Goal: Task Accomplishment & Management: Manage account settings

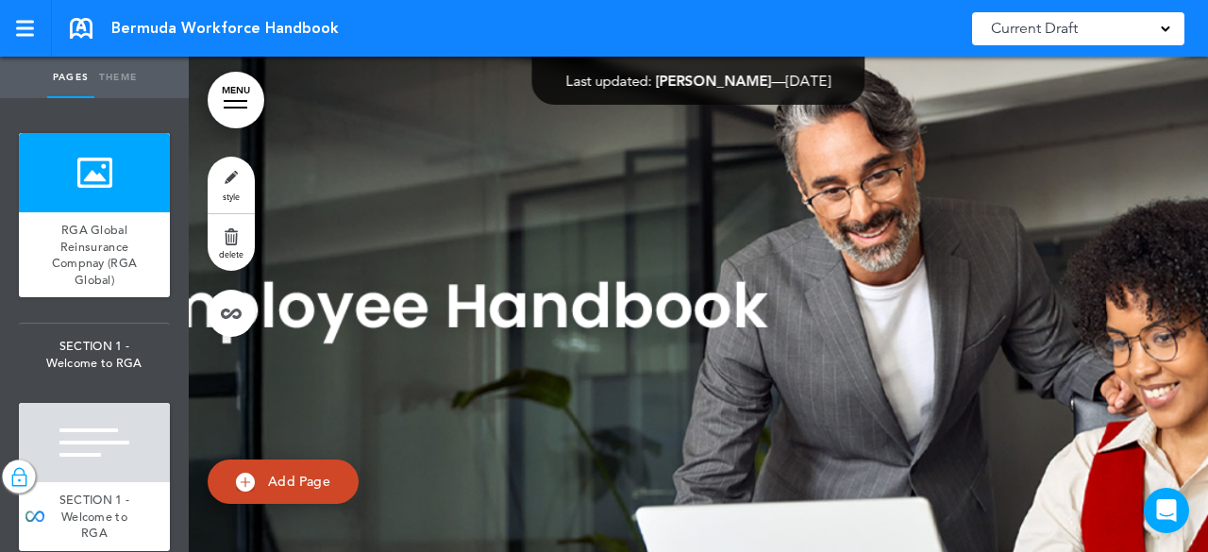
click at [232, 97] on link "MENU" at bounding box center [236, 100] width 57 height 57
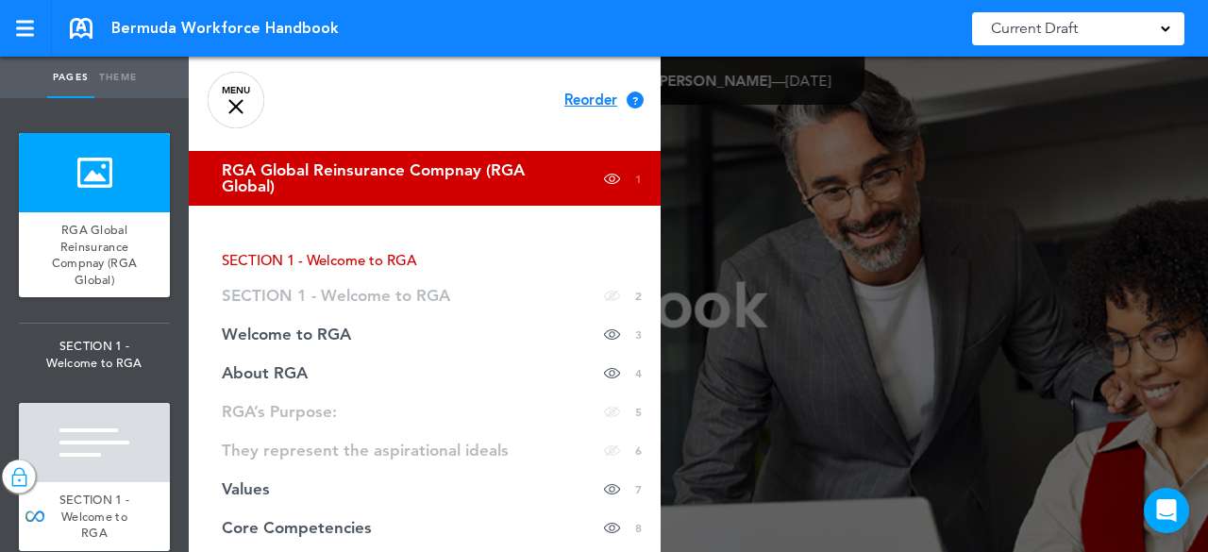
click at [284, 162] on span "RGA Global Reinsurance Compnay (RGA Global)" at bounding box center [377, 178] width 311 height 32
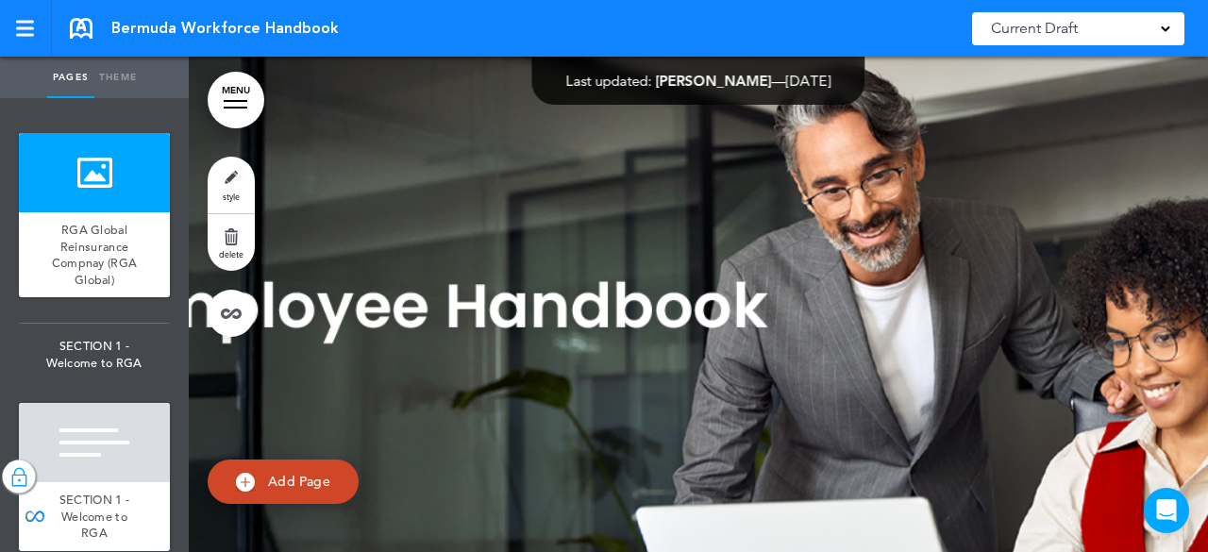
click at [243, 105] on link "MENU" at bounding box center [236, 100] width 57 height 57
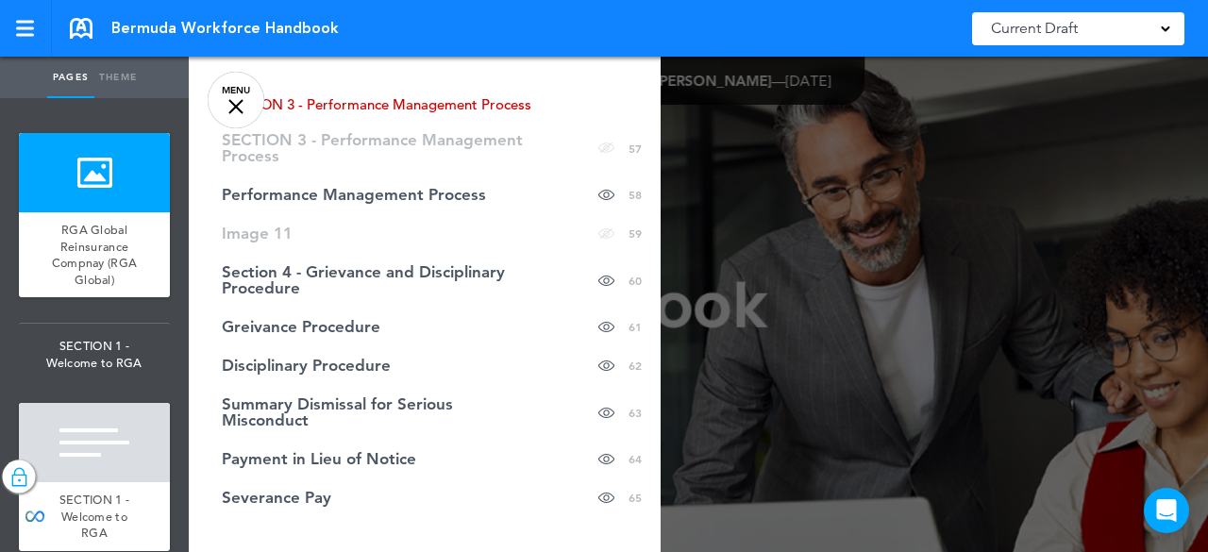
scroll to position [2440, 0]
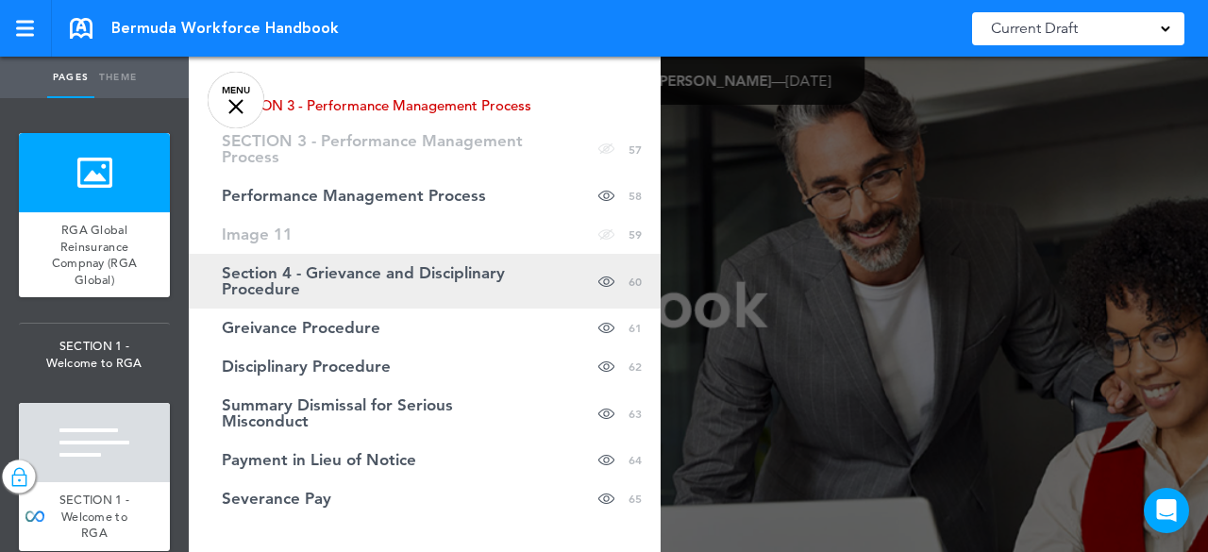
click at [410, 277] on span "Section 4 - Grievance and Disciplinary Procedure" at bounding box center [377, 281] width 311 height 32
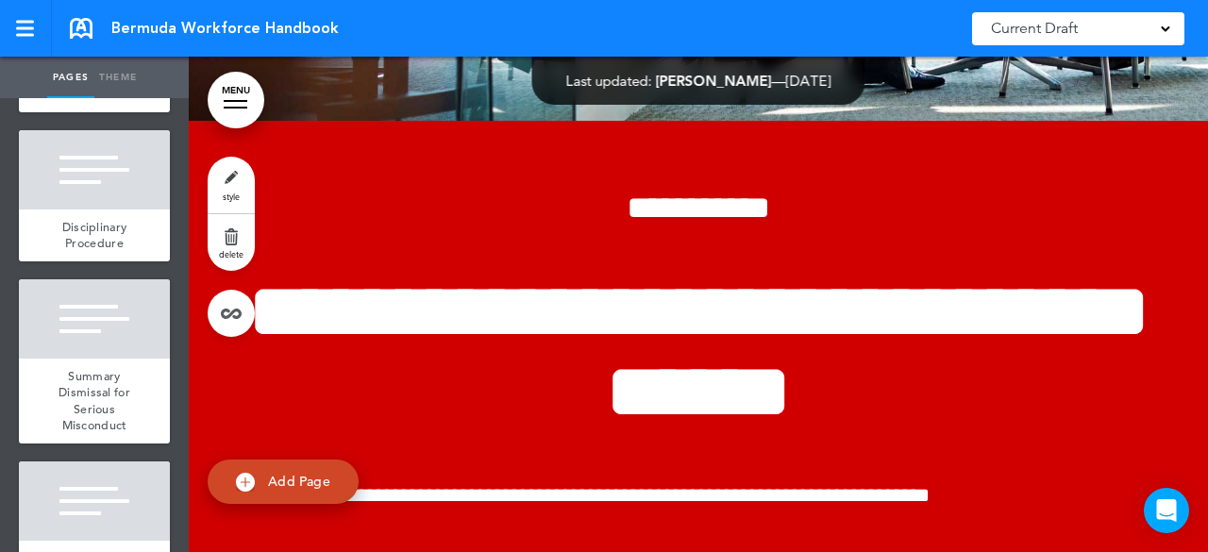
scroll to position [9378, 0]
click at [70, 61] on div at bounding box center [94, 21] width 151 height 79
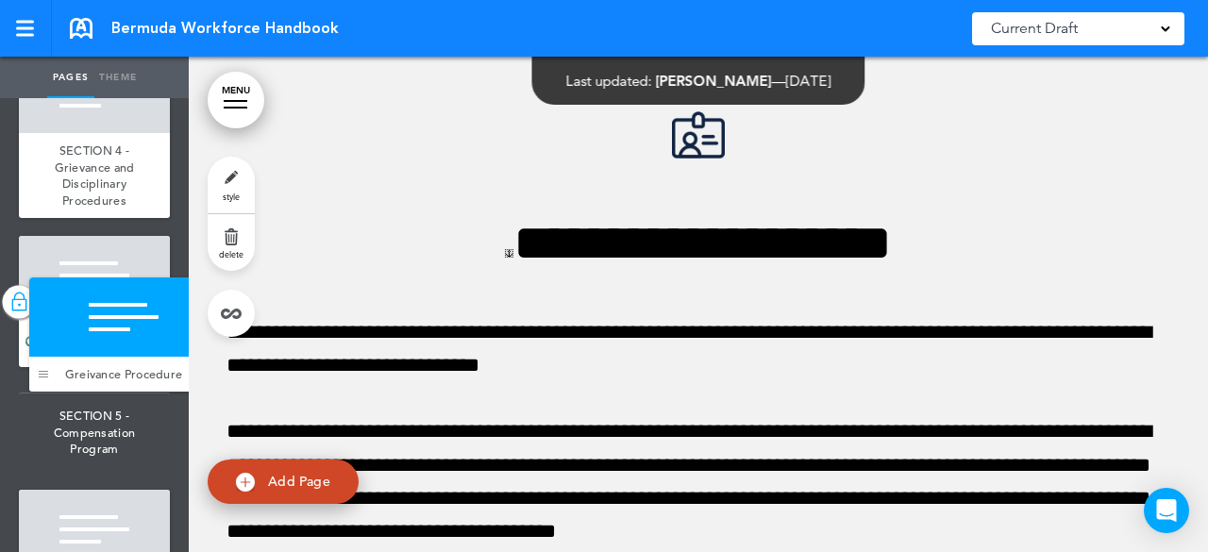
scroll to position [10054, 0]
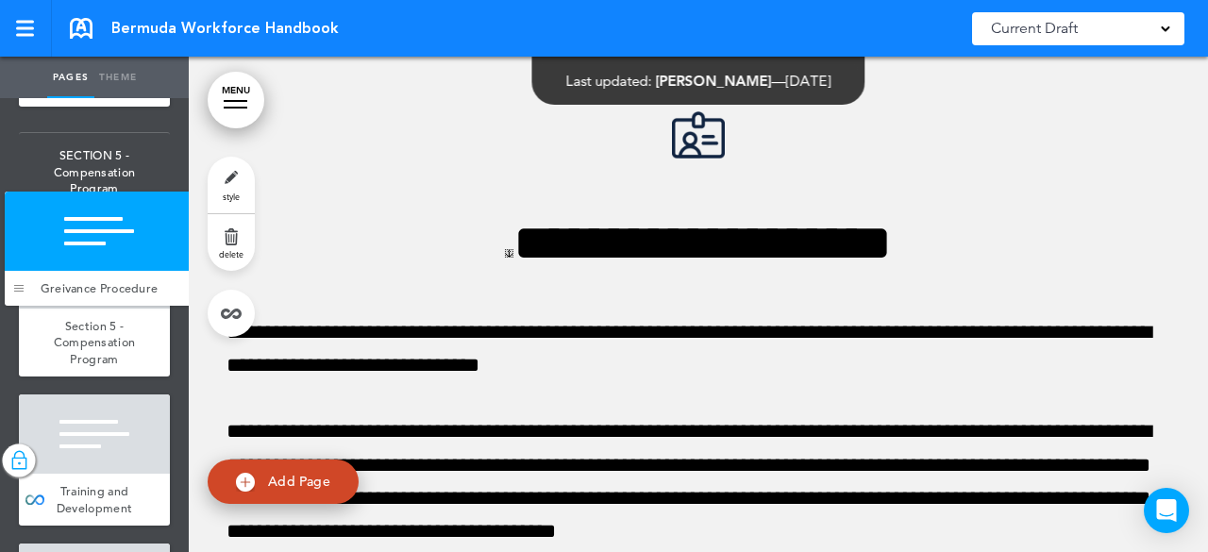
drag, startPoint x: 37, startPoint y: 368, endPoint x: 22, endPoint y: 302, distance: 67.8
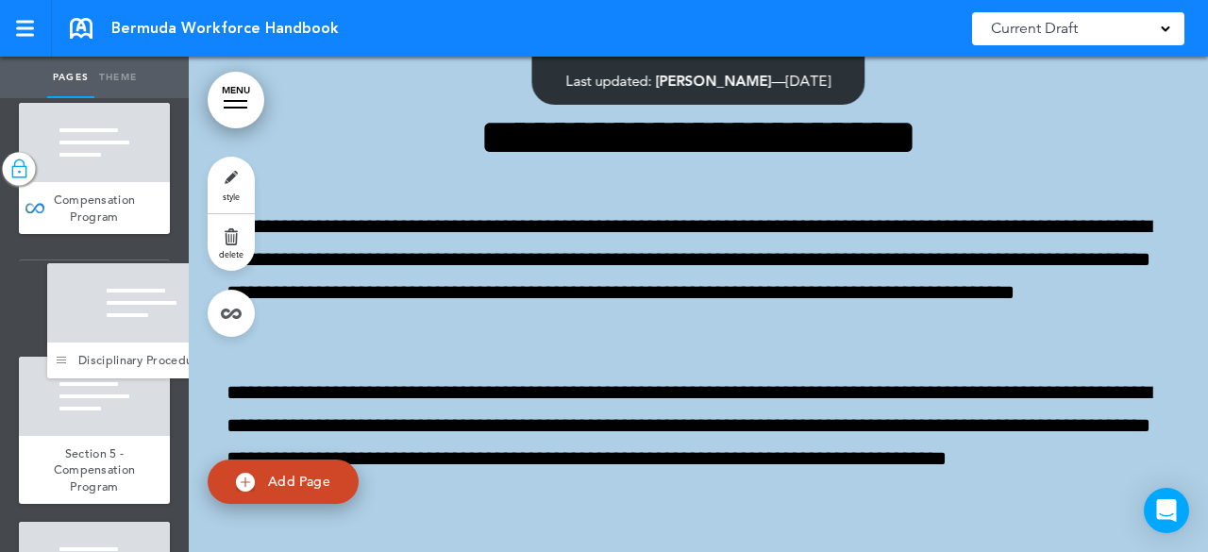
scroll to position [10187, 0]
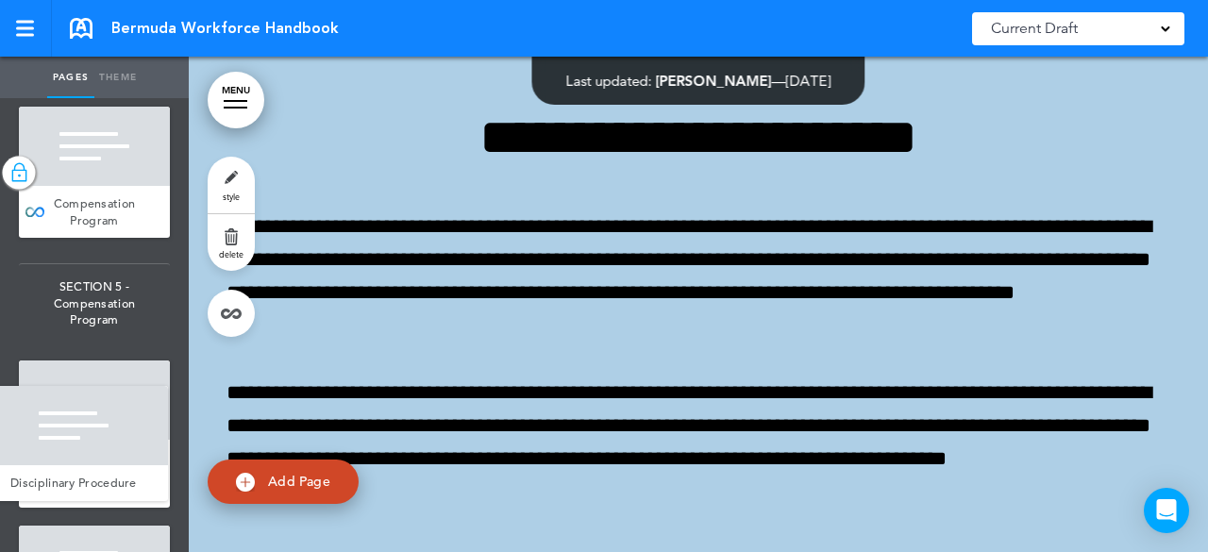
drag, startPoint x: 40, startPoint y: 343, endPoint x: 0, endPoint y: 486, distance: 148.8
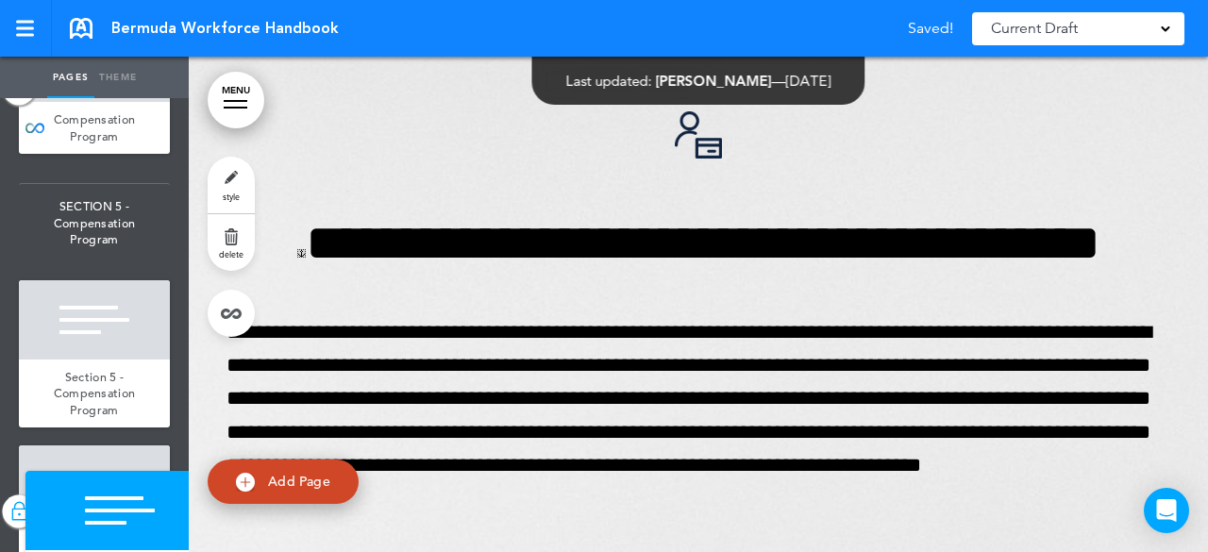
scroll to position [10399, 0]
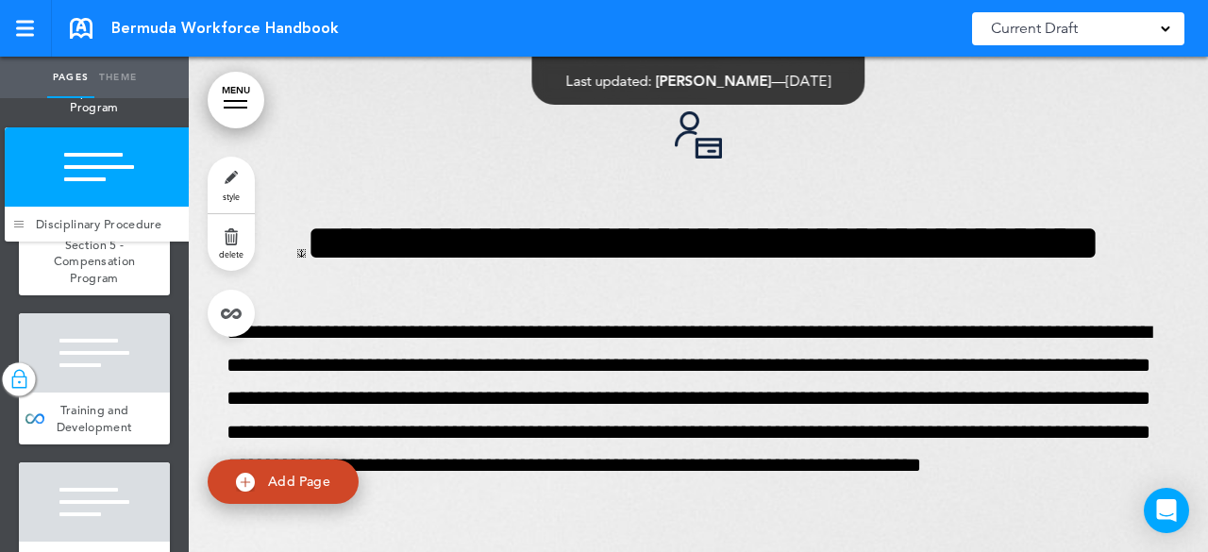
drag, startPoint x: 31, startPoint y: 346, endPoint x: 17, endPoint y: 209, distance: 138.5
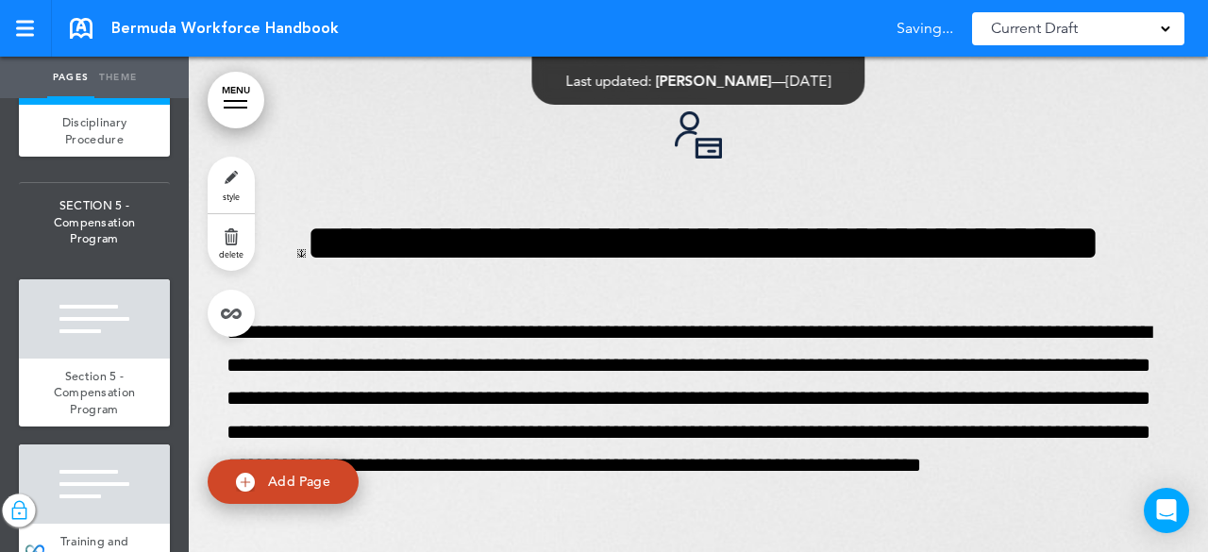
scroll to position [10385, 0]
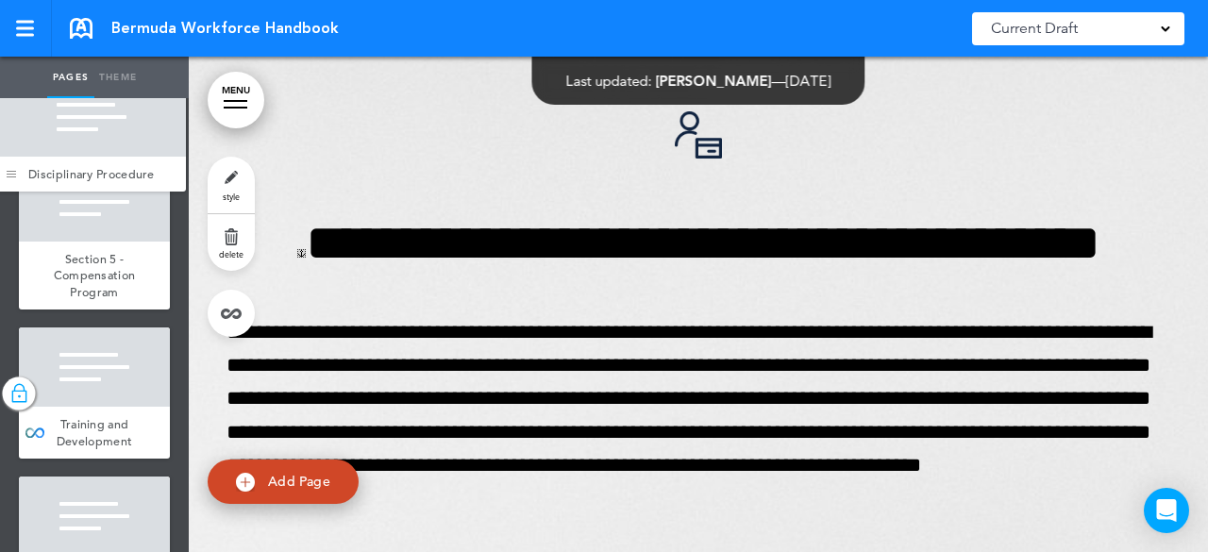
drag, startPoint x: 39, startPoint y: 452, endPoint x: 17, endPoint y: 176, distance: 276.4
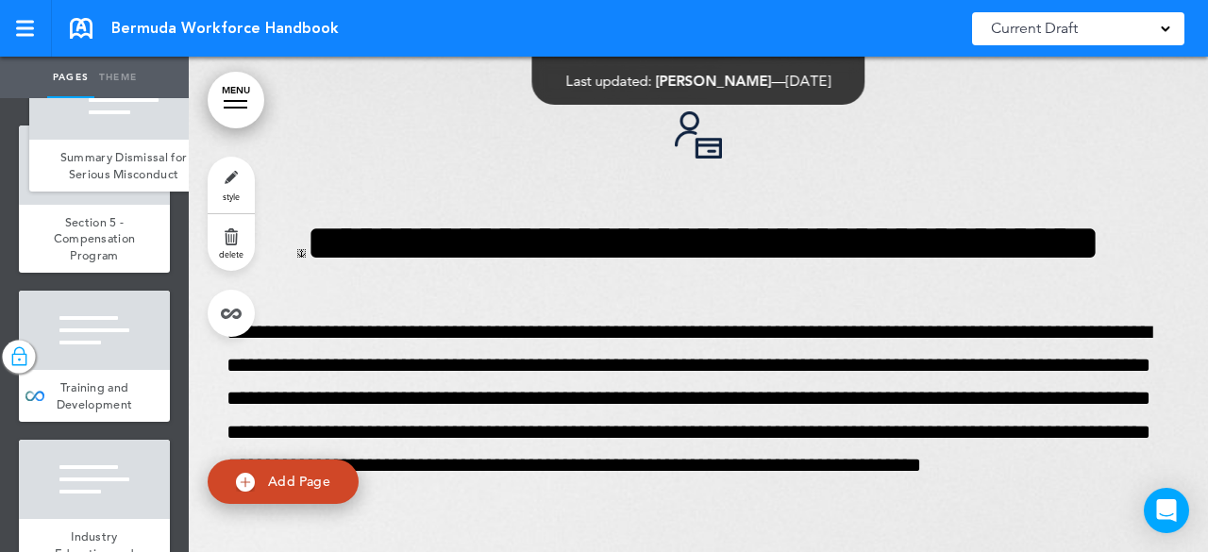
scroll to position [10256, 0]
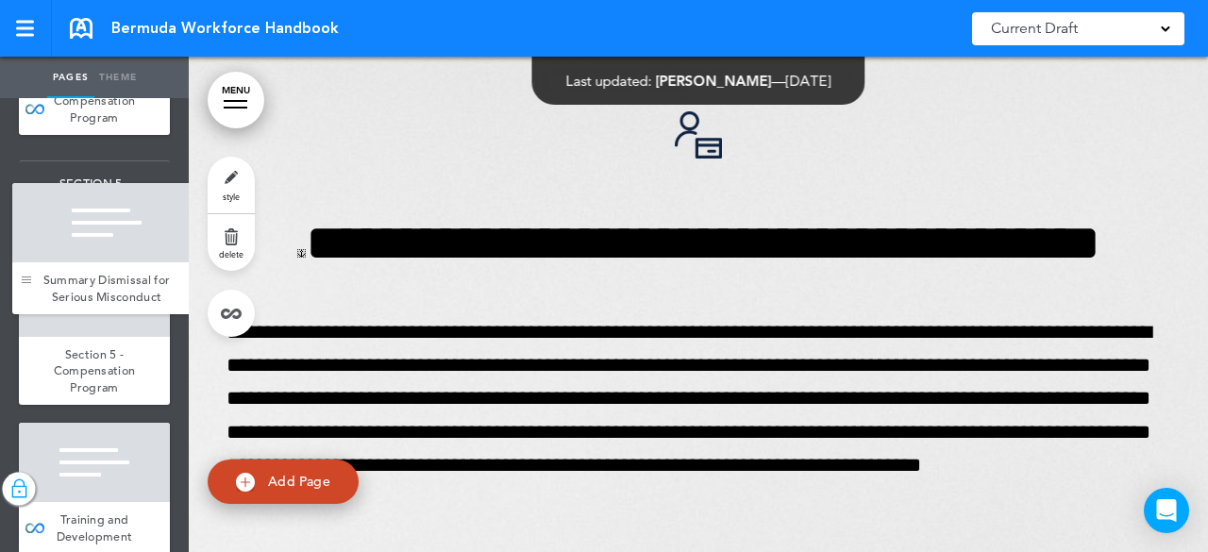
drag, startPoint x: 41, startPoint y: 343, endPoint x: 34, endPoint y: 310, distance: 32.8
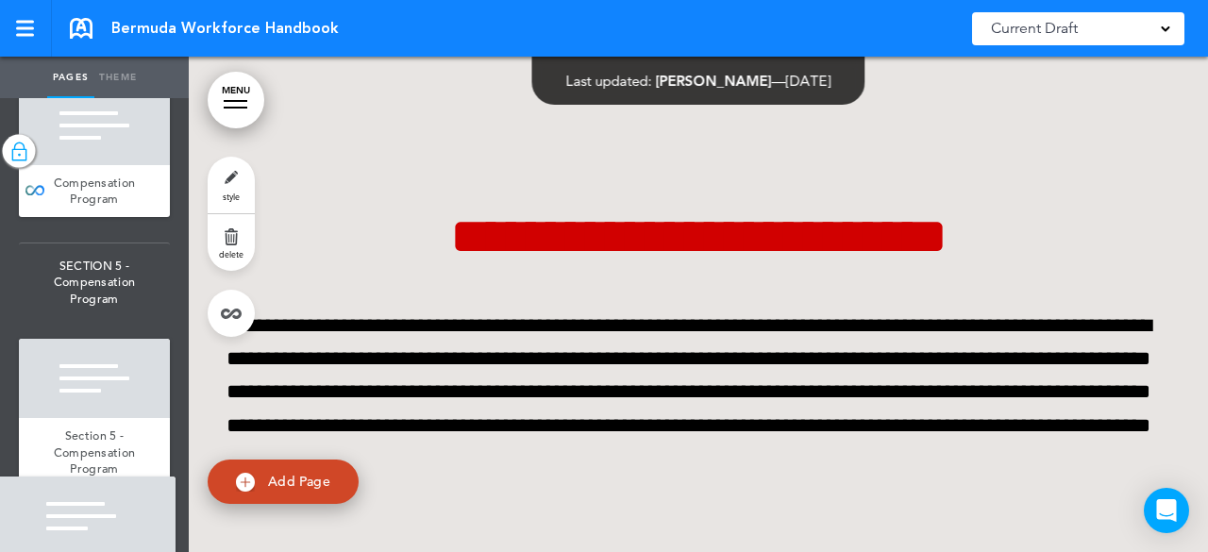
scroll to position [10319, 0]
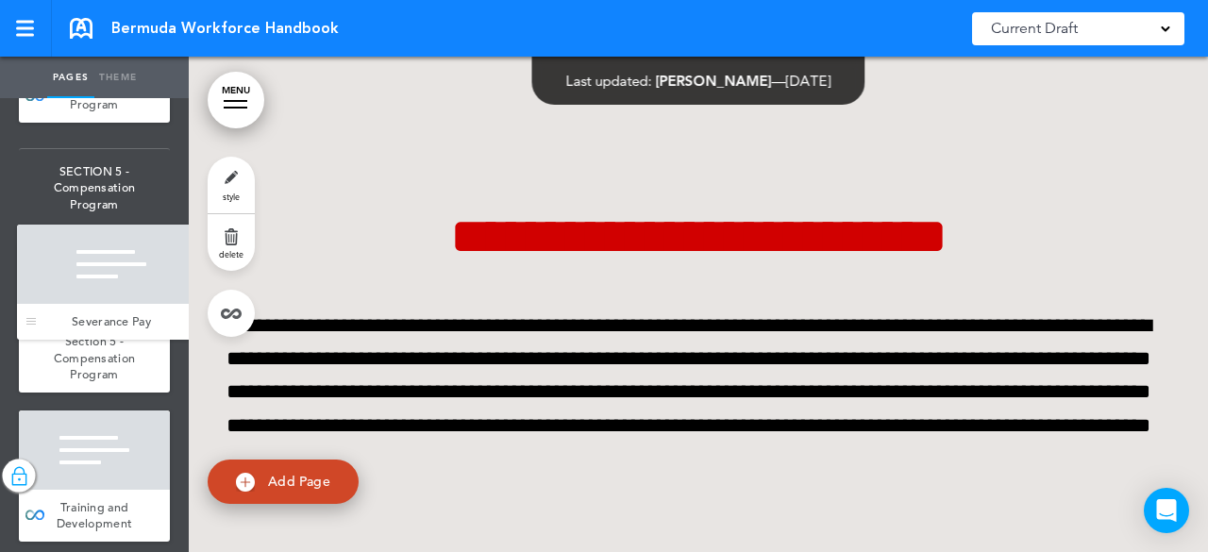
drag, startPoint x: 40, startPoint y: 232, endPoint x: 38, endPoint y: 331, distance: 99.1
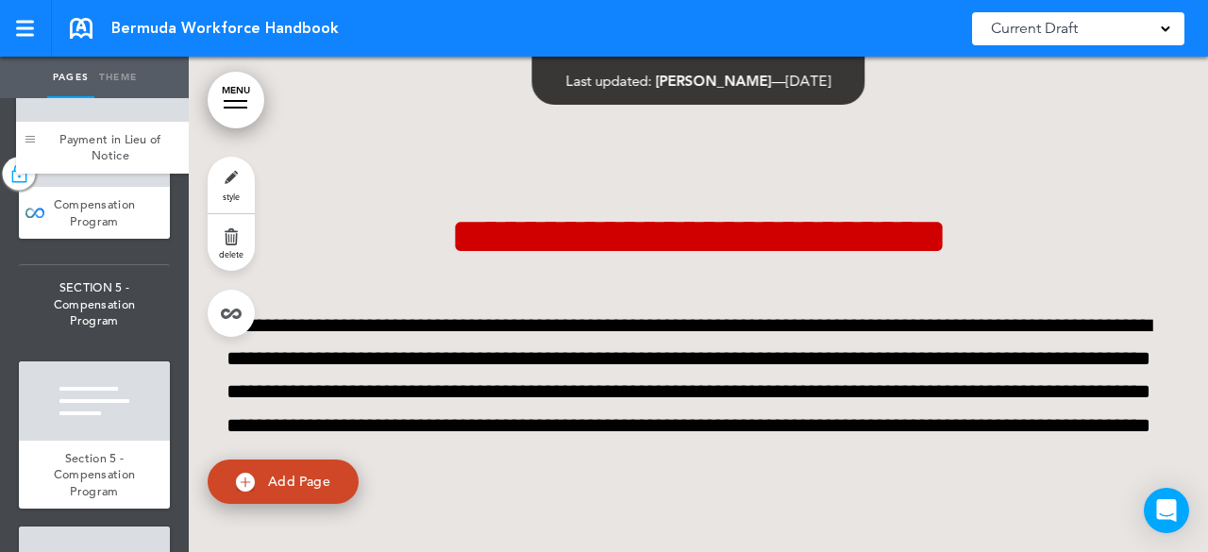
scroll to position [10182, 0]
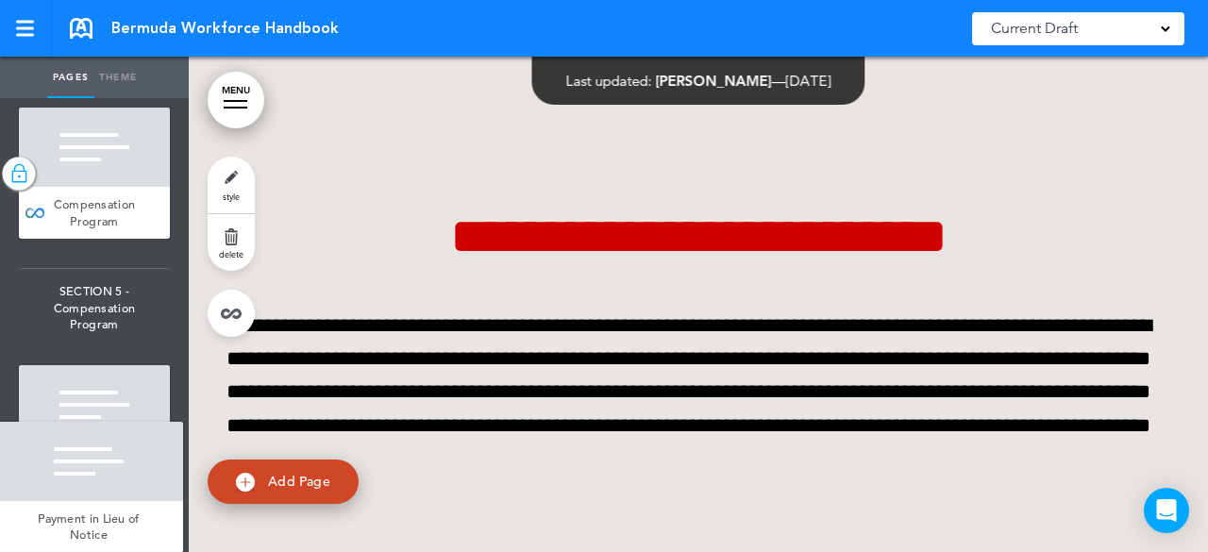
drag, startPoint x: 42, startPoint y: 375, endPoint x: 15, endPoint y: 528, distance: 155.3
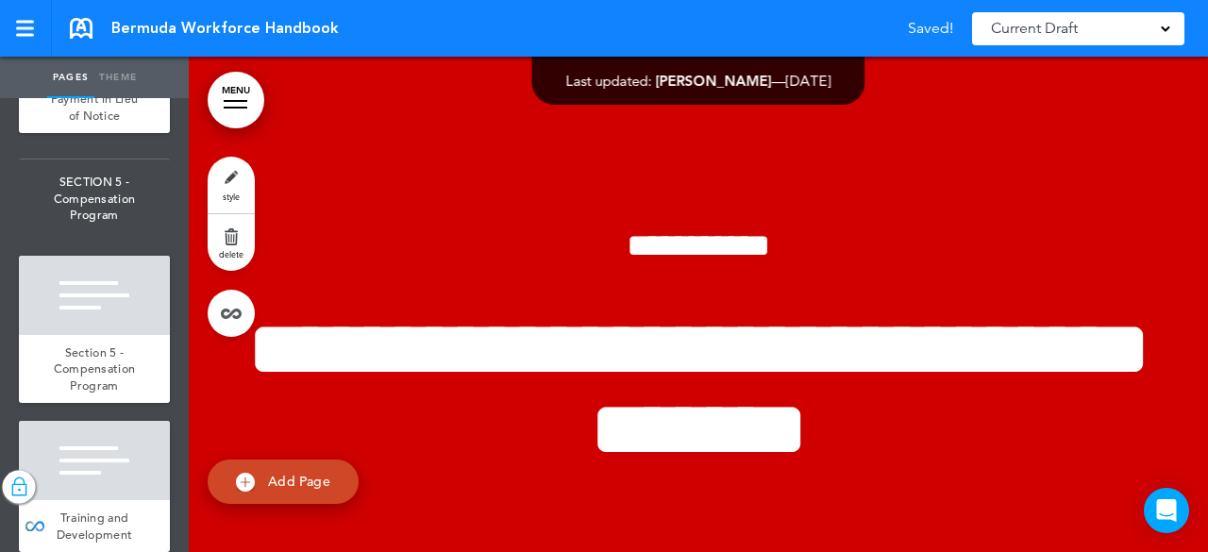
scroll to position [10421, 0]
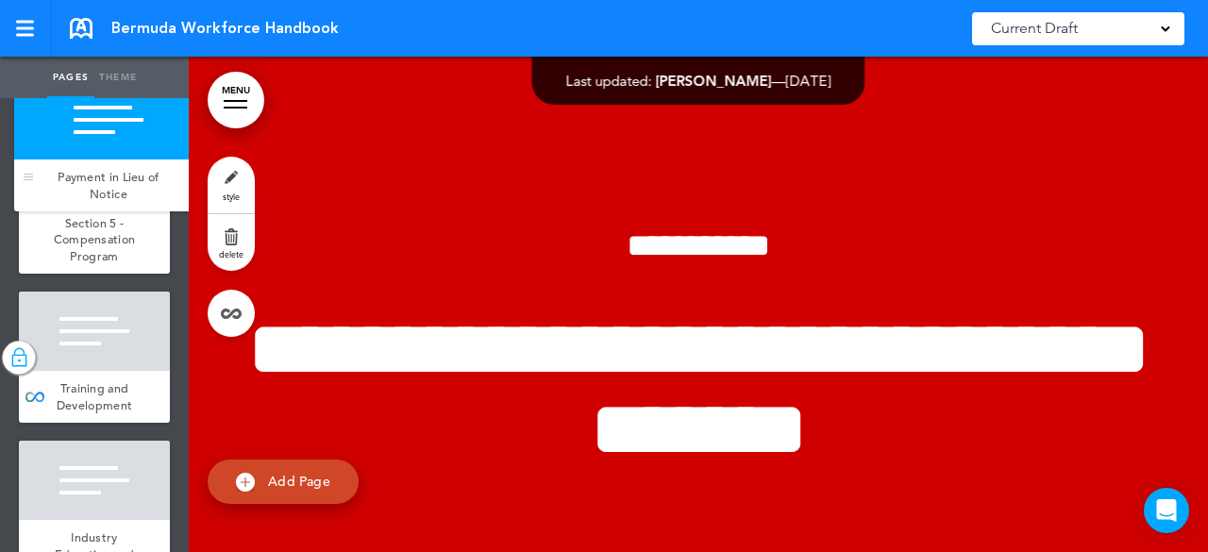
drag, startPoint x: 40, startPoint y: 422, endPoint x: 35, endPoint y: 181, distance: 240.7
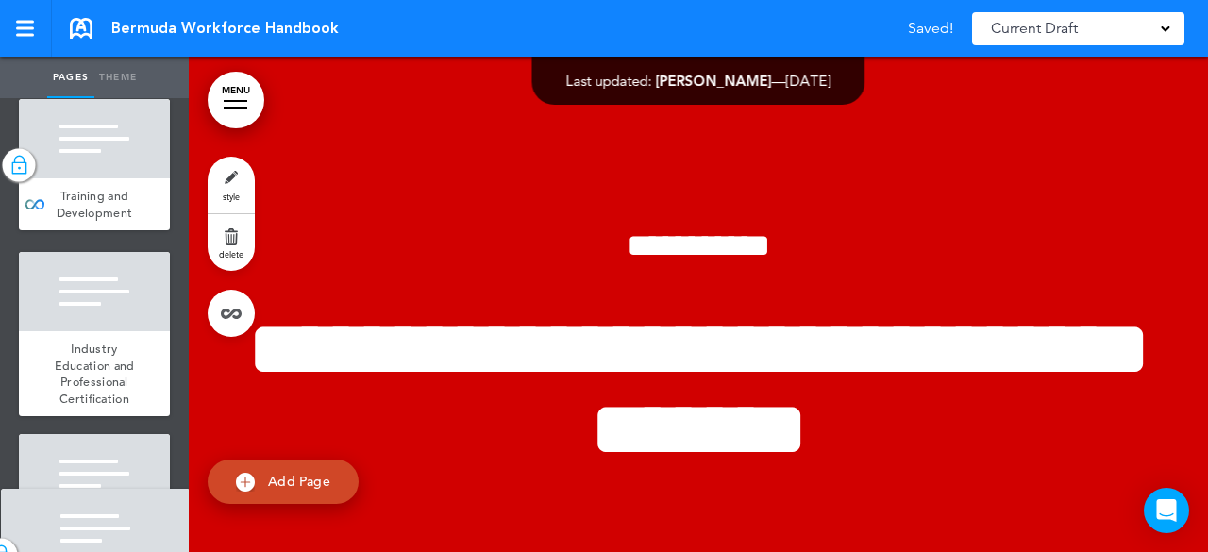
scroll to position [10723, 0]
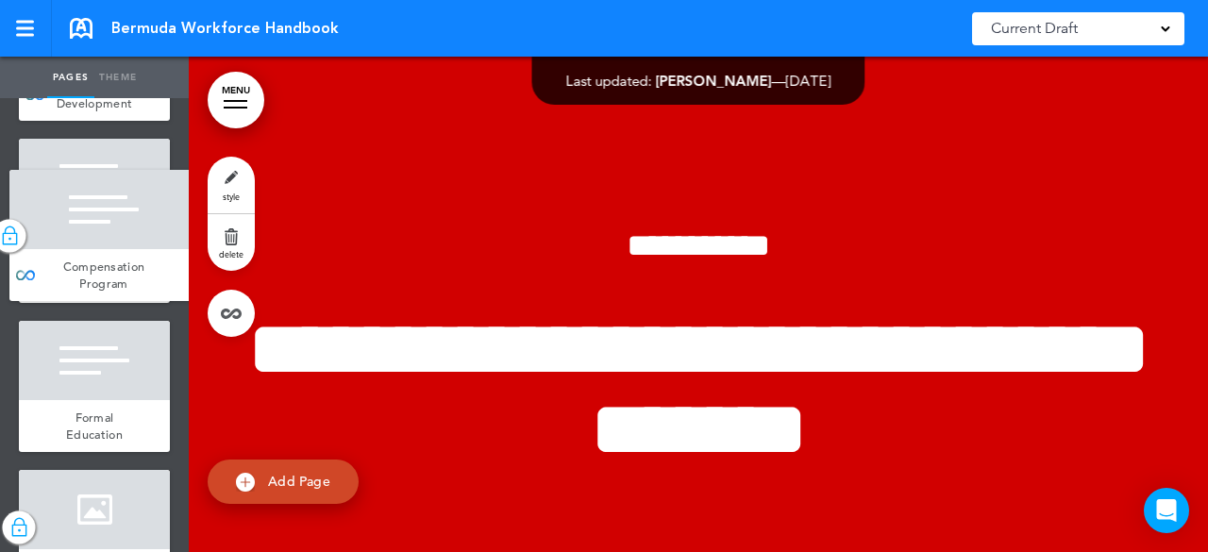
drag, startPoint x: 42, startPoint y: 424, endPoint x: 33, endPoint y: 276, distance: 148.5
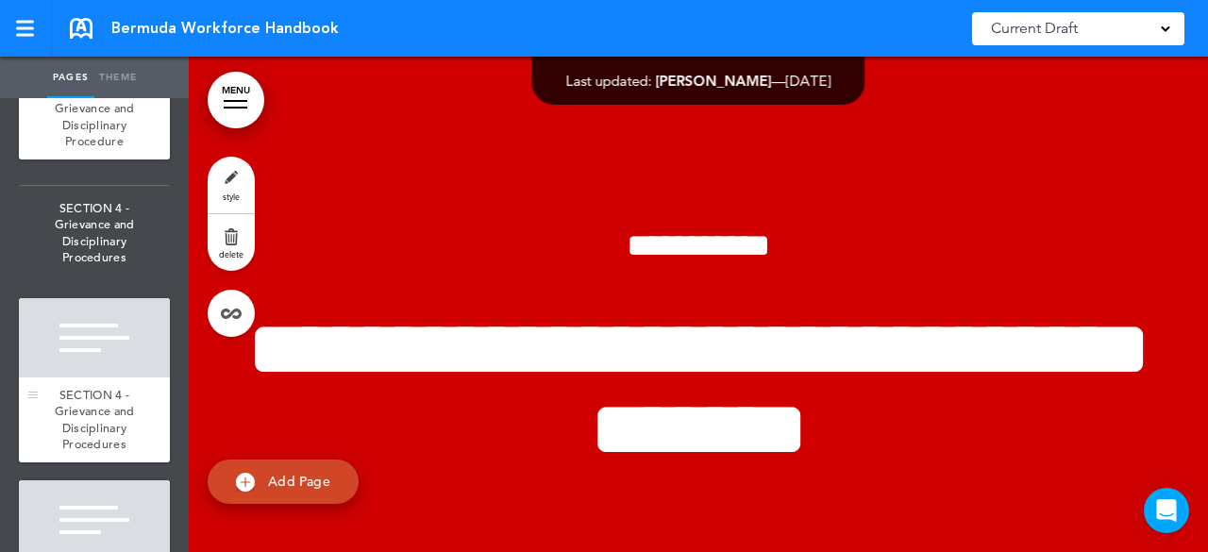
scroll to position [9181, 0]
click at [84, 76] on div at bounding box center [94, 36] width 151 height 79
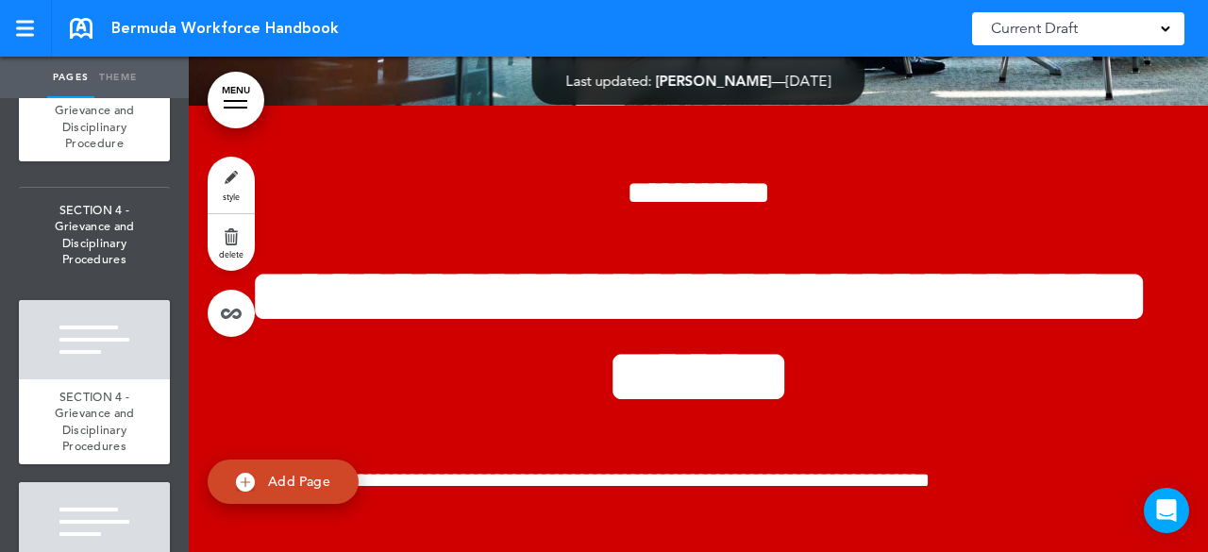
scroll to position [57277, 0]
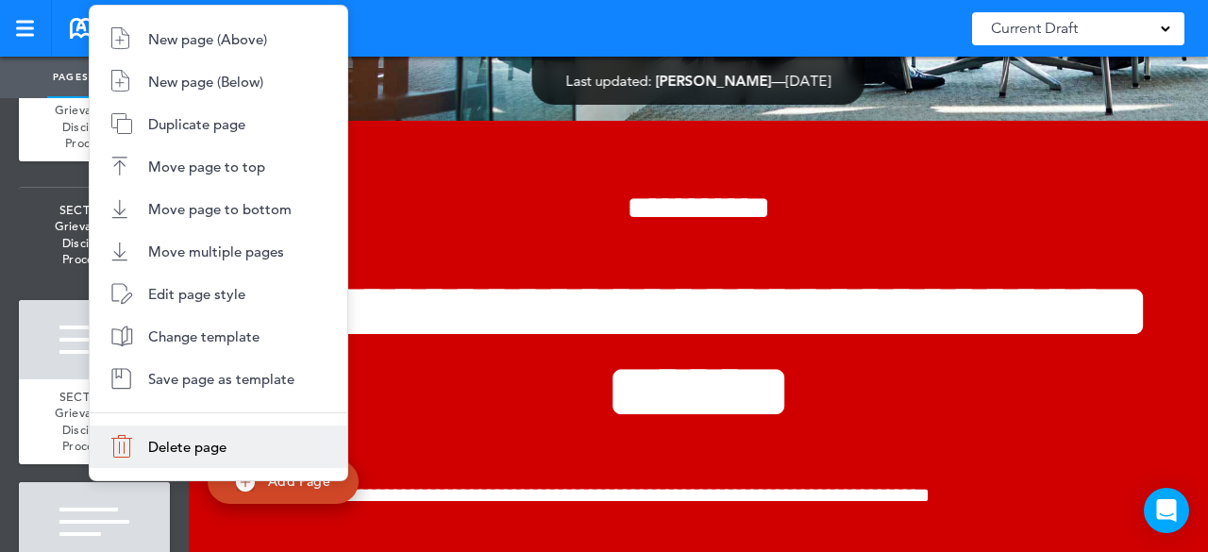
click at [208, 457] on li "Delete page" at bounding box center [219, 447] width 258 height 42
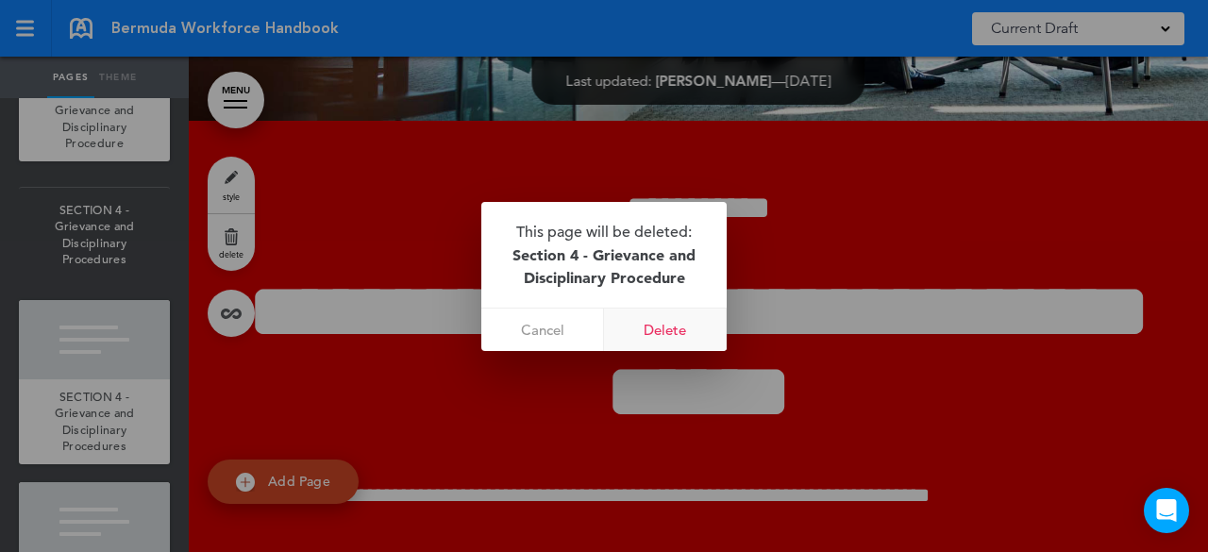
click at [630, 319] on link "Delete" at bounding box center [665, 330] width 123 height 42
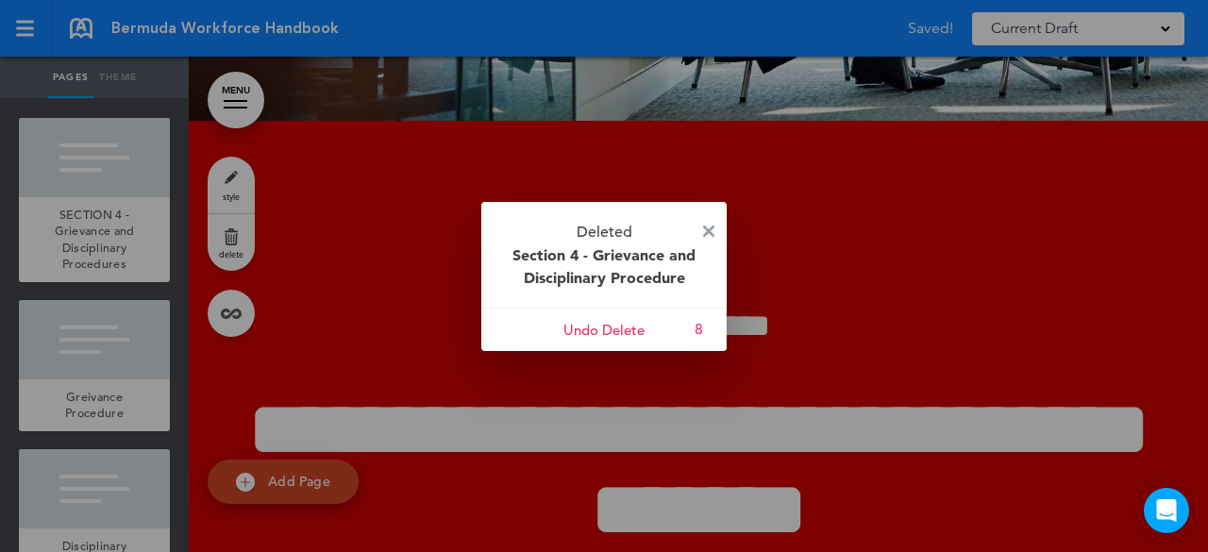
click at [708, 226] on img at bounding box center [708, 231] width 11 height 11
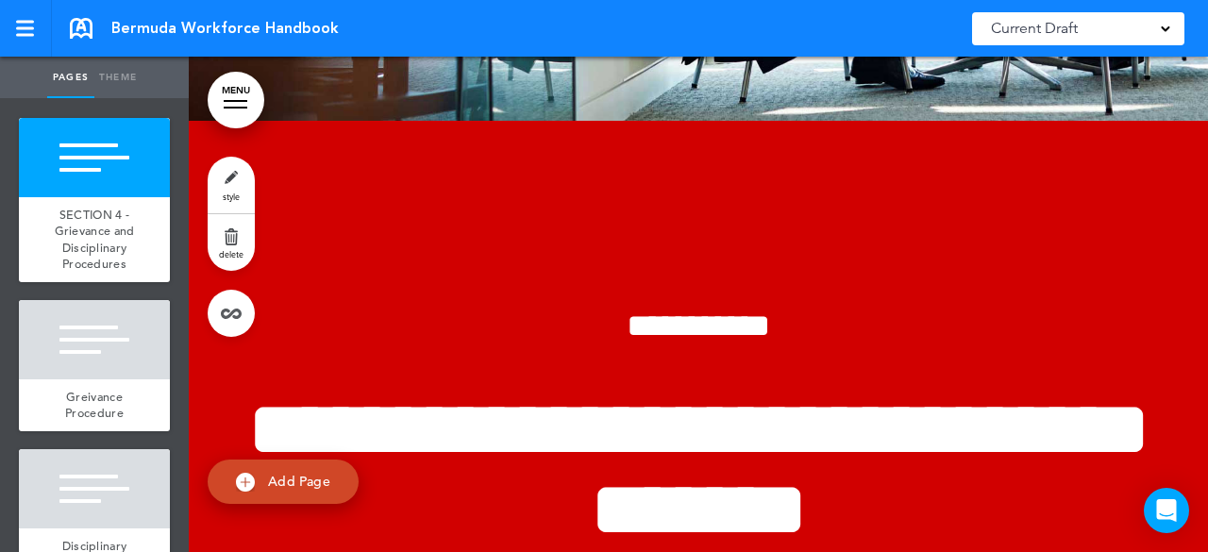
click at [120, 100] on span "SECTION 4 - Grievance and Disciplinary Procedures" at bounding box center [94, 53] width 151 height 94
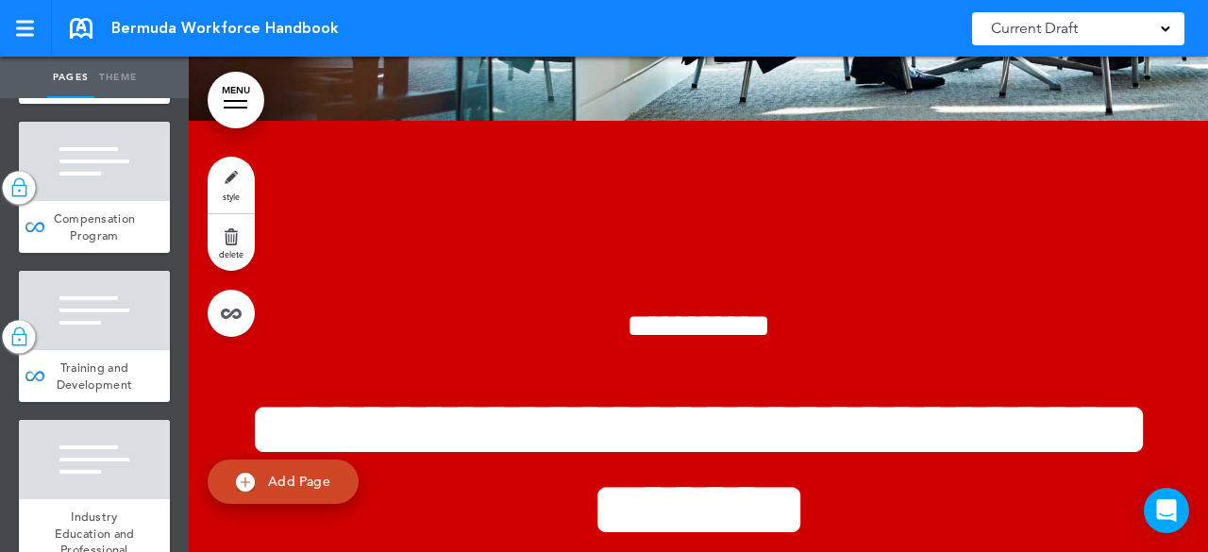
scroll to position [10398, 0]
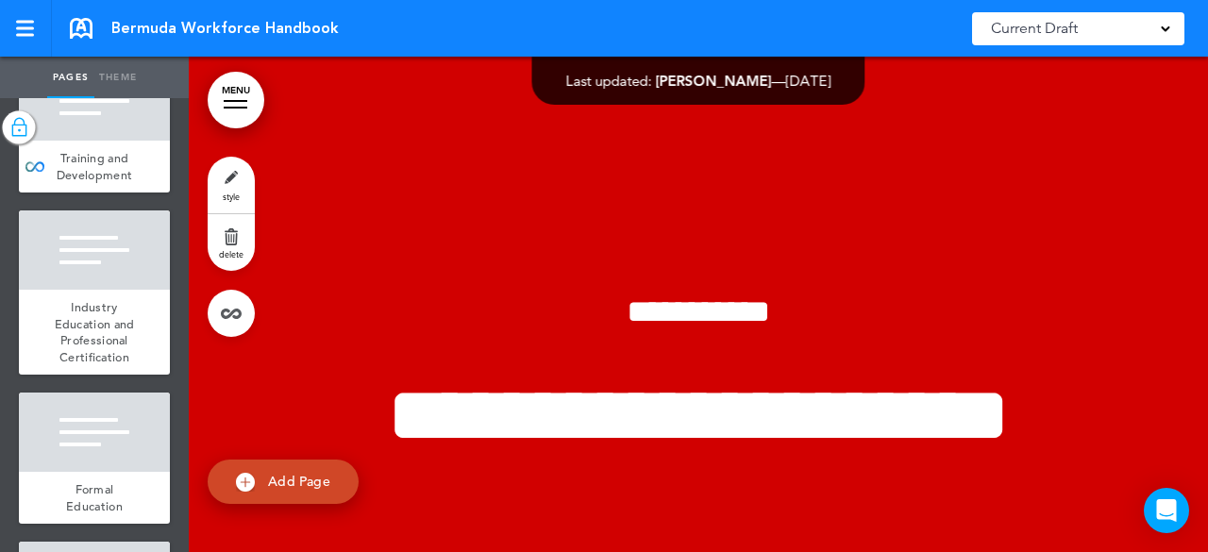
scroll to position [10600, 0]
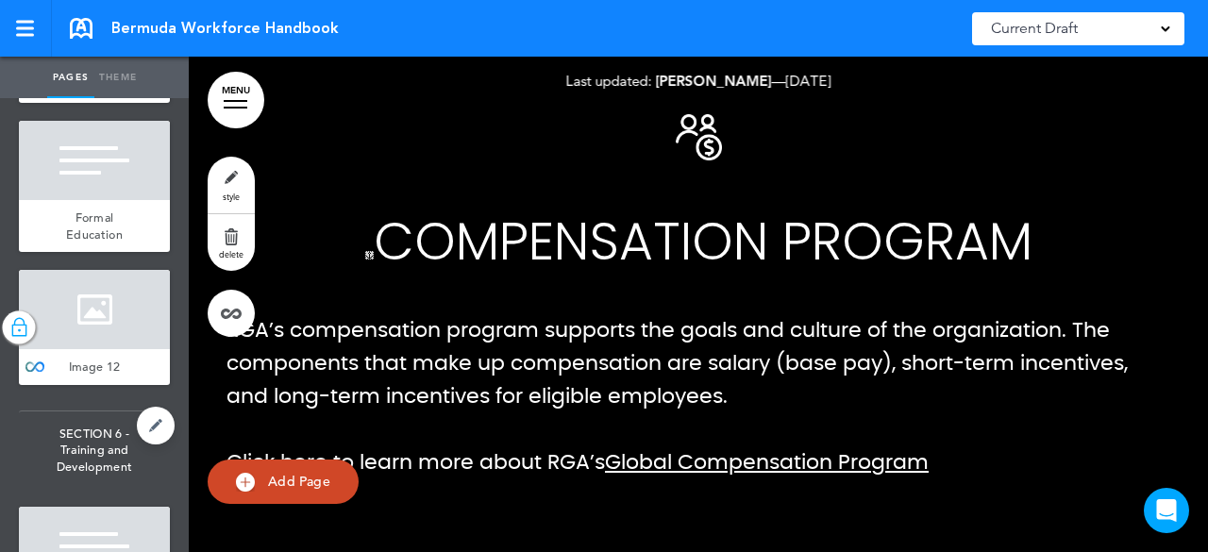
scroll to position [10862, 0]
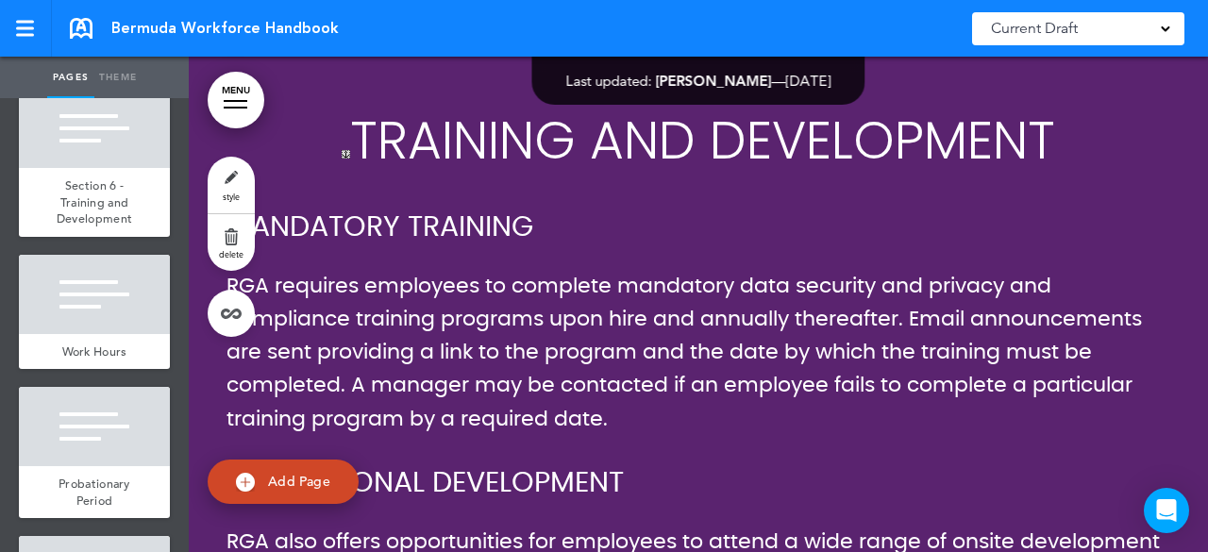
scroll to position [11102, 0]
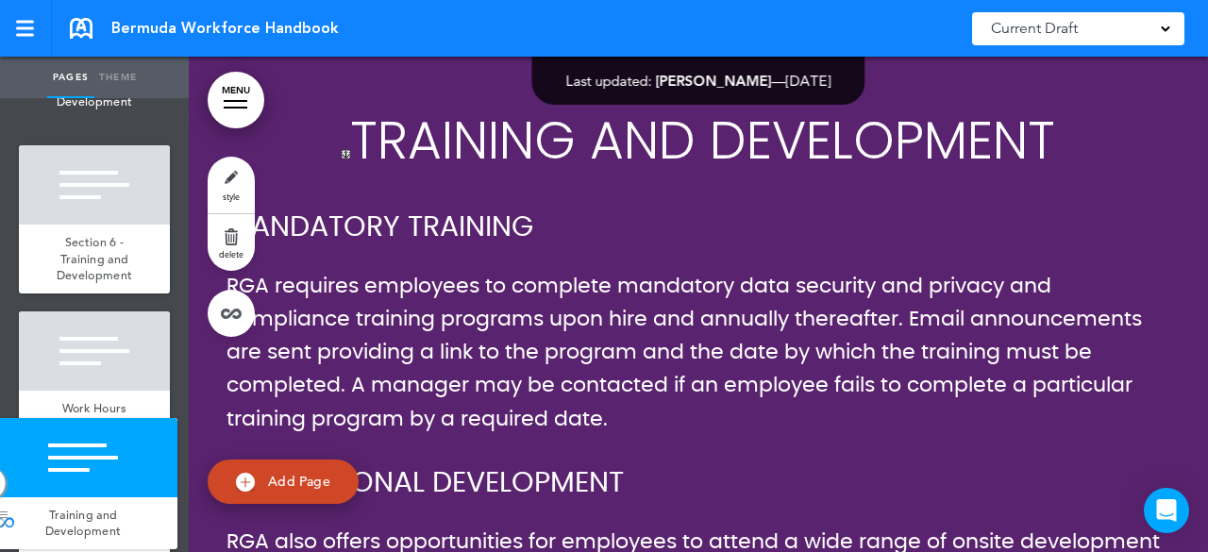
drag, startPoint x: 38, startPoint y: 226, endPoint x: 8, endPoint y: 526, distance: 300.7
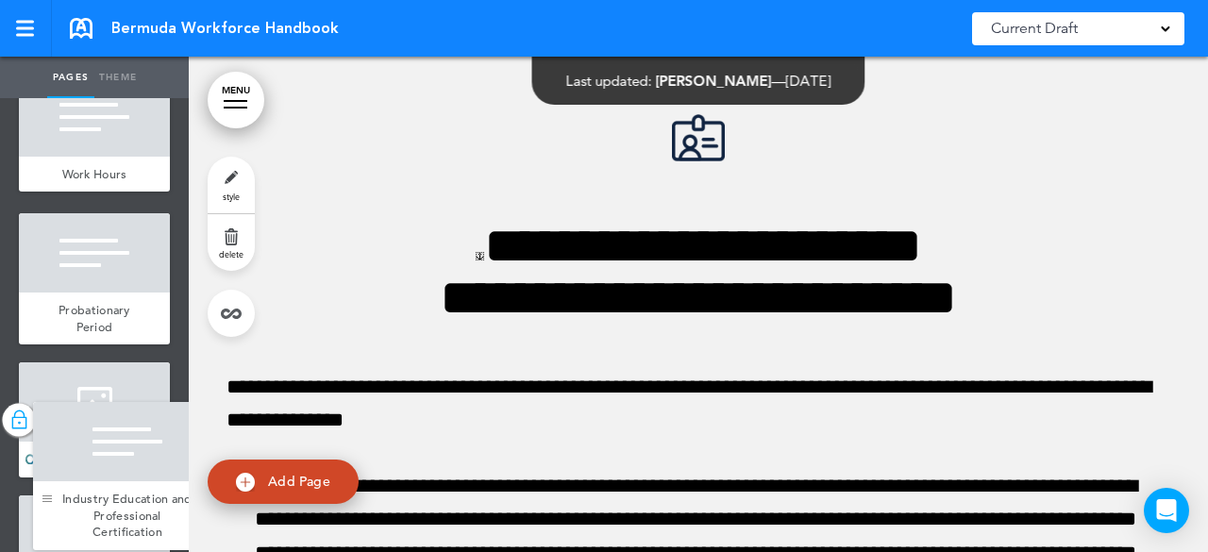
scroll to position [11450, 0]
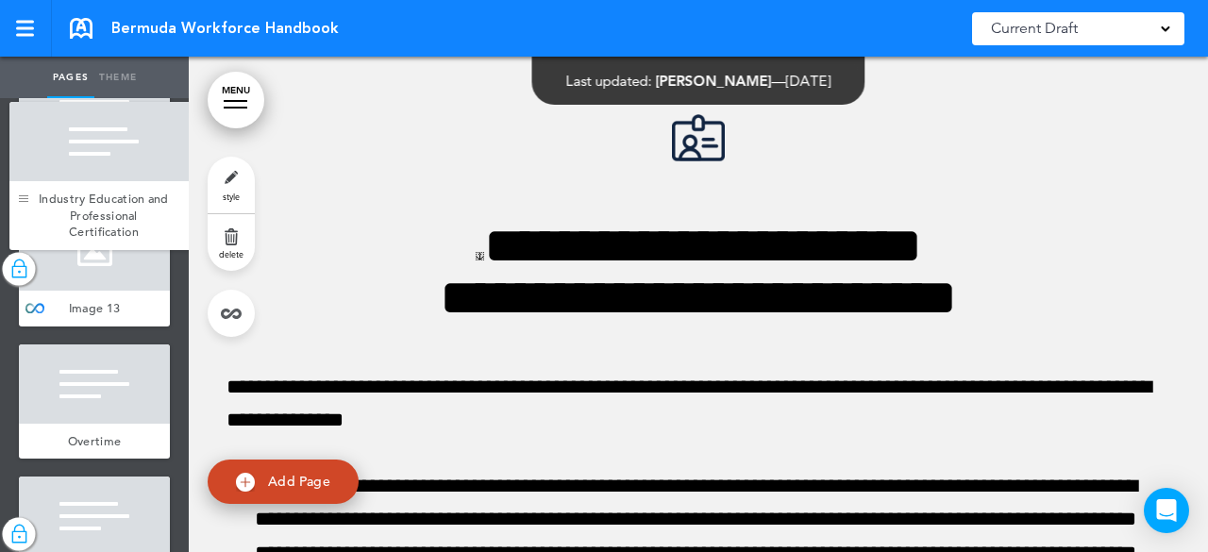
drag, startPoint x: 46, startPoint y: 321, endPoint x: 37, endPoint y: 241, distance: 80.8
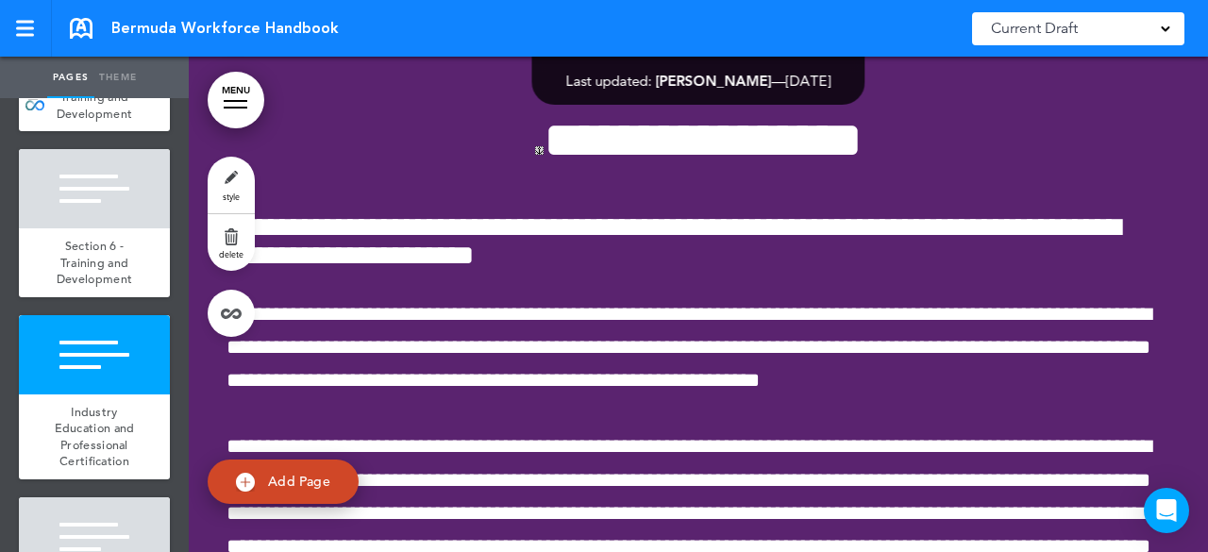
scroll to position [11121, 0]
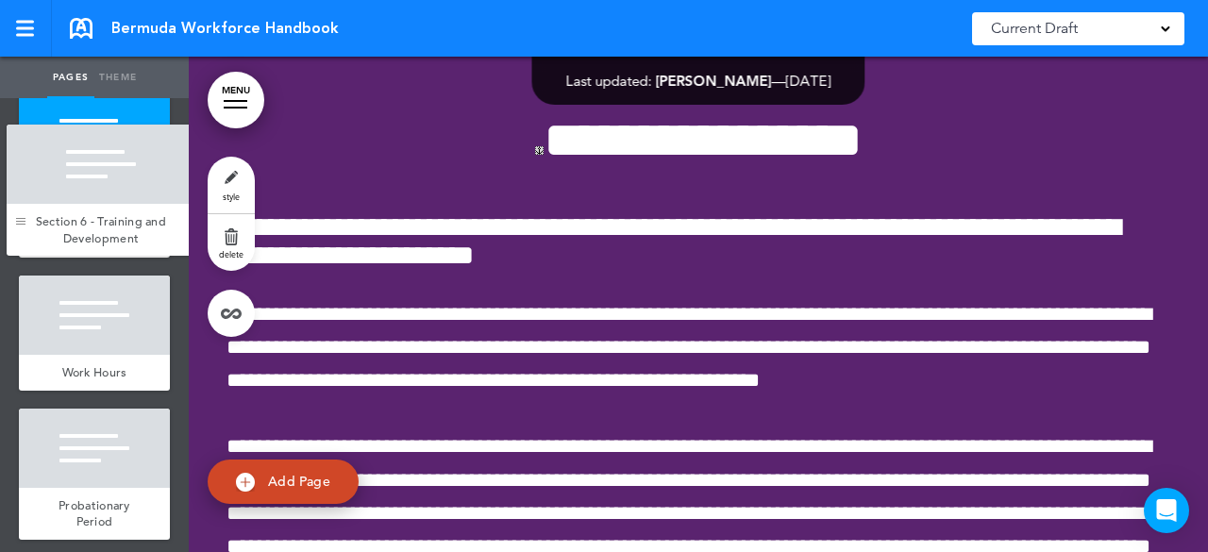
drag, startPoint x: 46, startPoint y: 499, endPoint x: 34, endPoint y: 254, distance: 245.7
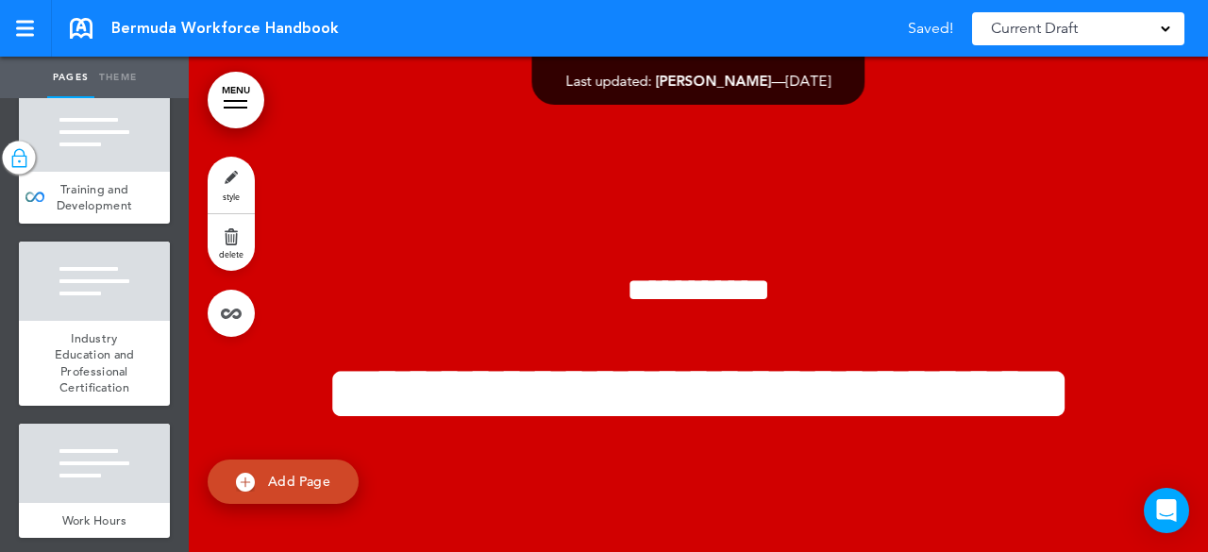
scroll to position [68386, 0]
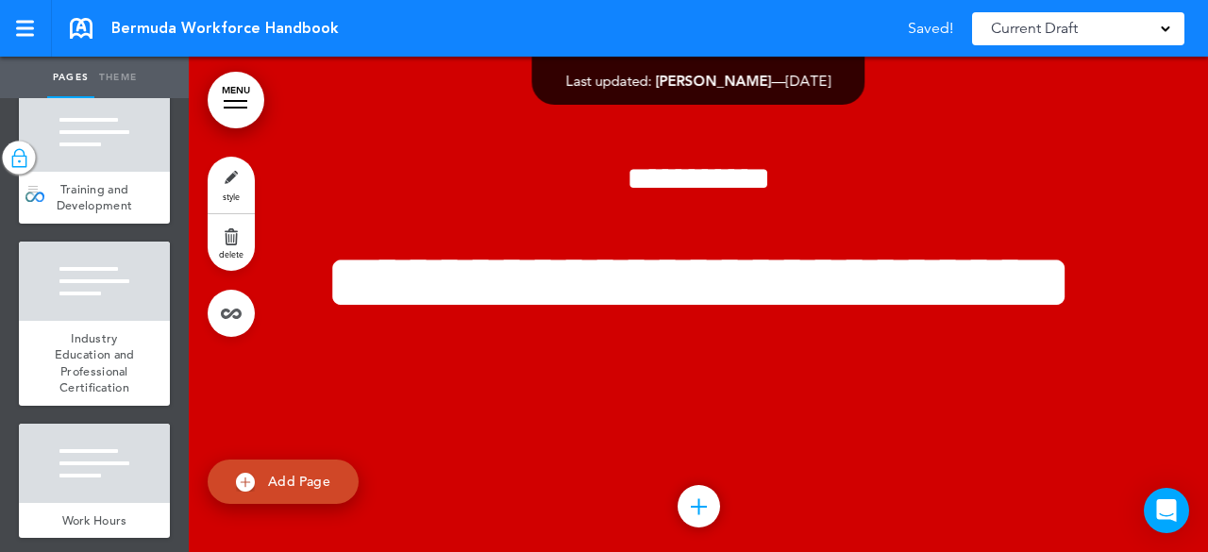
click at [125, 172] on div at bounding box center [94, 131] width 151 height 79
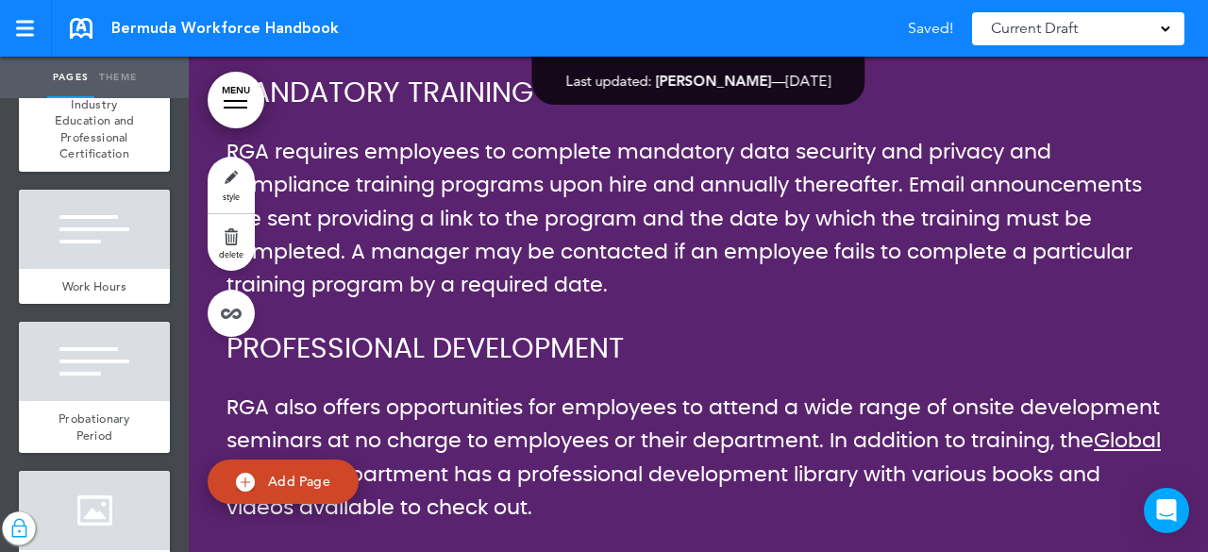
scroll to position [11355, 0]
click at [123, 172] on div "Industry Education and Professional Certification" at bounding box center [94, 129] width 151 height 85
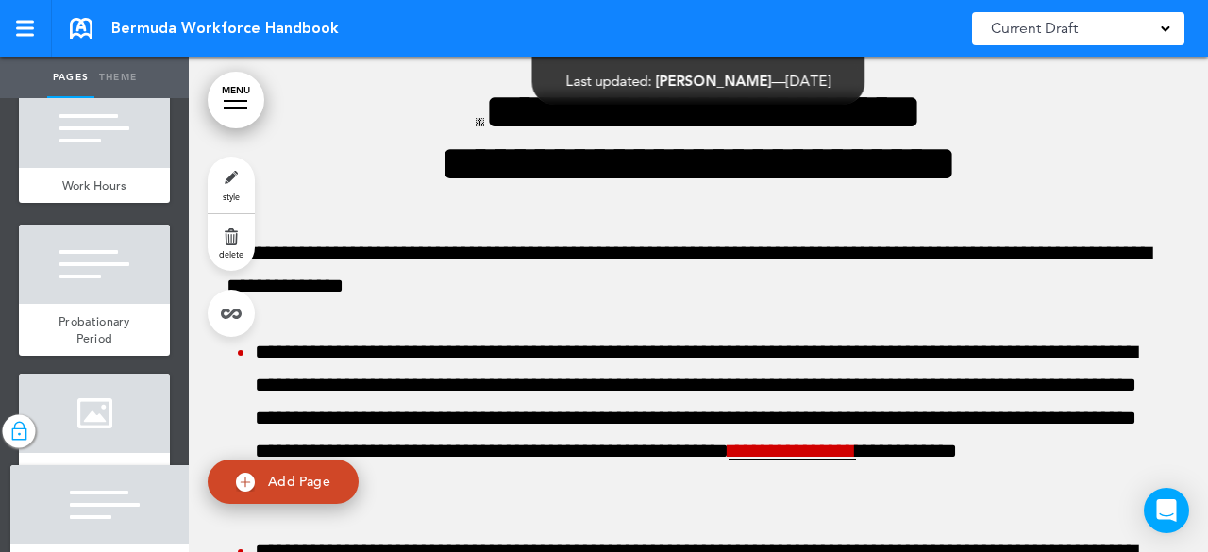
scroll to position [11434, 0]
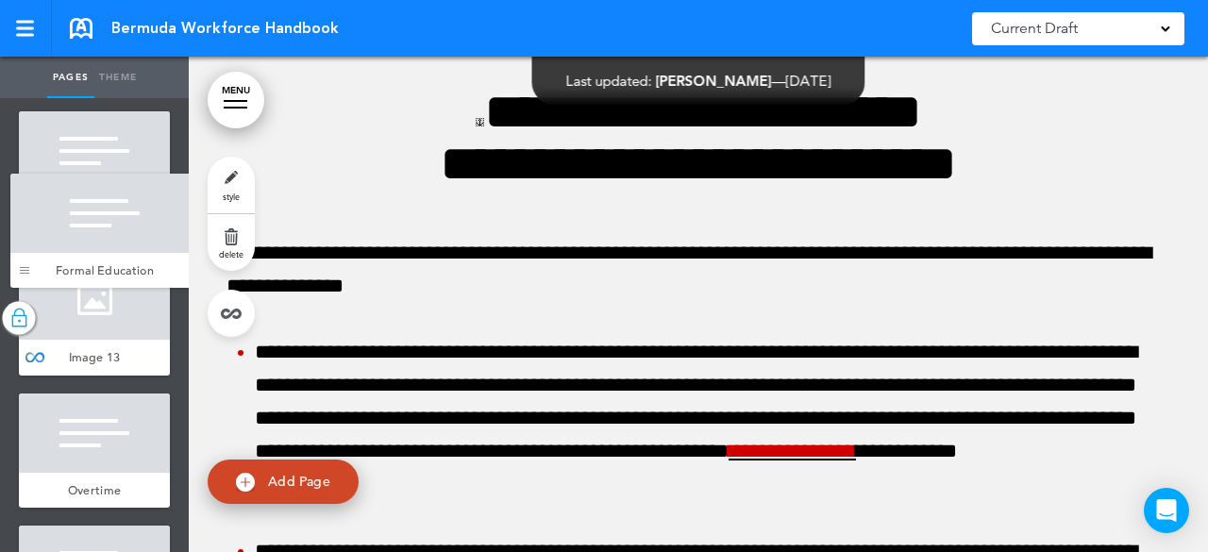
drag, startPoint x: 36, startPoint y: 412, endPoint x: 28, endPoint y: 278, distance: 134.2
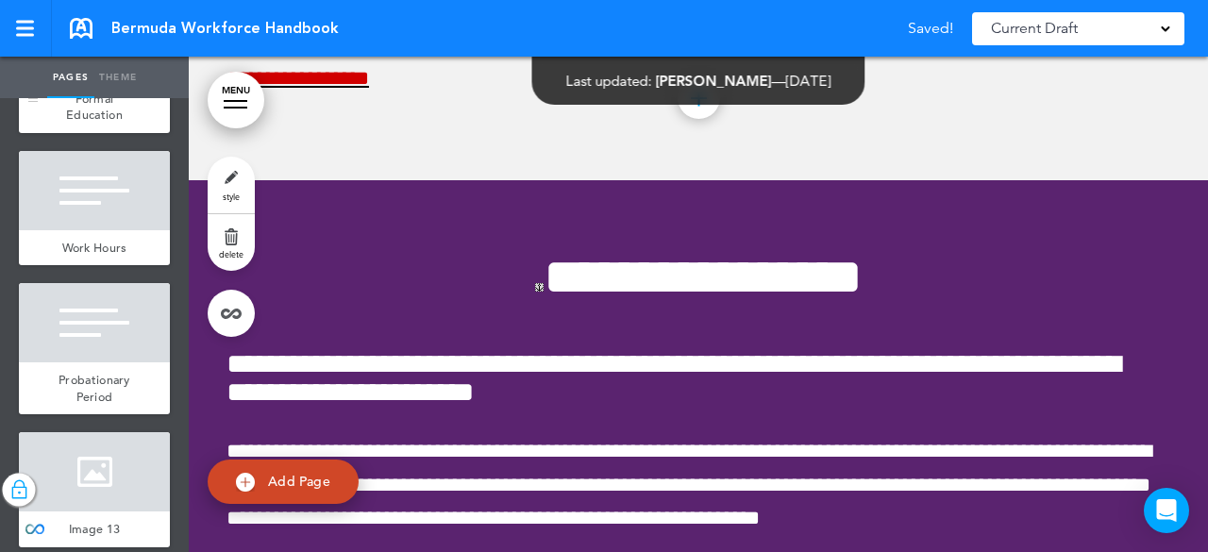
scroll to position [11385, 0]
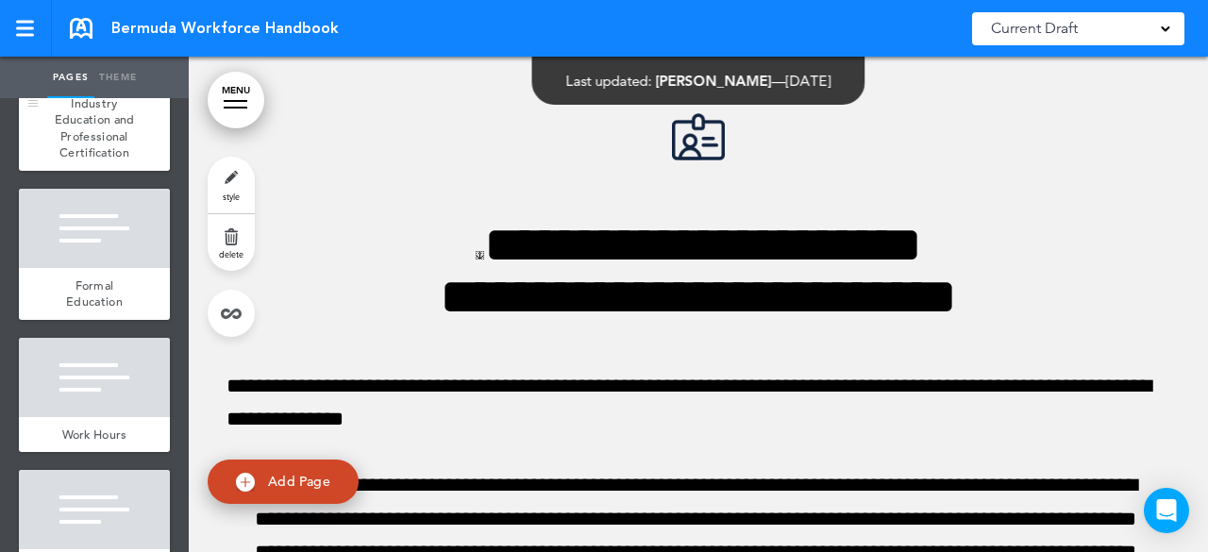
scroll to position [11208, 0]
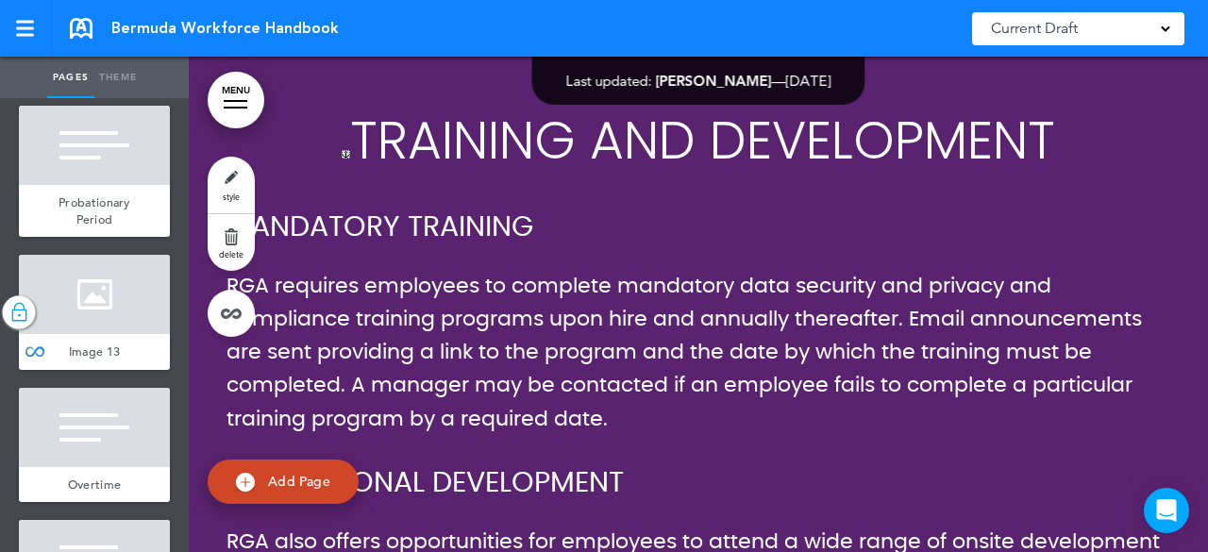
scroll to position [11572, 0]
click at [92, 52] on div at bounding box center [94, 12] width 151 height 79
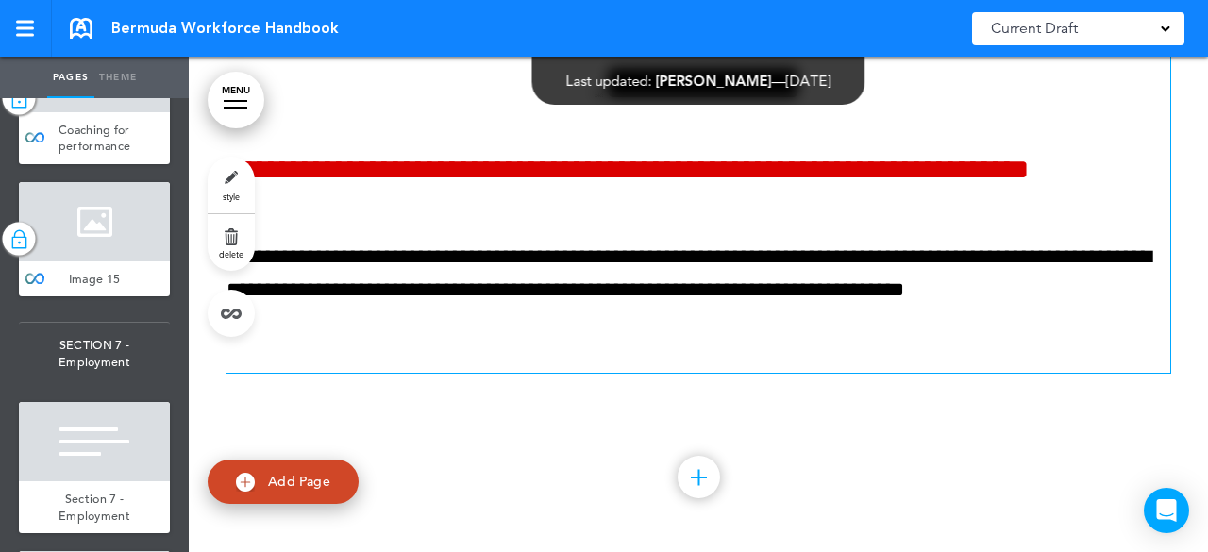
scroll to position [12908, 0]
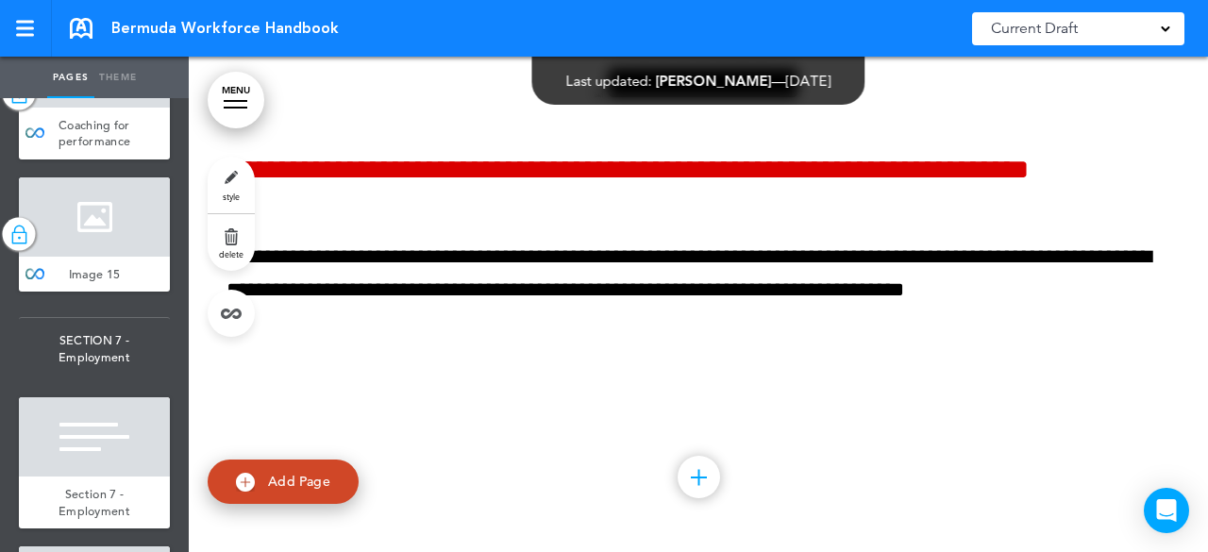
click at [234, 96] on link "MENU" at bounding box center [236, 100] width 57 height 57
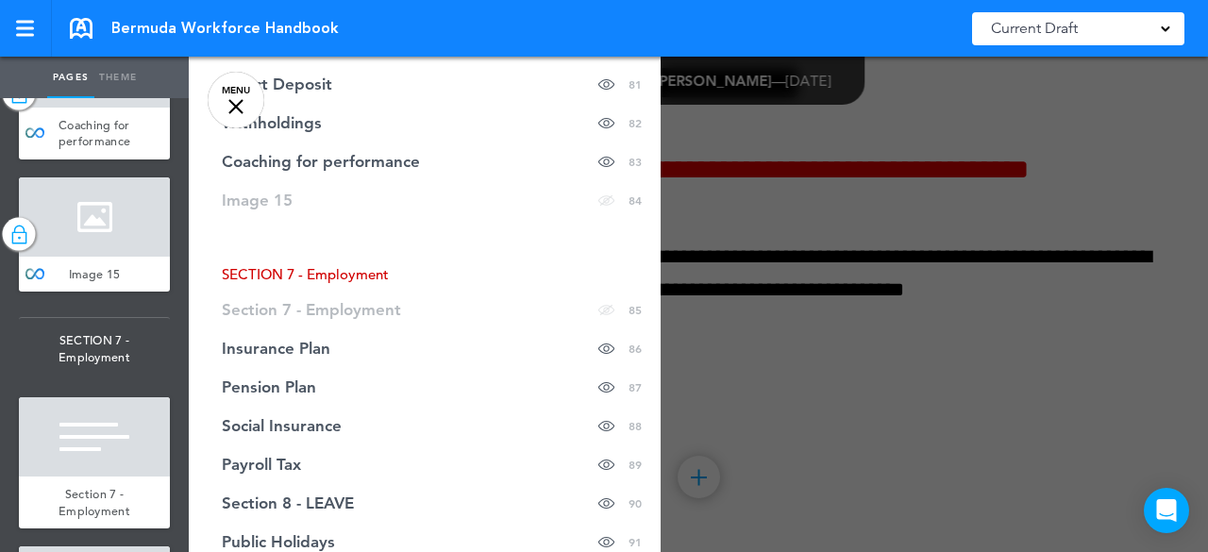
scroll to position [3718, 0]
click at [255, 92] on link "MENU" at bounding box center [236, 100] width 57 height 57
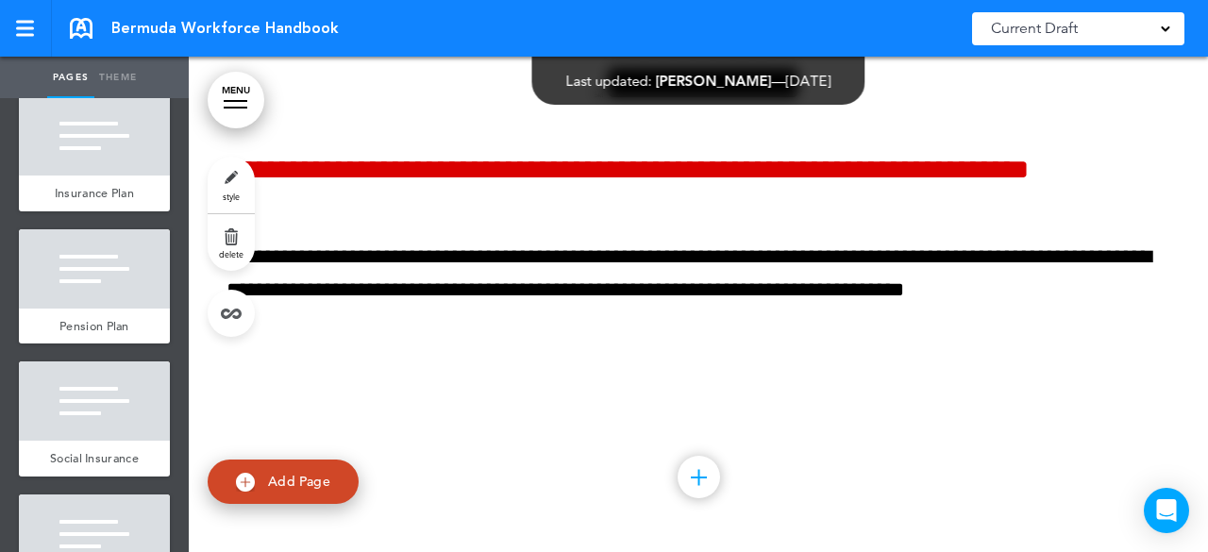
scroll to position [13358, 0]
drag, startPoint x: 71, startPoint y: 254, endPoint x: 51, endPoint y: 273, distance: 27.4
drag, startPoint x: 47, startPoint y: 275, endPoint x: 34, endPoint y: 116, distance: 159.1
click at [34, 116] on ul "add page RGA Global Reinsurance Compnay (RGA Global) add page SECTION 1 - Welco…" at bounding box center [94, 325] width 189 height 454
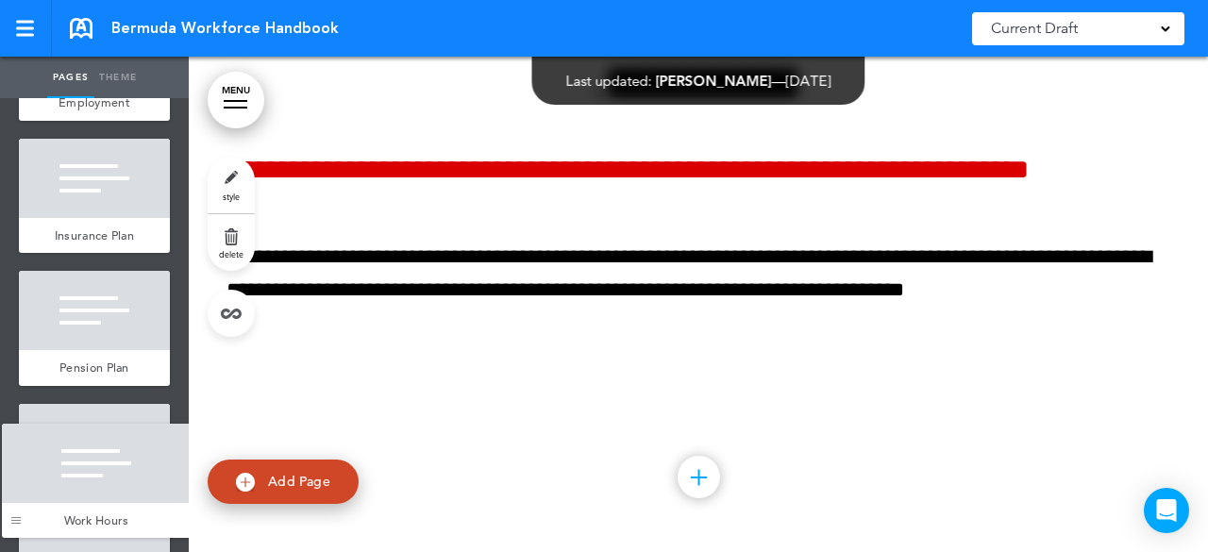
scroll to position [13277, 0]
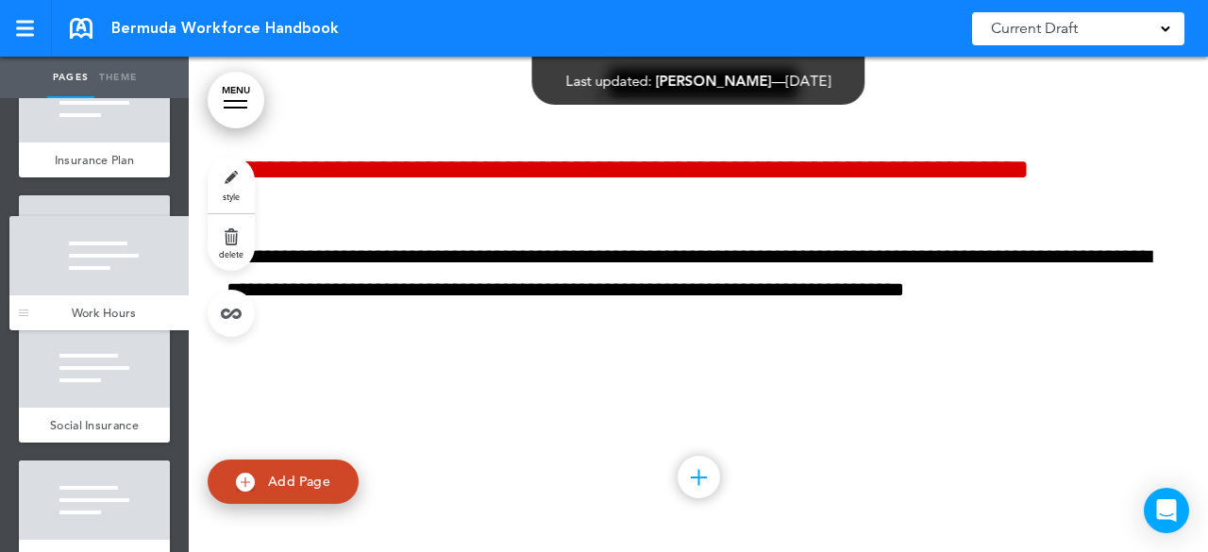
drag, startPoint x: 38, startPoint y: 299, endPoint x: 28, endPoint y: 318, distance: 21.1
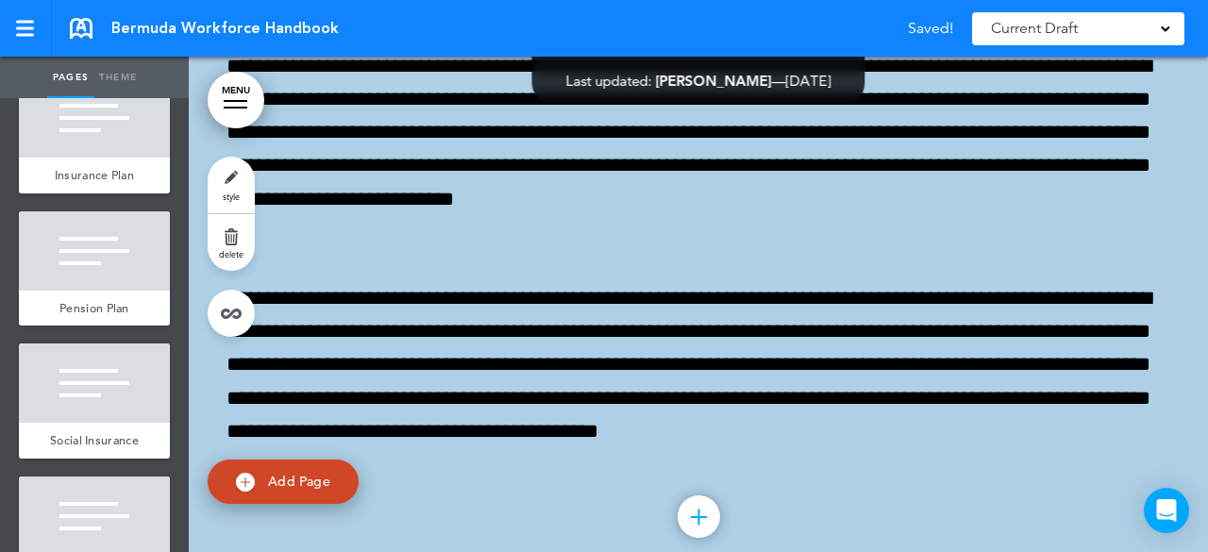
scroll to position [13378, 0]
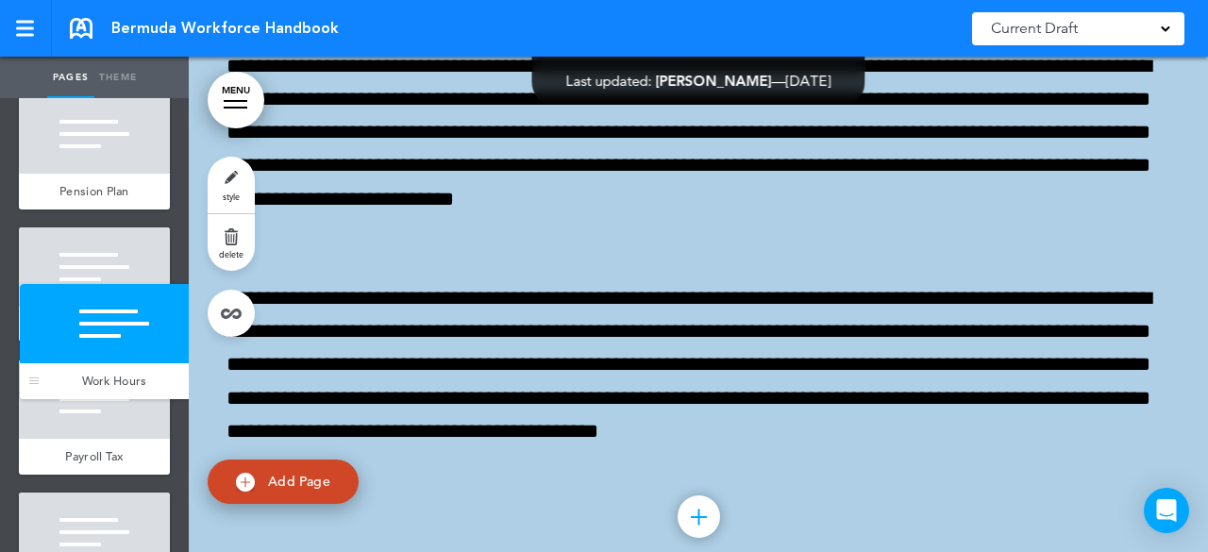
drag, startPoint x: 39, startPoint y: 218, endPoint x: 39, endPoint y: 348, distance: 130.2
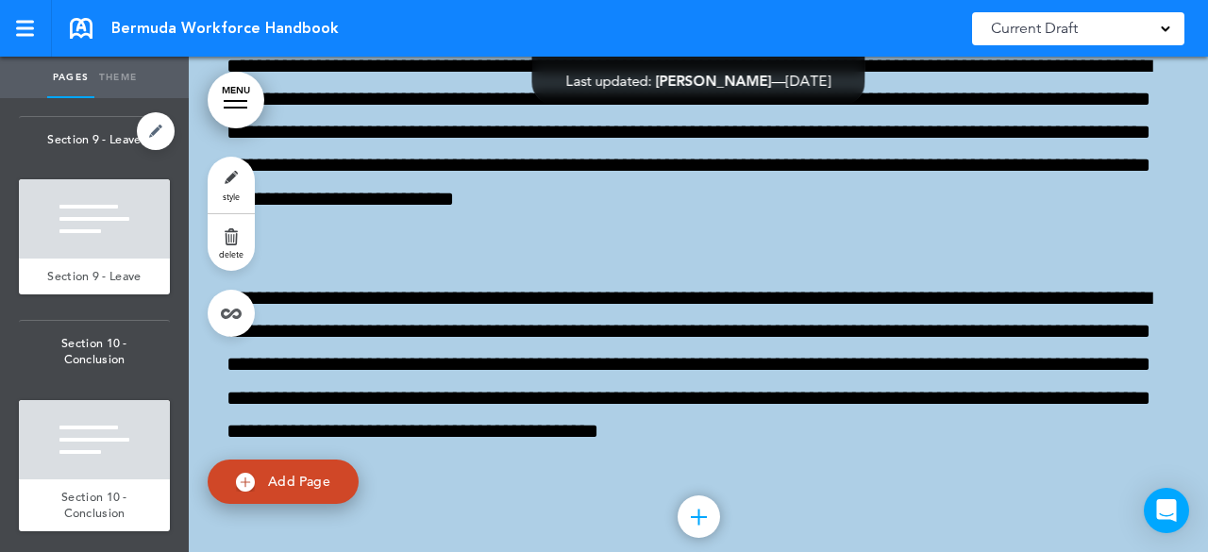
scroll to position [16459, 0]
drag, startPoint x: 38, startPoint y: 290, endPoint x: 23, endPoint y: 195, distance: 95.6
click at [23, 195] on ul "add page RGA Global Reinsurance Compnay (RGA Global) add page SECTION 1 - Welco…" at bounding box center [94, 325] width 189 height 454
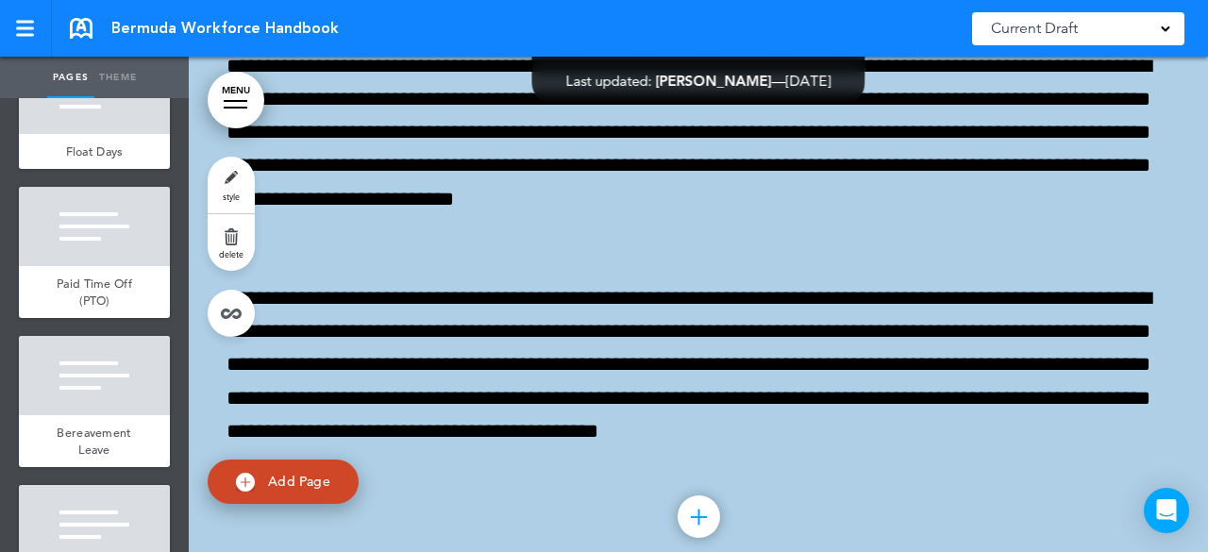
scroll to position [14118, 0]
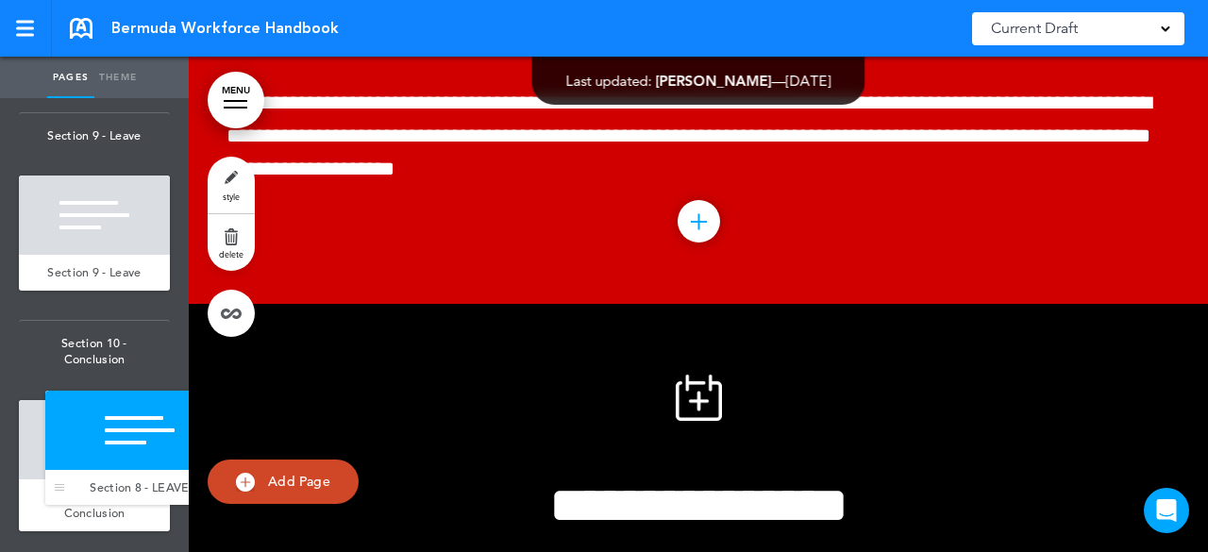
scroll to position [16655, 0]
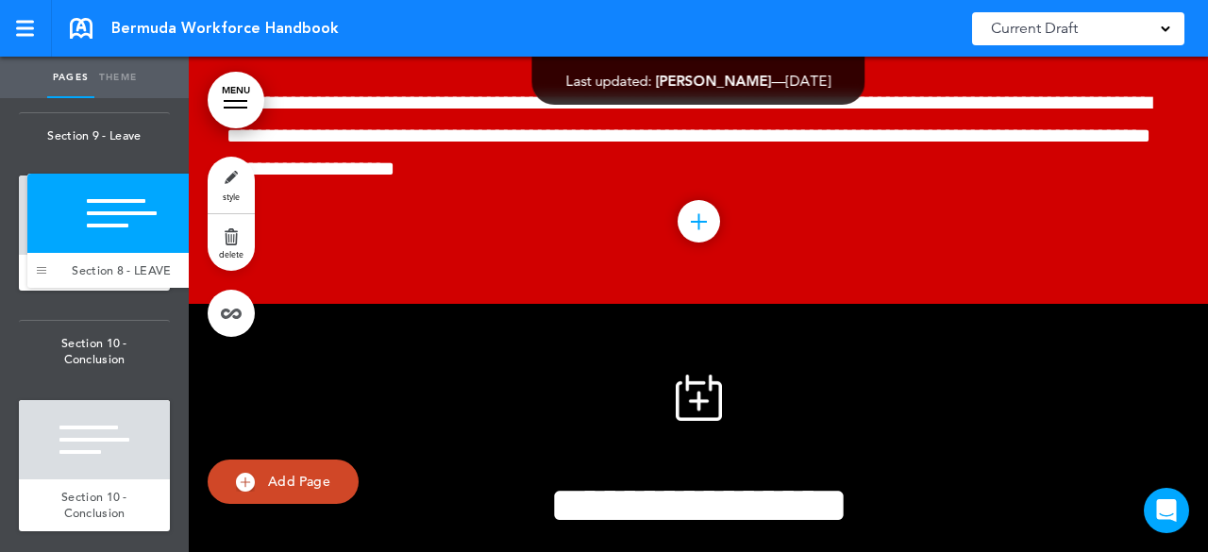
drag, startPoint x: 36, startPoint y: 370, endPoint x: 43, endPoint y: 280, distance: 90.0
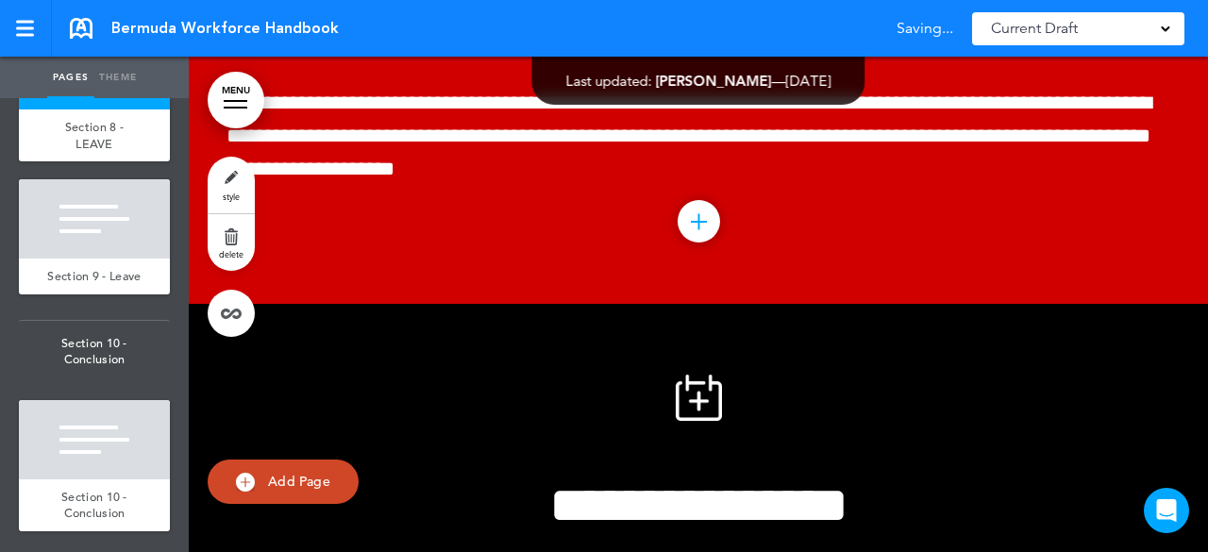
scroll to position [16641, 0]
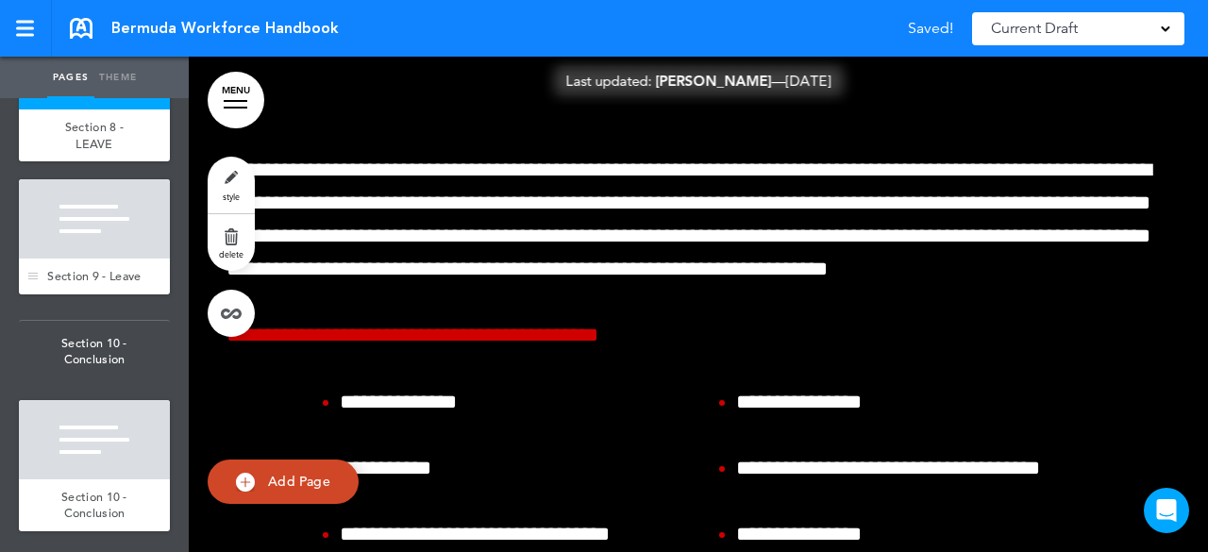
click at [96, 259] on div at bounding box center [94, 218] width 151 height 79
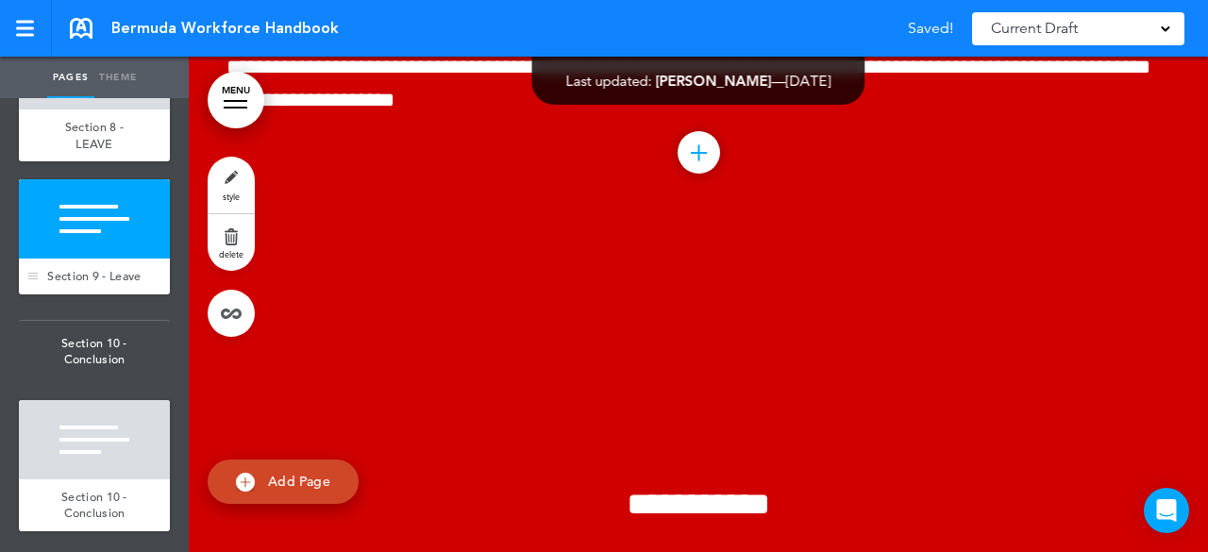
scroll to position [98148, 0]
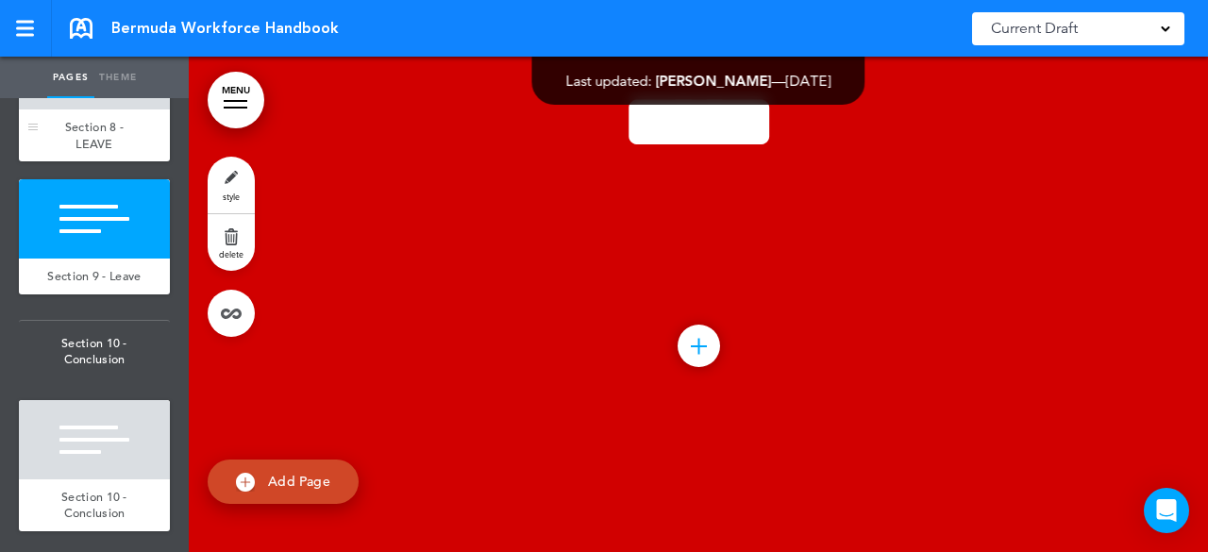
click at [92, 152] on span "Section 8 - LEAVE" at bounding box center [94, 135] width 59 height 33
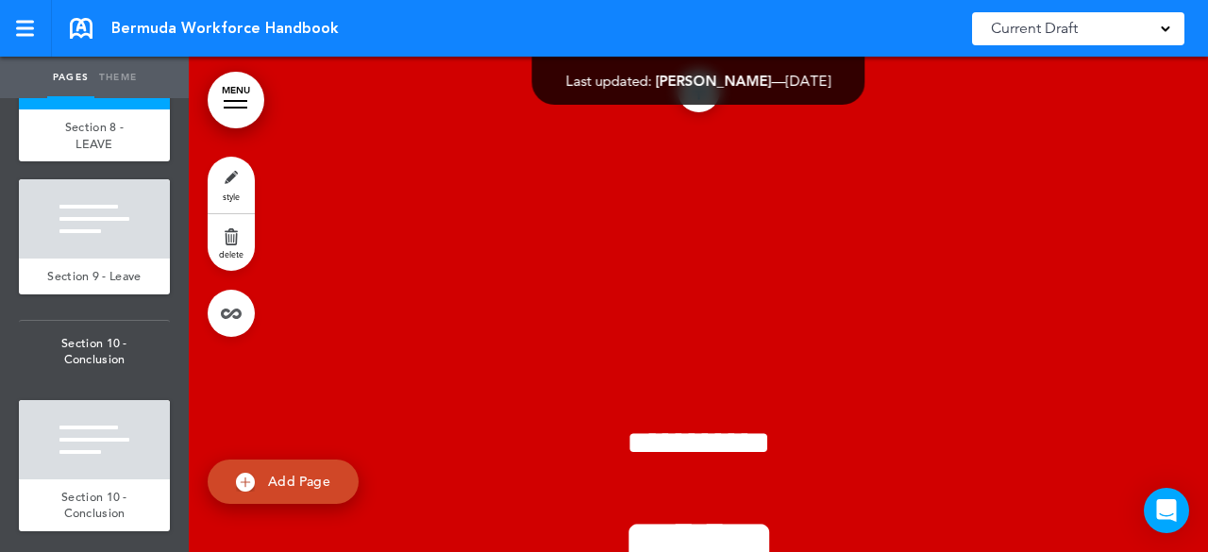
scroll to position [97629, 0]
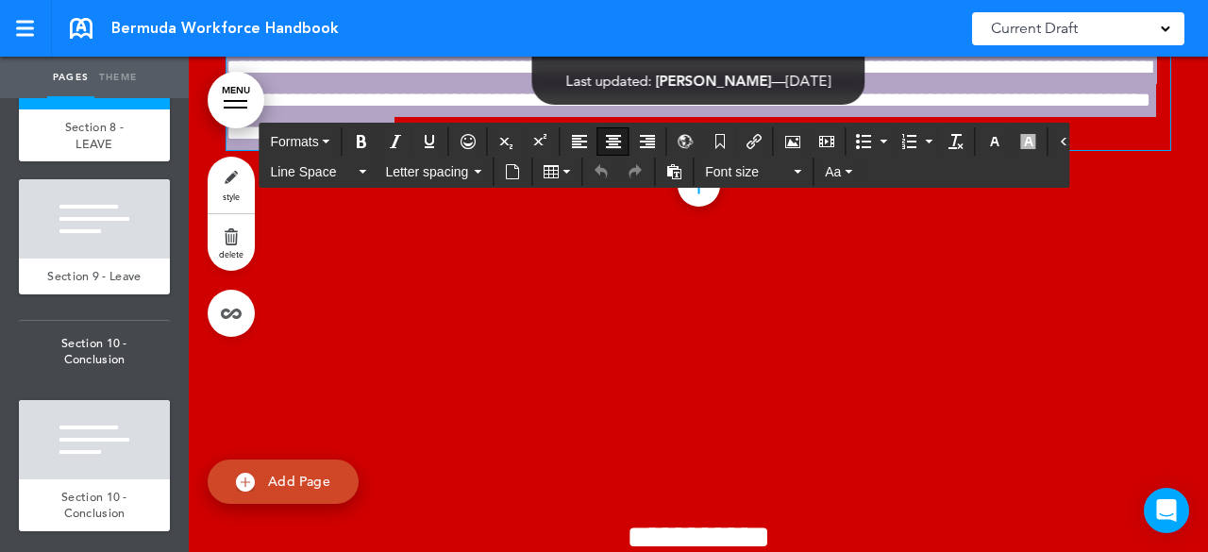
drag, startPoint x: 847, startPoint y: 443, endPoint x: 453, endPoint y: 298, distance: 419.2
click at [453, 151] on div "**********" at bounding box center [698, 32] width 944 height 237
click at [83, 259] on div at bounding box center [94, 218] width 151 height 79
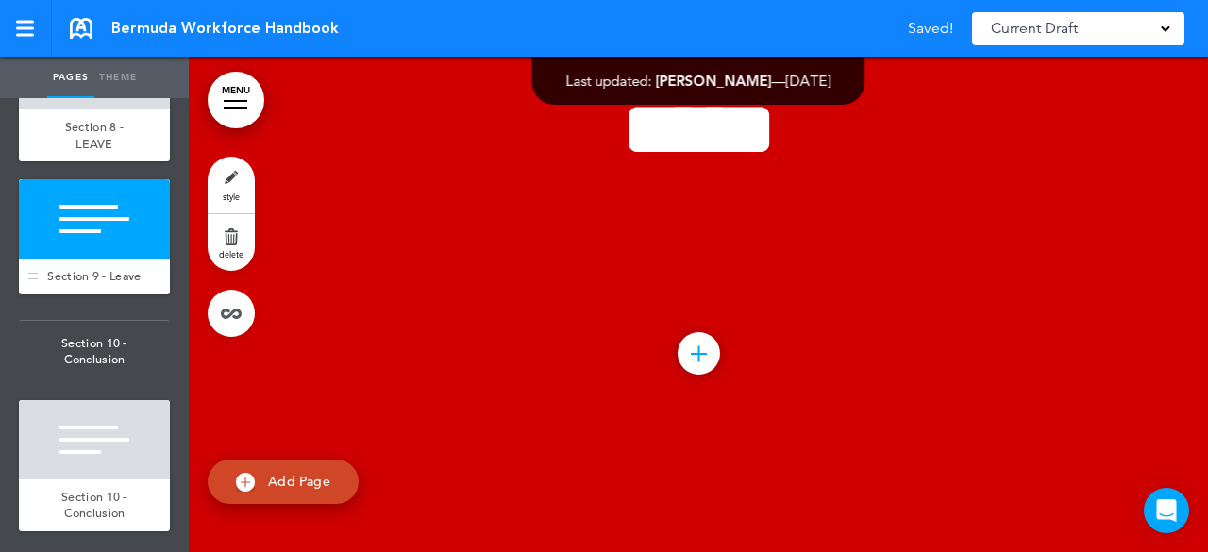
scroll to position [98148, 0]
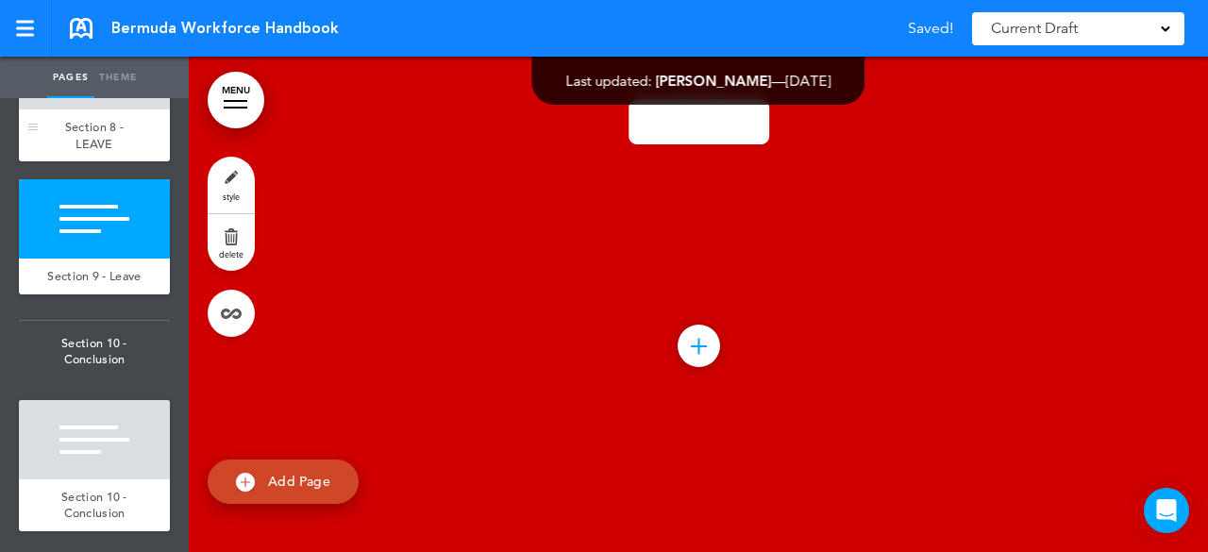
click at [124, 161] on div "Section 8 - LEAVE" at bounding box center [94, 135] width 151 height 52
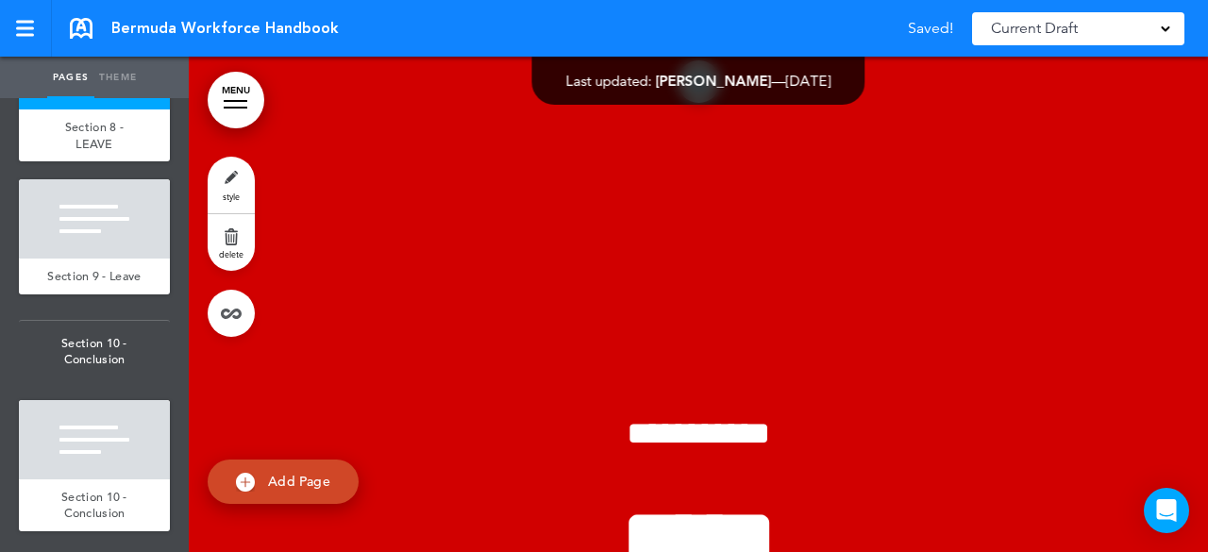
scroll to position [97723, 0]
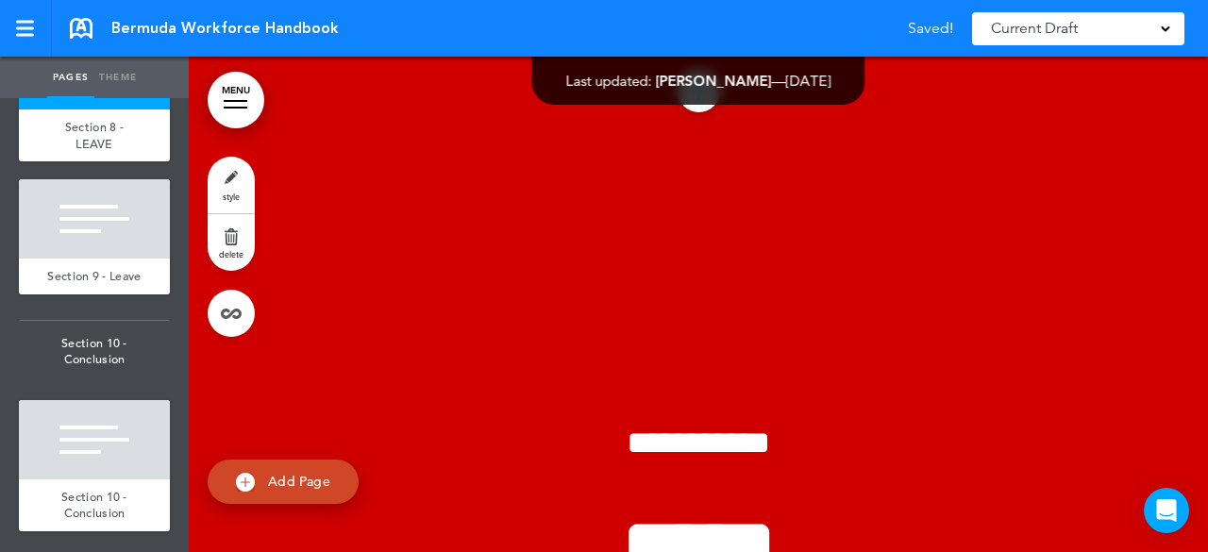
click at [870, 57] on p "**********" at bounding box center [698, 7] width 944 height 100
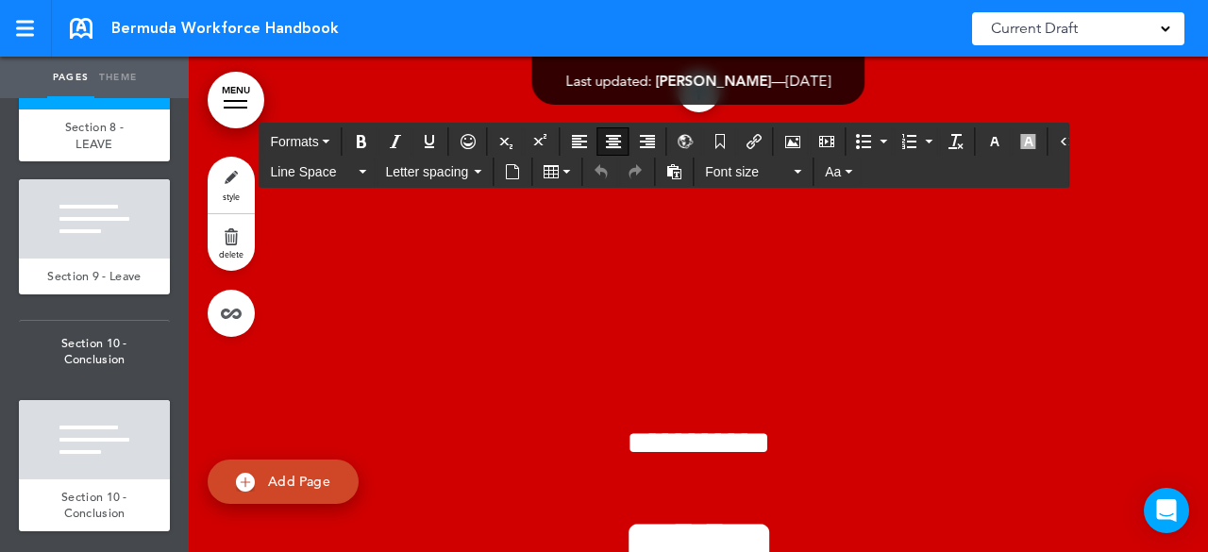
drag, startPoint x: 855, startPoint y: 346, endPoint x: 417, endPoint y: 192, distance: 464.4
copy div "**********"
click at [103, 259] on div at bounding box center [94, 218] width 151 height 79
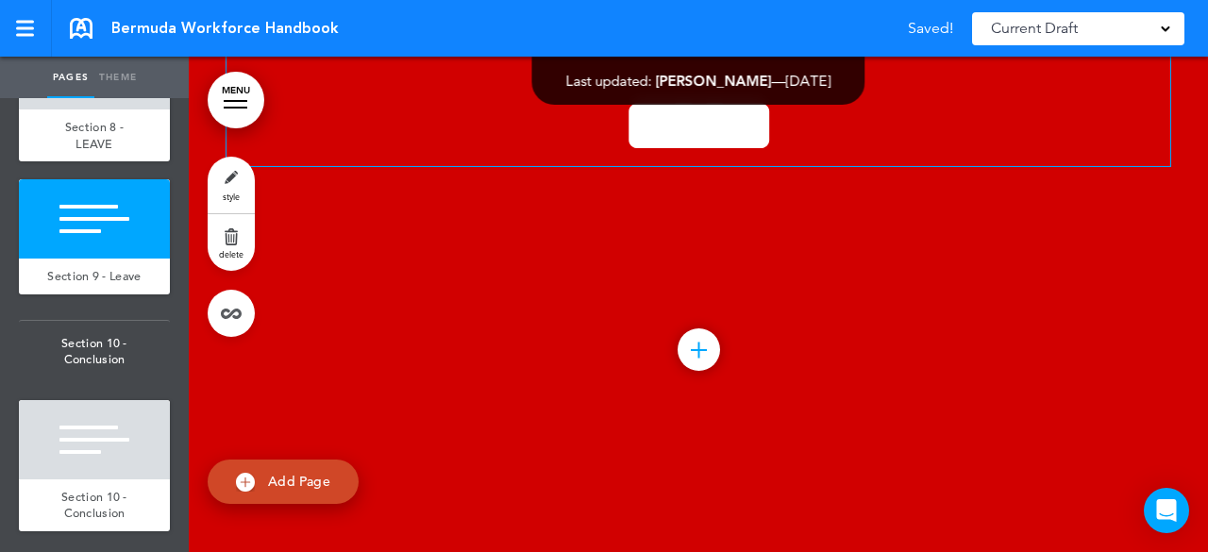
scroll to position [98148, 0]
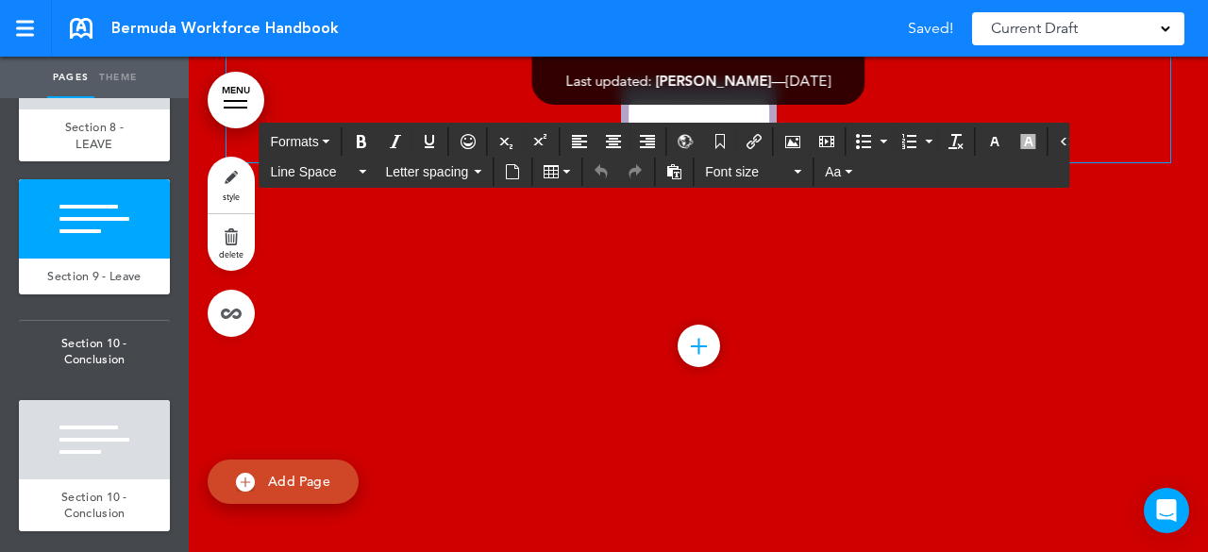
drag, startPoint x: 832, startPoint y: 424, endPoint x: 566, endPoint y: 406, distance: 266.7
click at [566, 162] on h1 "*****" at bounding box center [698, 122] width 944 height 80
click at [876, 162] on h1 "*****" at bounding box center [698, 122] width 944 height 80
click at [882, 162] on h1 "*****" at bounding box center [698, 122] width 944 height 80
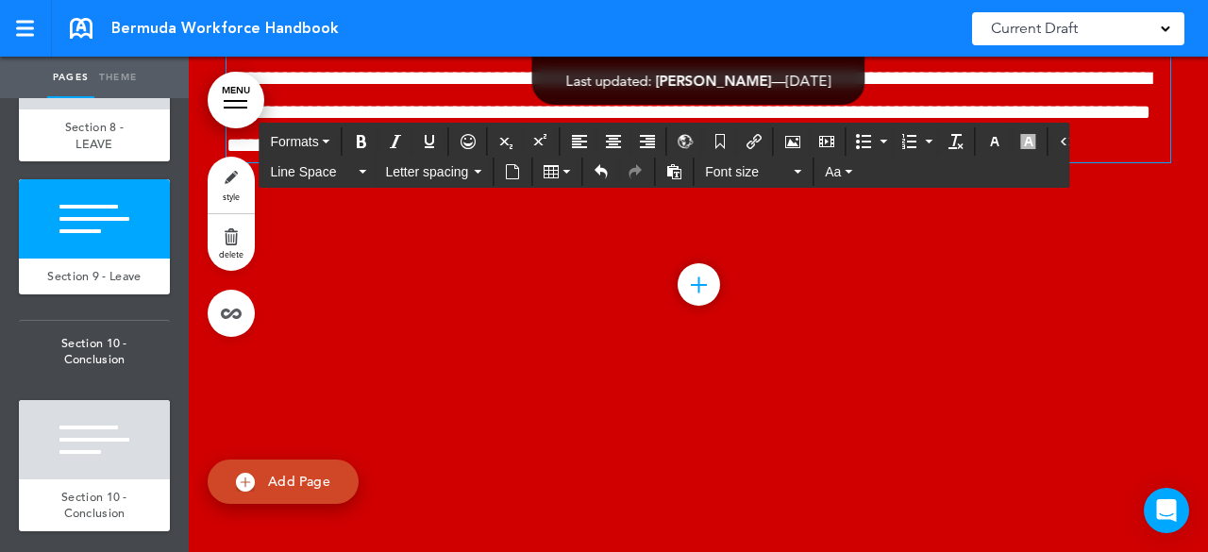
scroll to position [98115, 0]
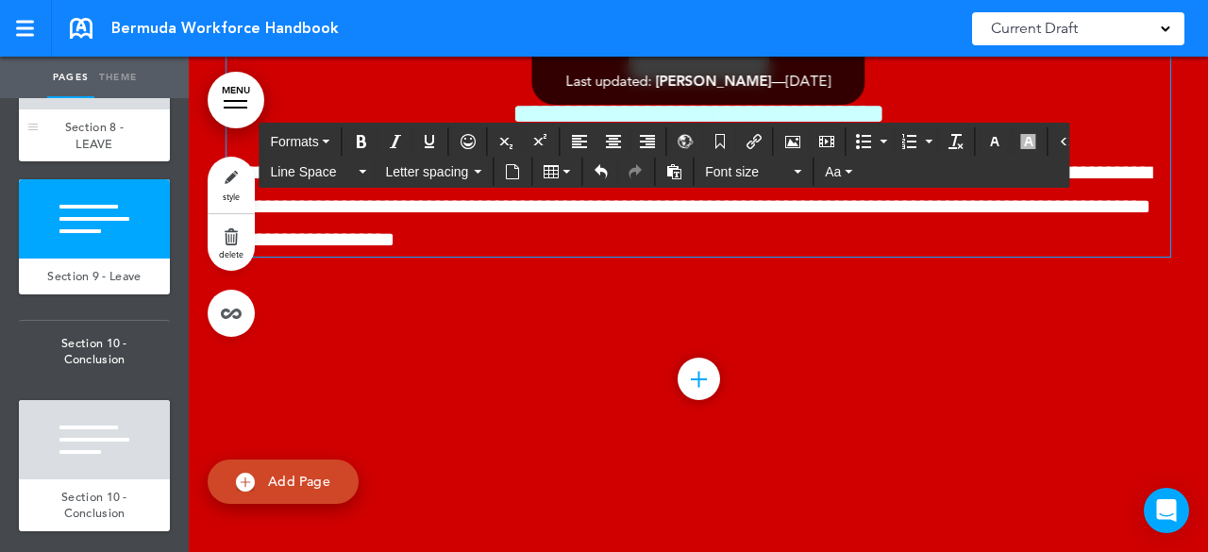
click at [91, 109] on div at bounding box center [94, 69] width 151 height 79
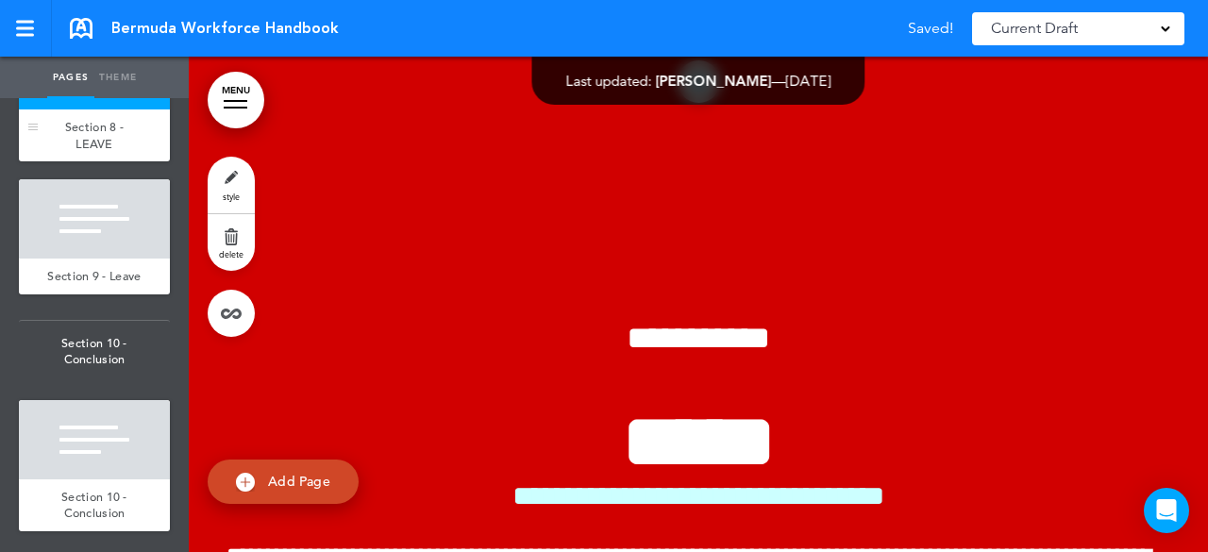
scroll to position [97723, 0]
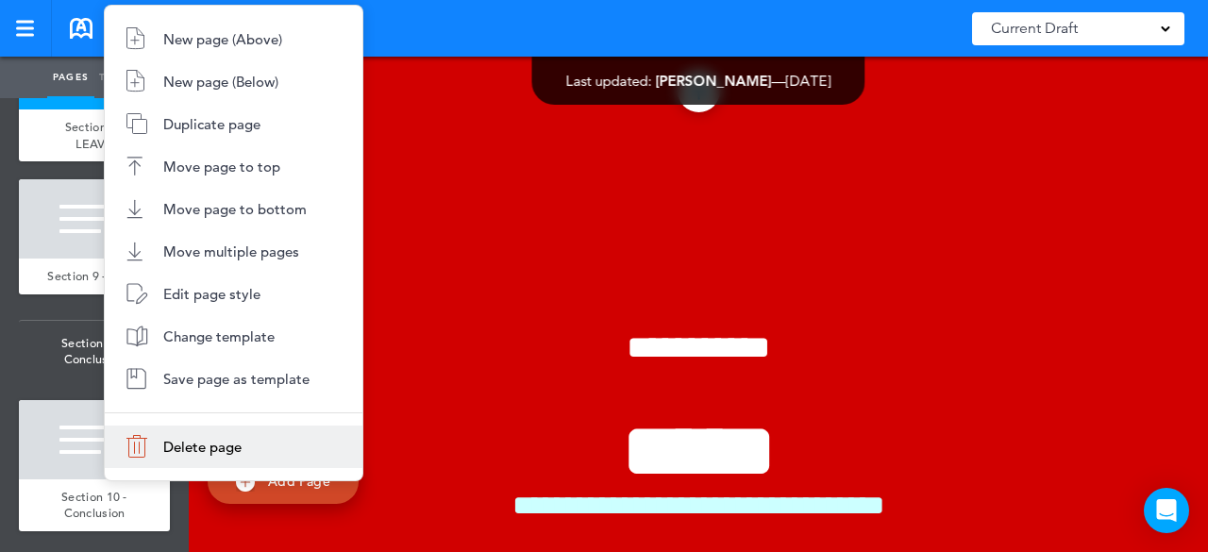
click at [249, 441] on li "Delete page" at bounding box center [234, 447] width 258 height 42
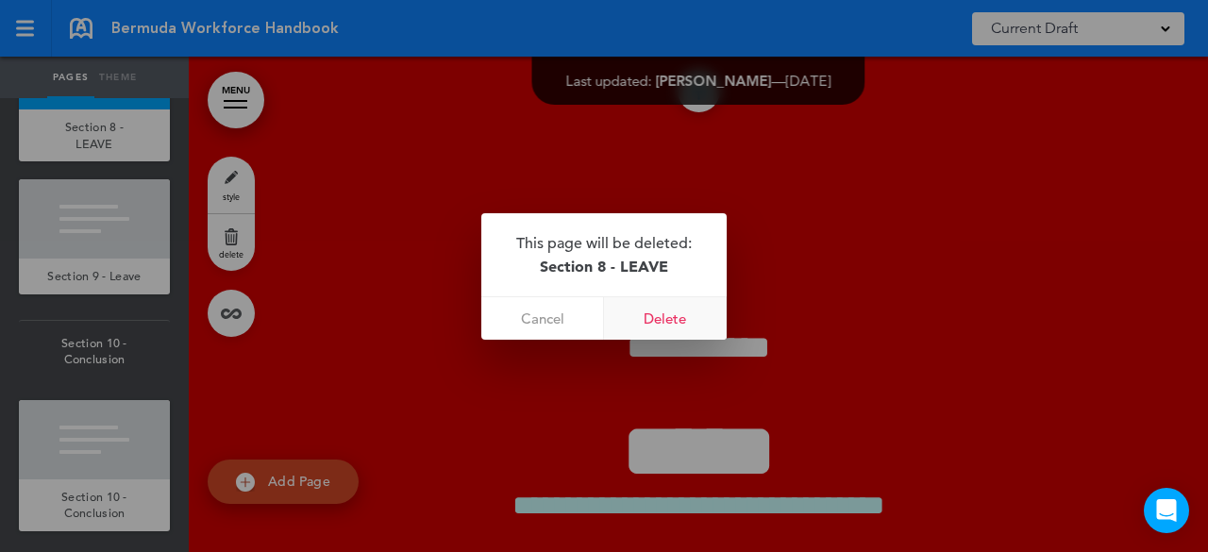
click at [675, 316] on link "Delete" at bounding box center [665, 318] width 123 height 42
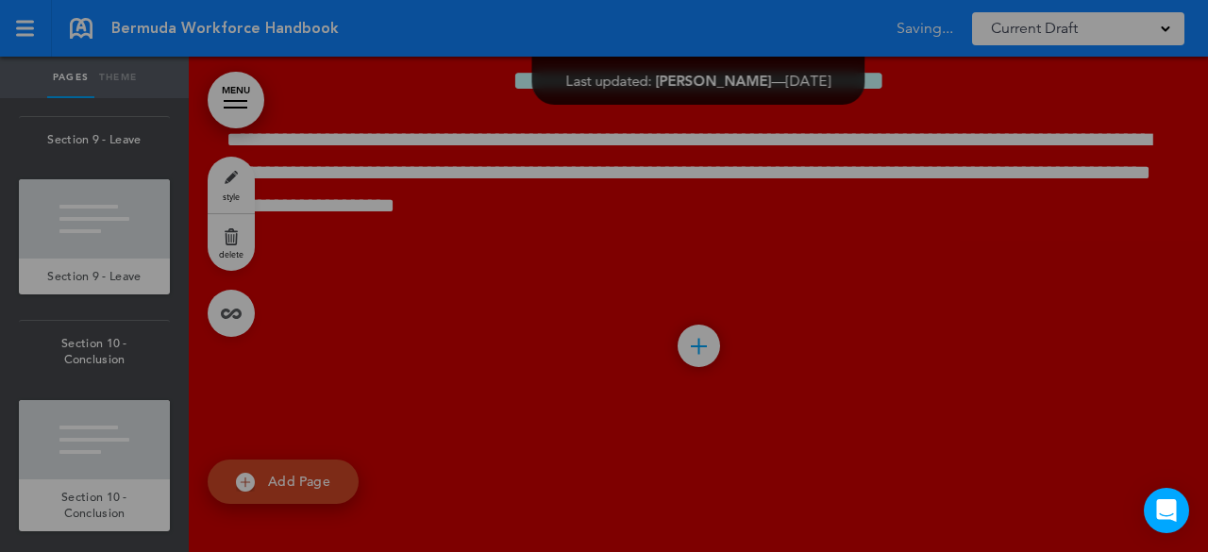
scroll to position [97297, 0]
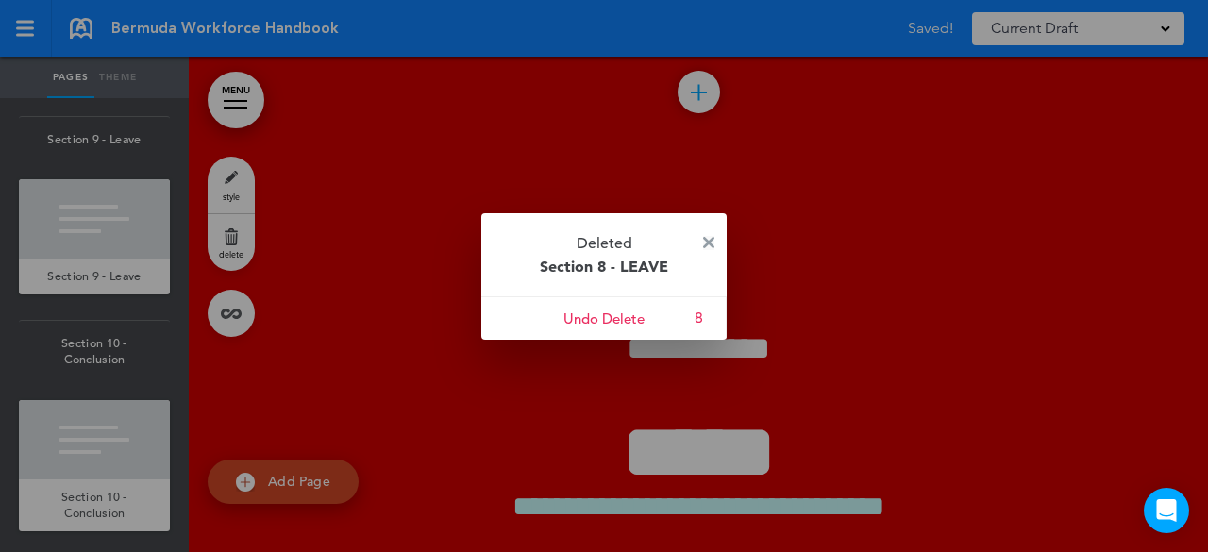
click at [705, 243] on img at bounding box center [708, 242] width 11 height 11
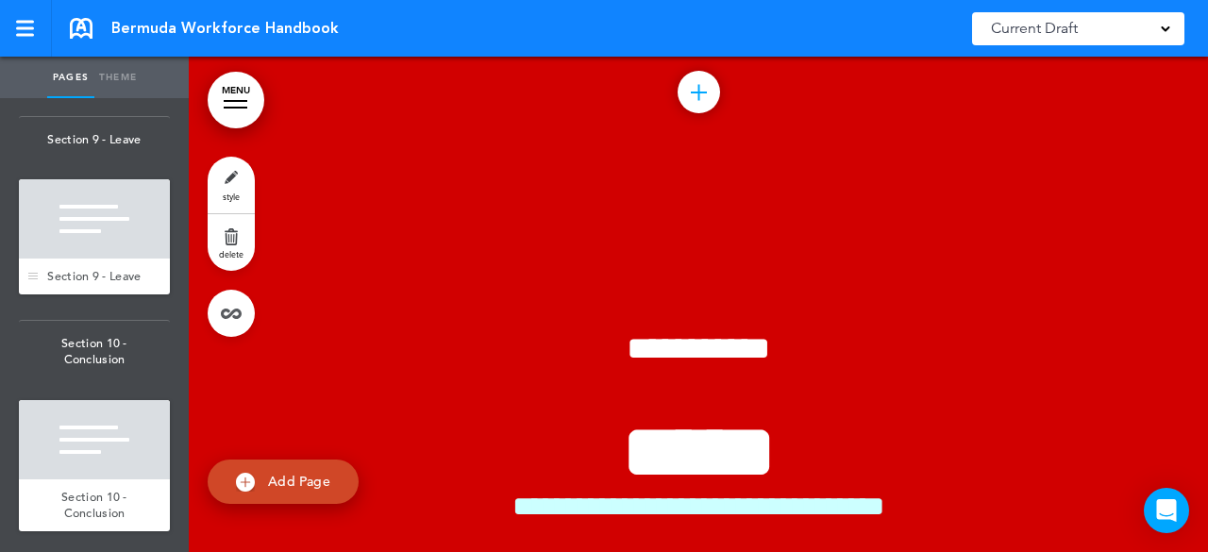
click at [70, 235] on div at bounding box center [94, 218] width 151 height 79
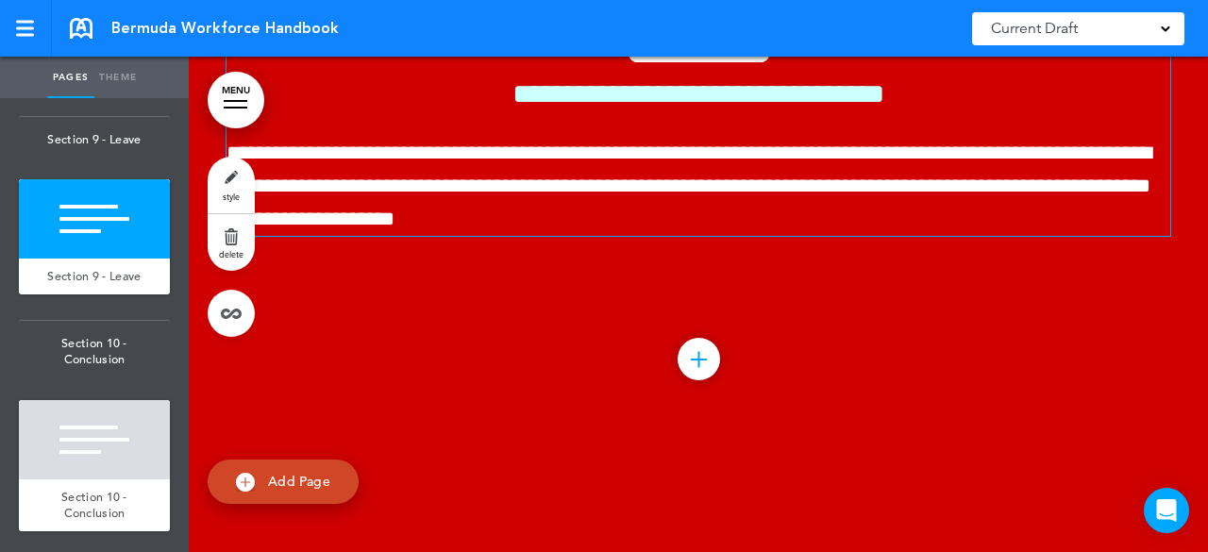
scroll to position [97723, 0]
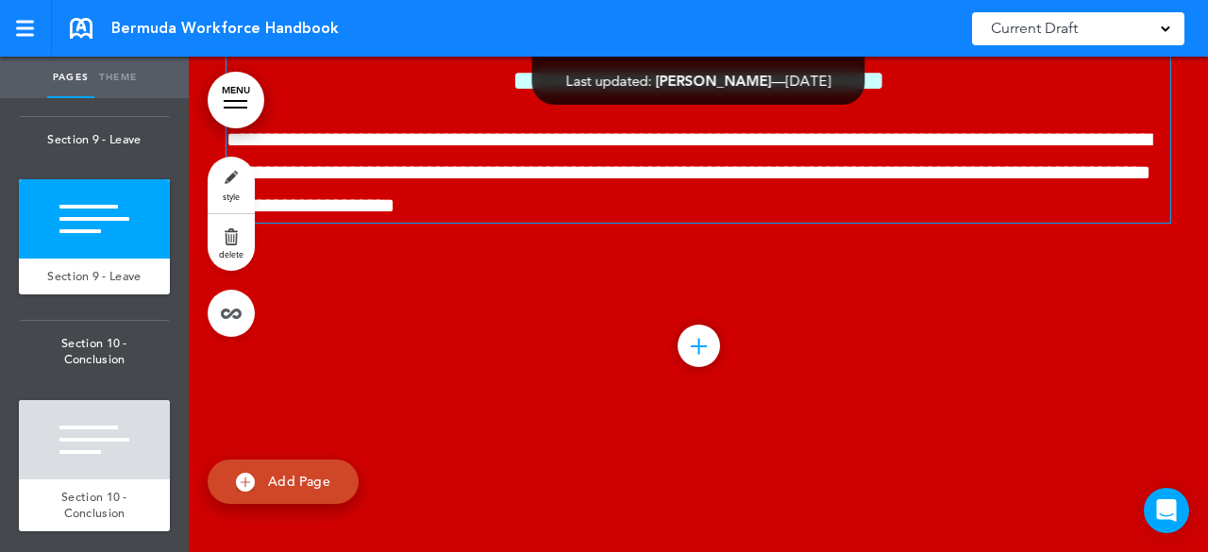
click at [842, 67] on h1 "*****" at bounding box center [698, 27] width 944 height 80
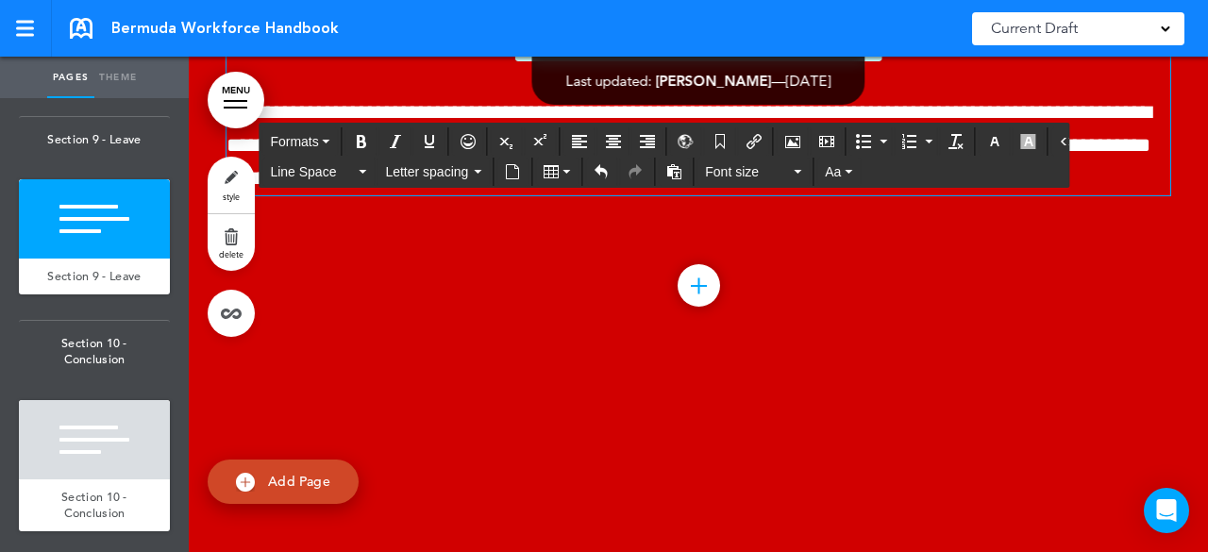
scroll to position [97689, 0]
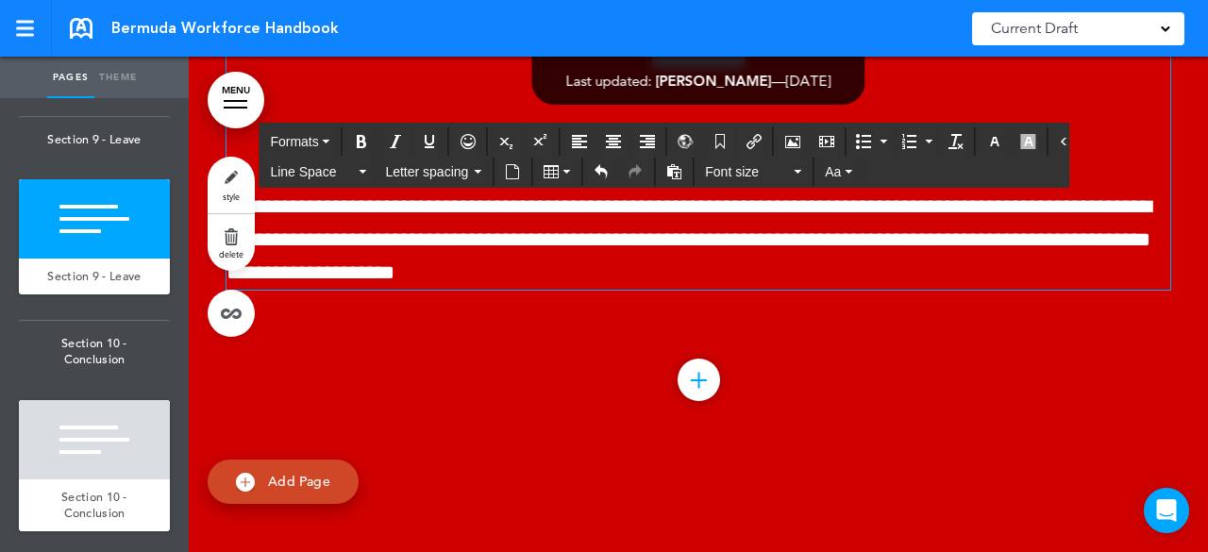
drag, startPoint x: 774, startPoint y: 346, endPoint x: 655, endPoint y: 337, distance: 119.3
click at [635, 67] on span "*****" at bounding box center [699, 27] width 156 height 79
drag, startPoint x: 813, startPoint y: 339, endPoint x: 593, endPoint y: 338, distance: 219.9
click at [593, 68] on h1 "*****" at bounding box center [698, 28] width 944 height 80
click at [96, 271] on span "Section 9 - Leave" at bounding box center [93, 276] width 93 height 16
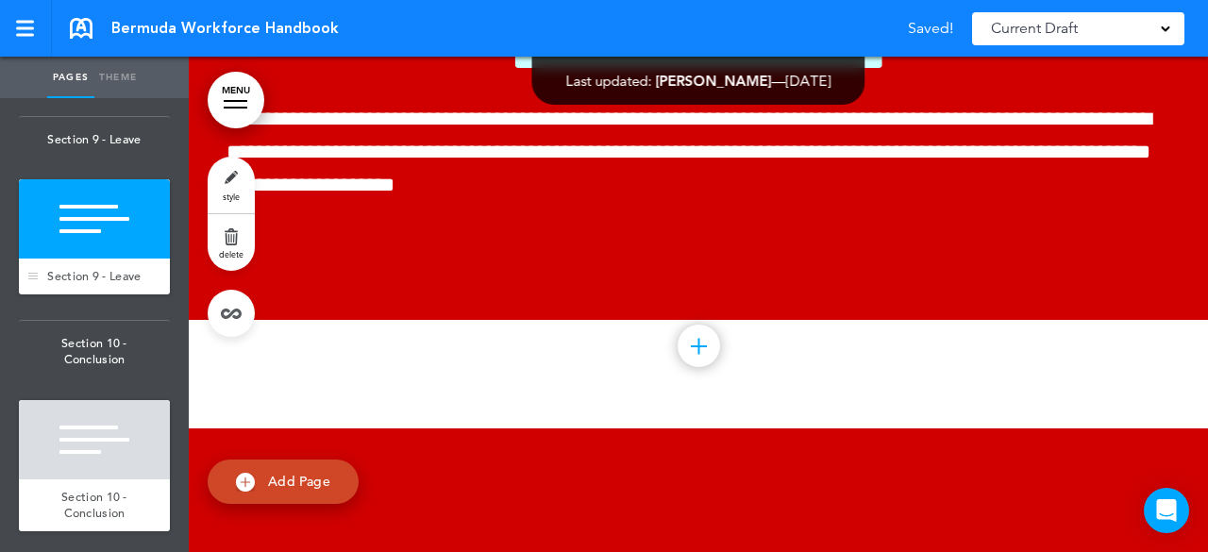
scroll to position [97723, 0]
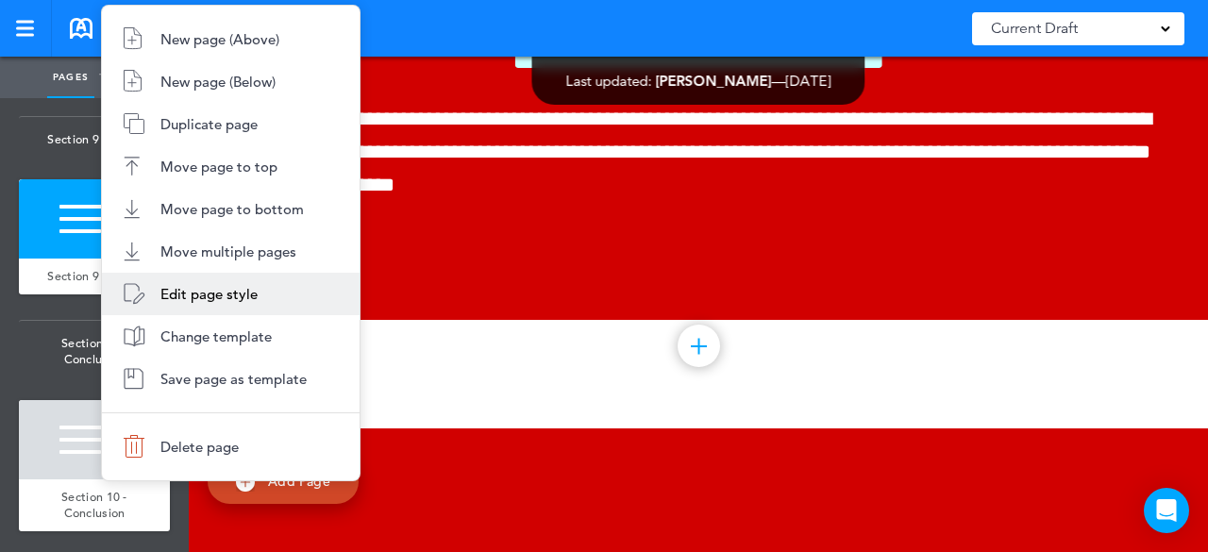
click at [248, 293] on span "Edit page style" at bounding box center [208, 294] width 97 height 18
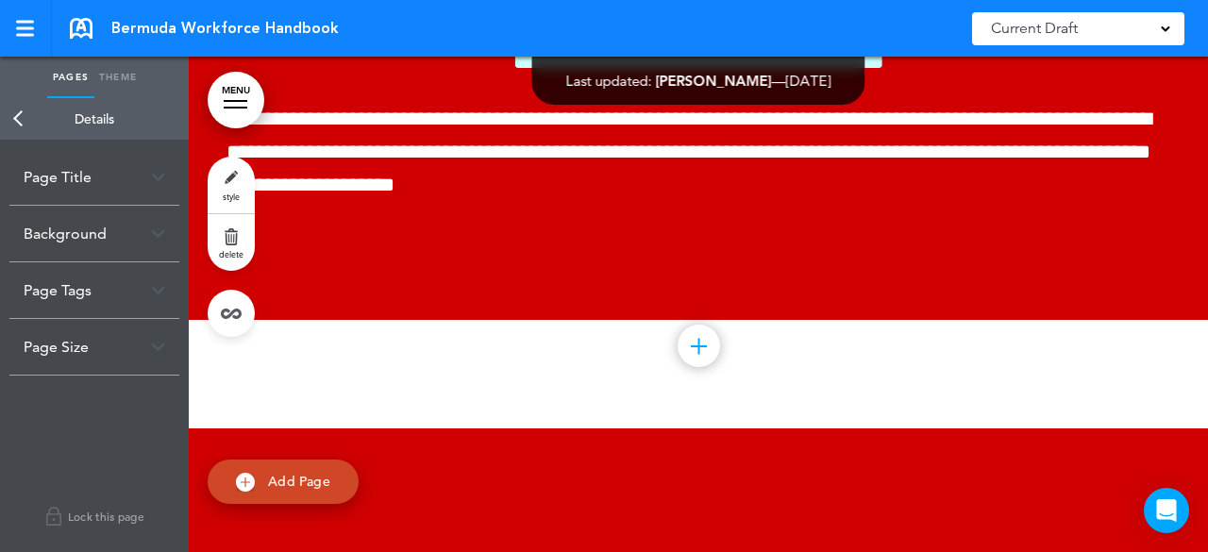
click at [131, 186] on div "Page Title" at bounding box center [94, 177] width 170 height 56
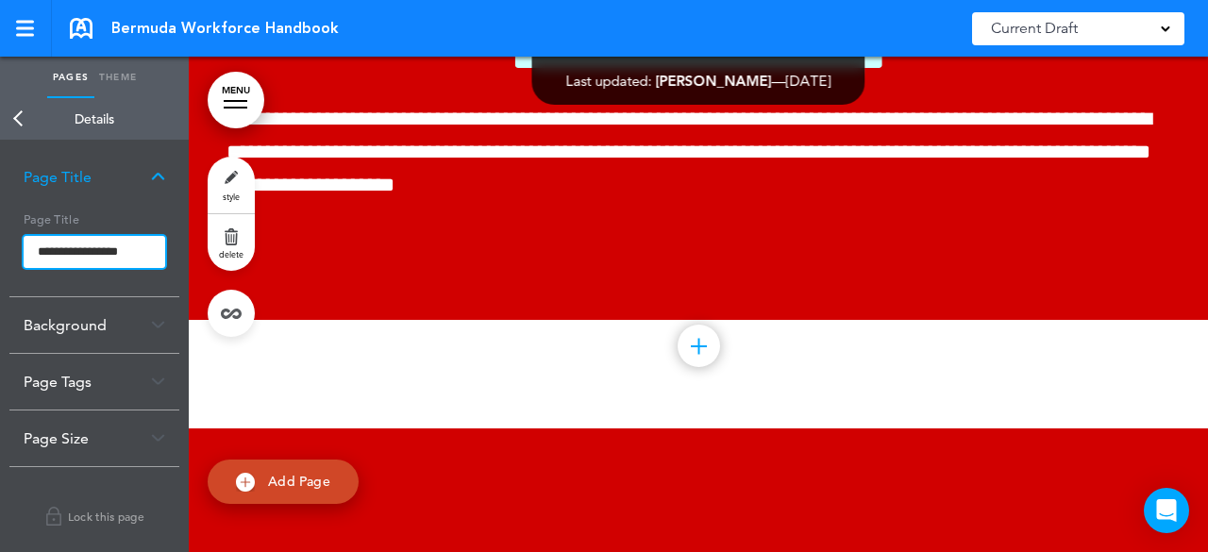
click at [138, 246] on input "**********" at bounding box center [95, 252] width 142 height 32
drag, startPoint x: 142, startPoint y: 248, endPoint x: 98, endPoint y: 247, distance: 43.4
click at [98, 247] on input "**********" at bounding box center [95, 252] width 142 height 32
type input "**********"
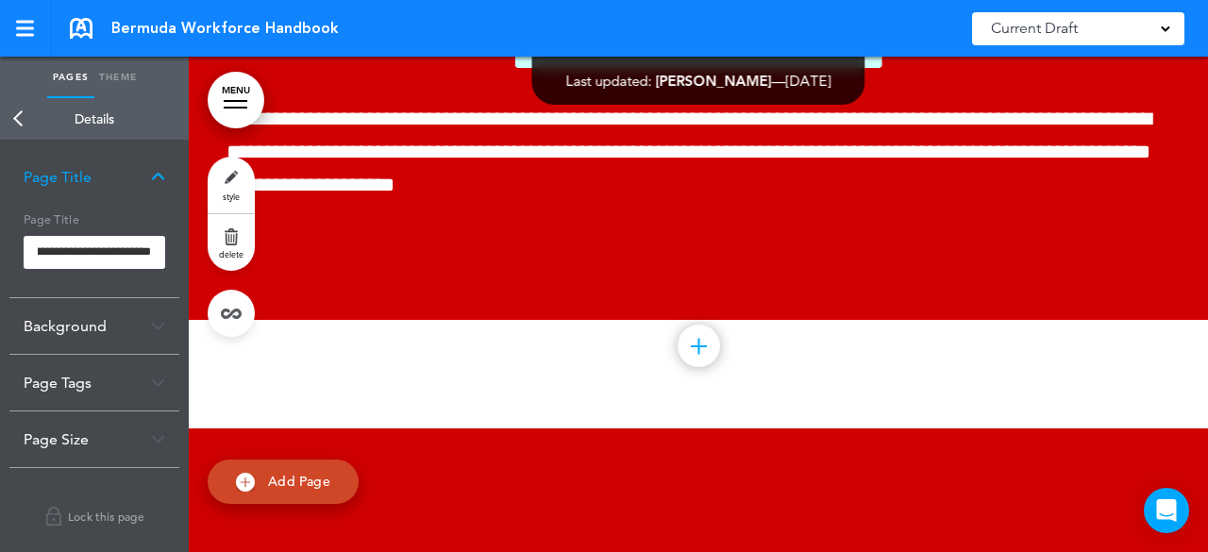
click at [4, 126] on body "Make this page common so it is available in other handbooks. This handbook [GEO…" at bounding box center [604, 276] width 1208 height 552
click at [25, 115] on link "Back" at bounding box center [19, 119] width 38 height 42
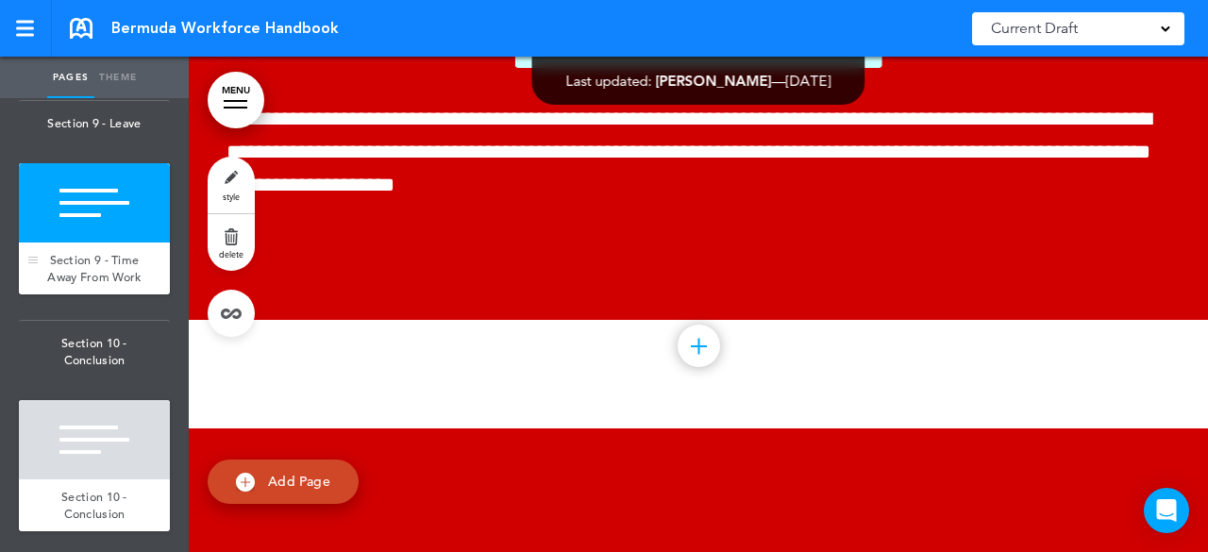
scroll to position [16598, 0]
click at [111, 146] on span "Section 9 - Leave" at bounding box center [94, 123] width 151 height 45
click at [141, 134] on link at bounding box center [156, 115] width 38 height 38
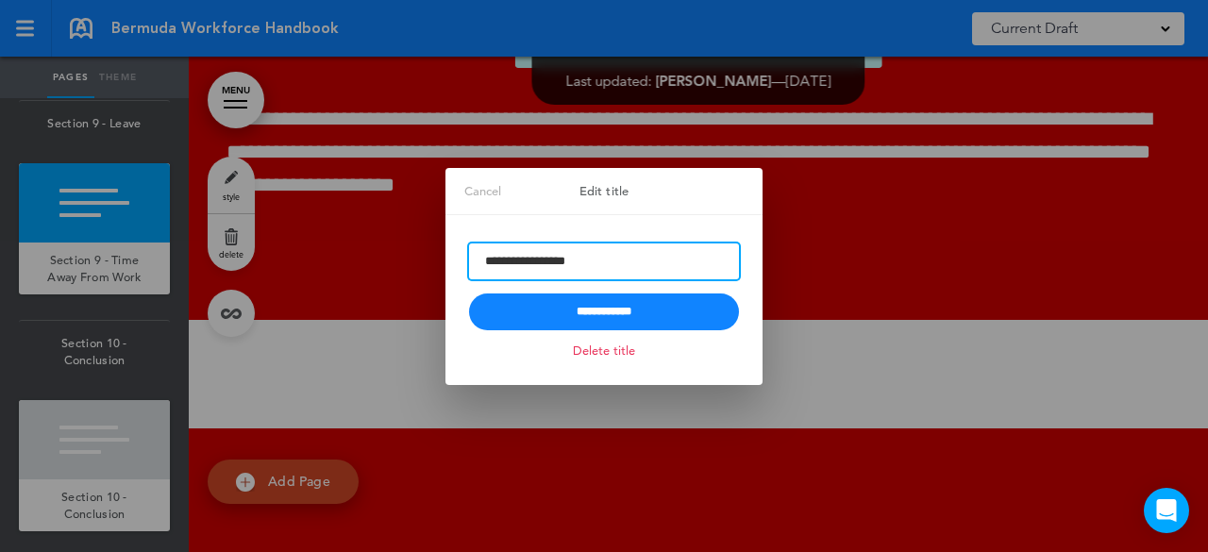
drag, startPoint x: 562, startPoint y: 257, endPoint x: 523, endPoint y: 263, distance: 39.3
click at [523, 263] on input "**********" at bounding box center [604, 261] width 270 height 36
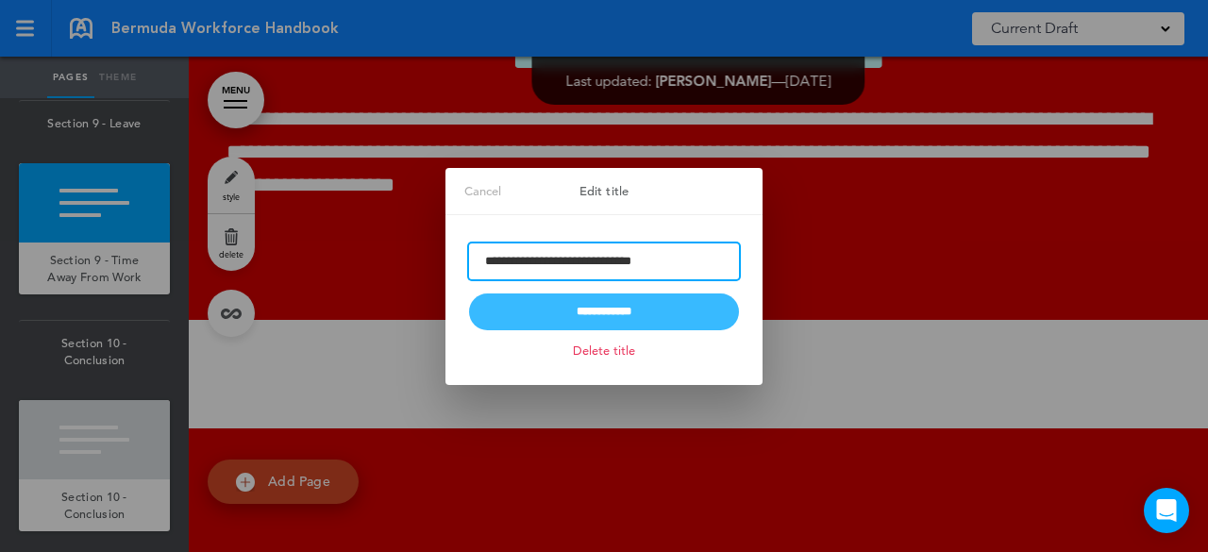
type input "**********"
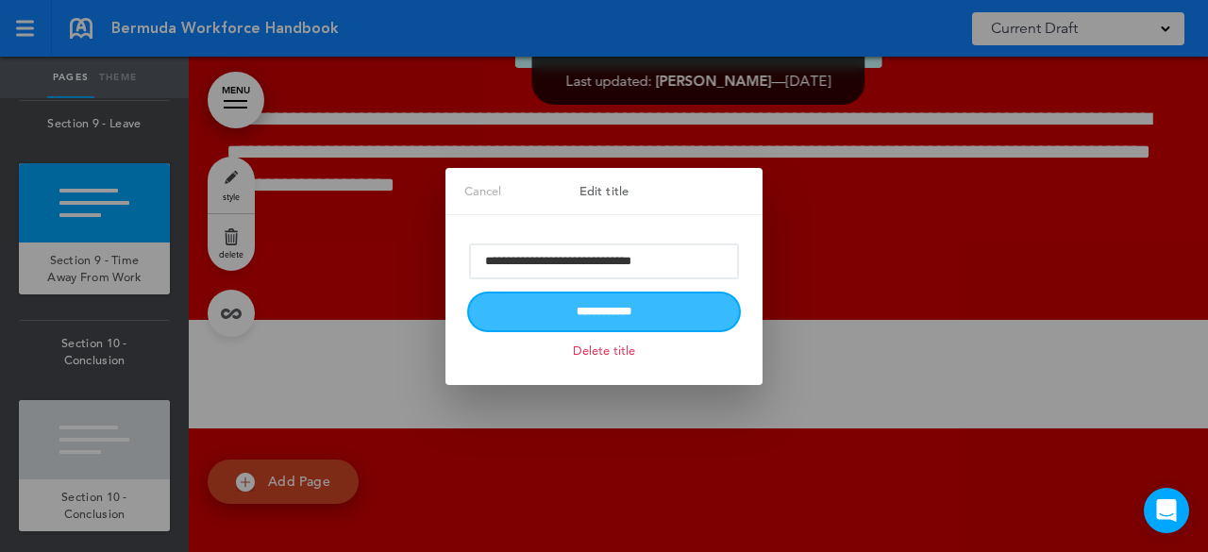
click at [690, 305] on input "**********" at bounding box center [604, 311] width 270 height 37
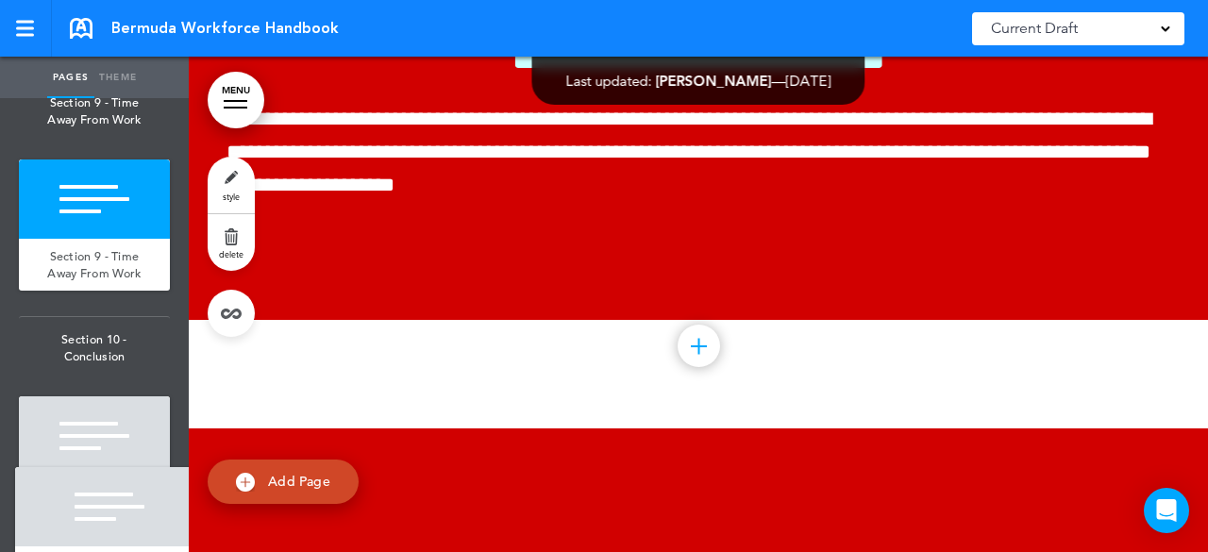
scroll to position [16612, 0]
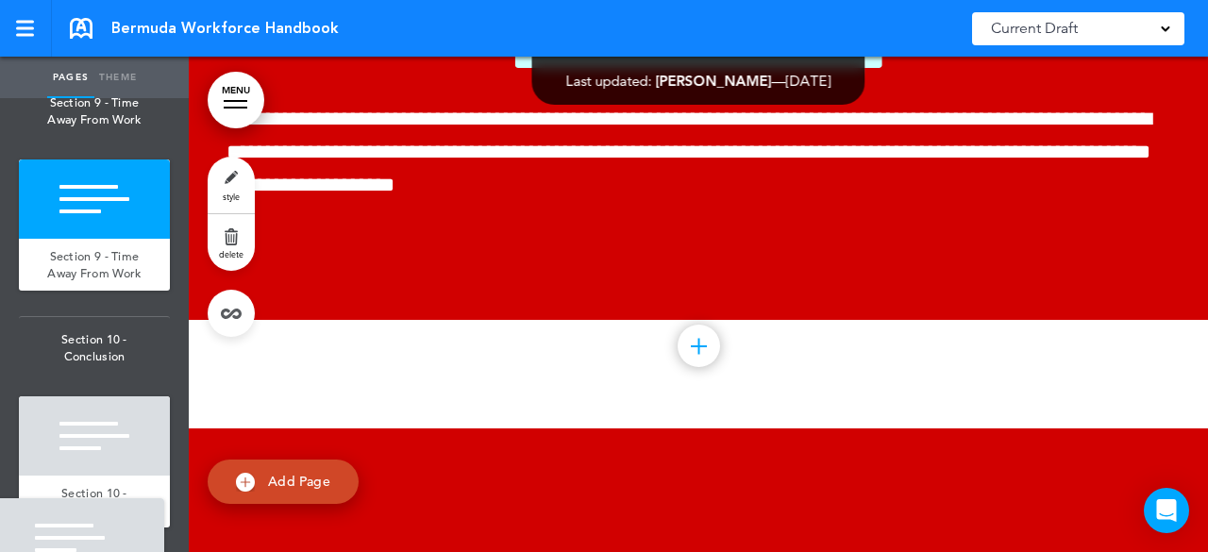
drag, startPoint x: 43, startPoint y: 279, endPoint x: 0, endPoint y: 596, distance: 320.1
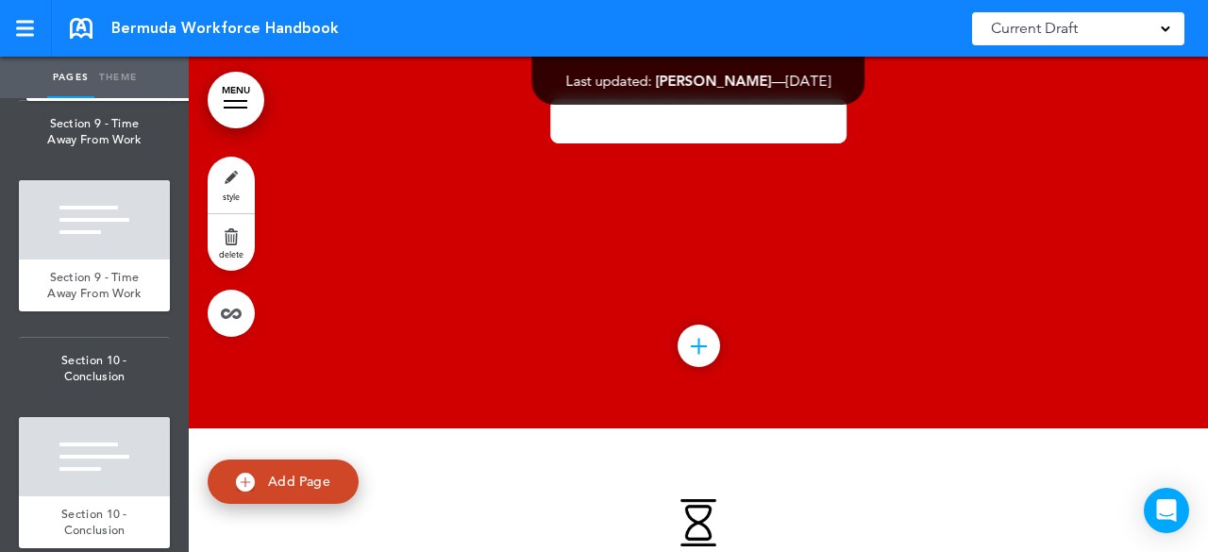
scroll to position [15881, 0]
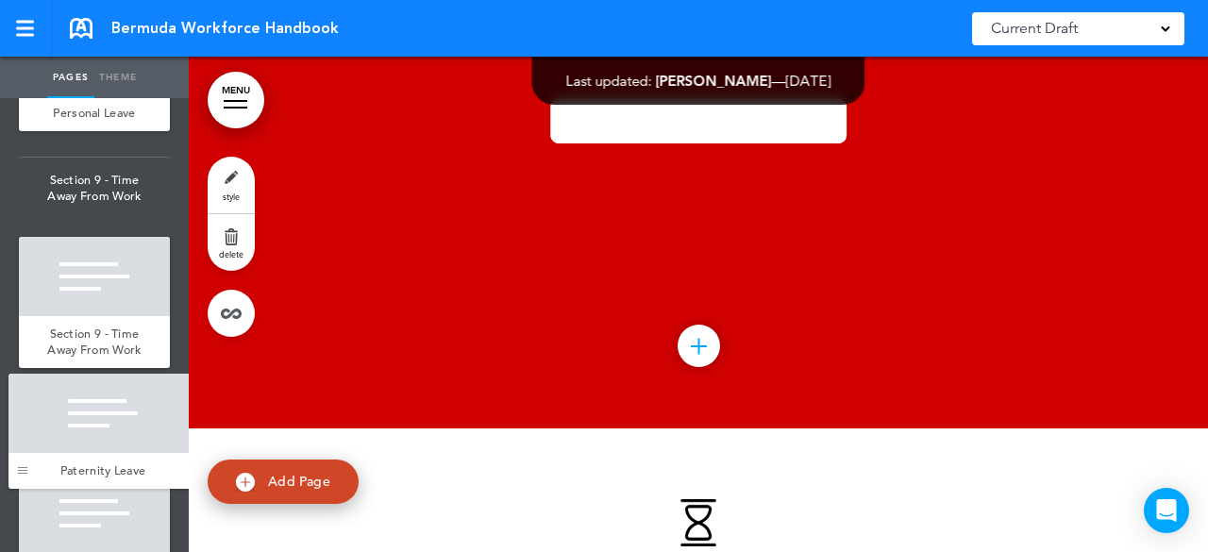
drag, startPoint x: 40, startPoint y: 199, endPoint x: 29, endPoint y: 464, distance: 265.4
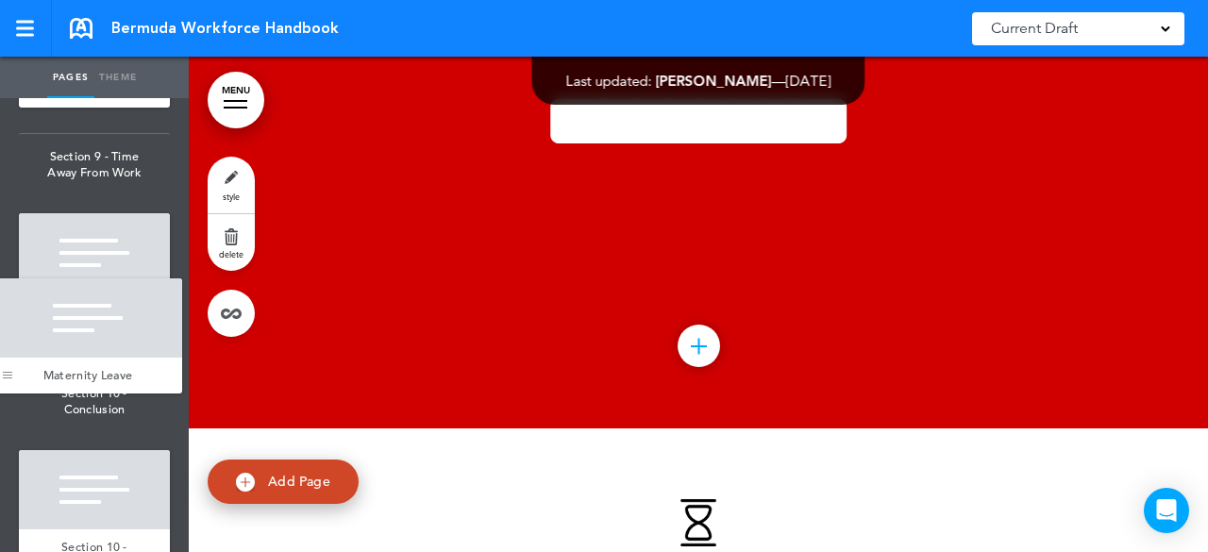
scroll to position [15924, 0]
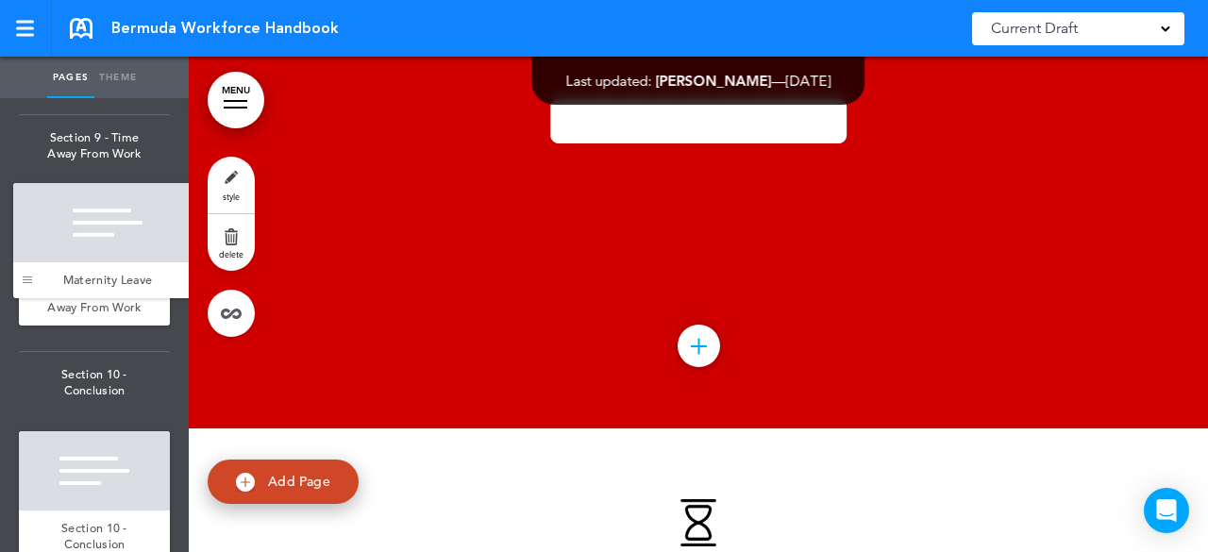
drag, startPoint x: 45, startPoint y: 348, endPoint x: 40, endPoint y: 293, distance: 55.0
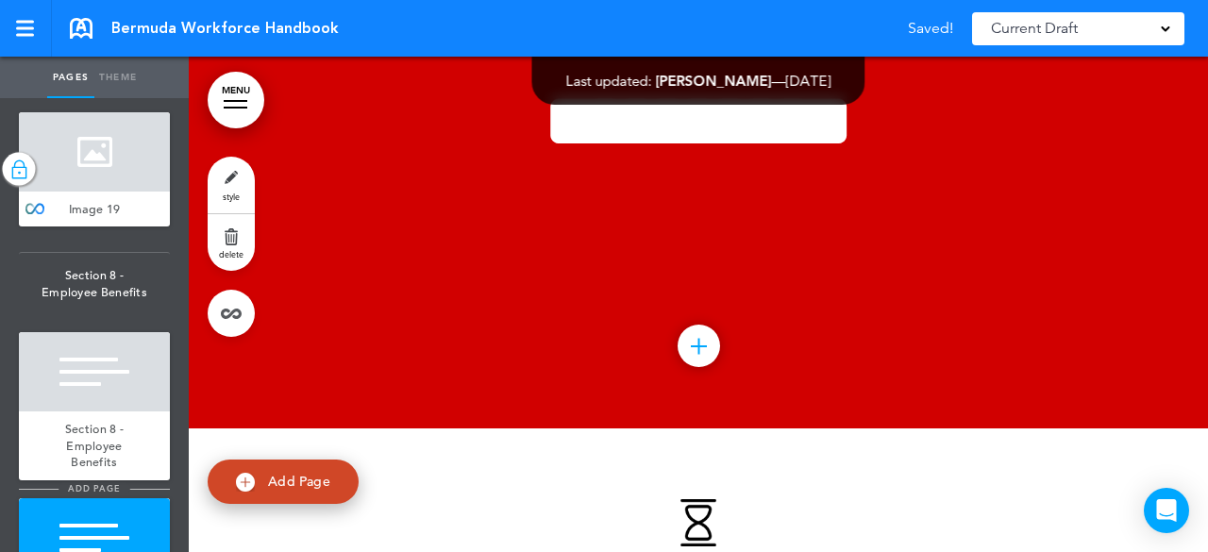
scroll to position [15154, 0]
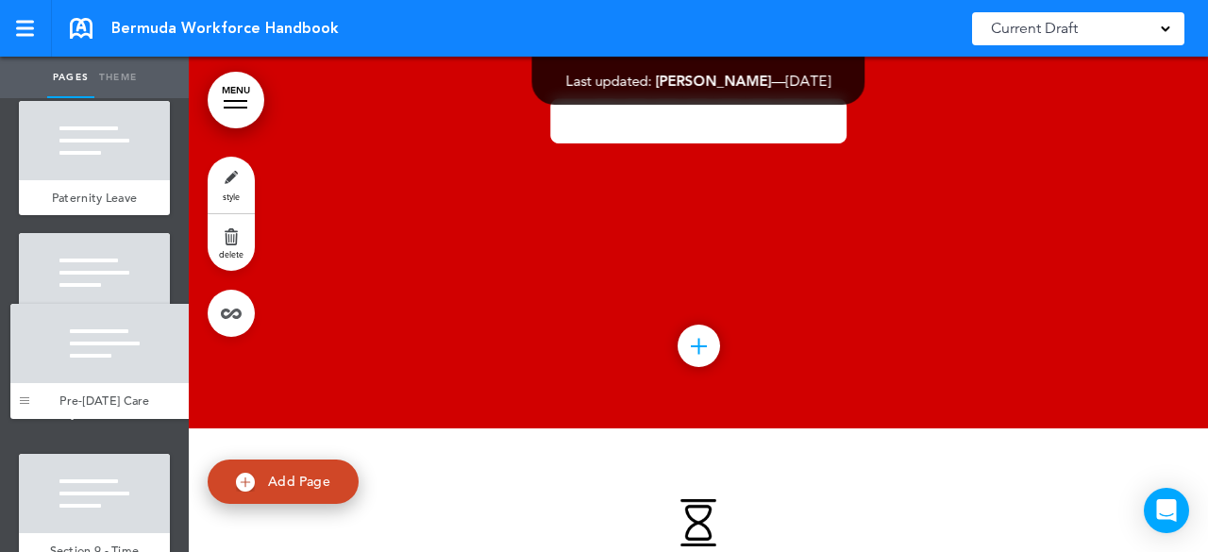
drag, startPoint x: 43, startPoint y: 326, endPoint x: 35, endPoint y: 394, distance: 69.4
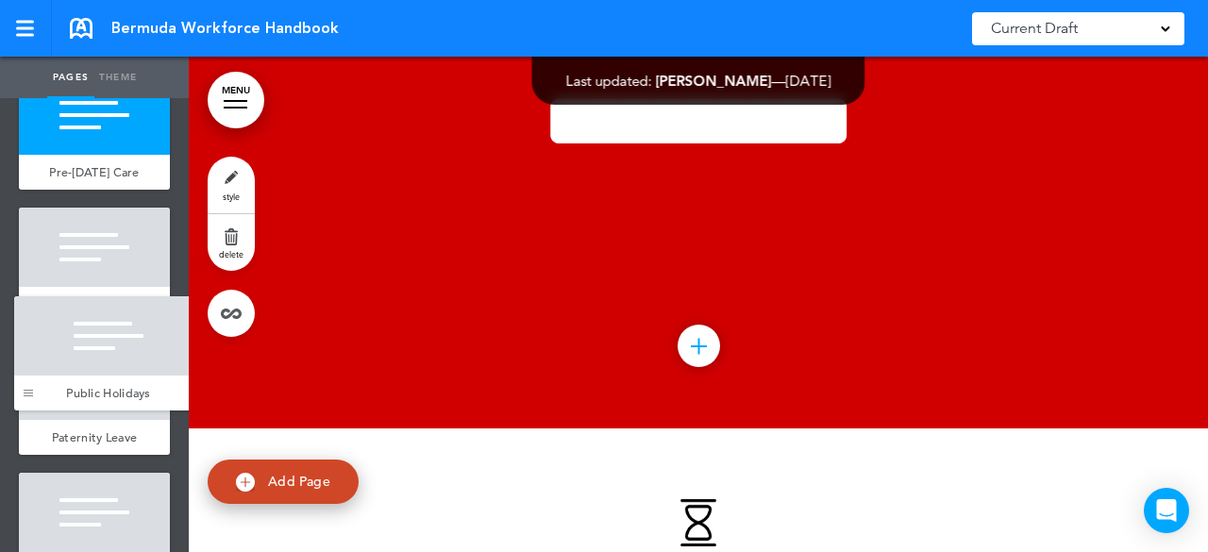
scroll to position [15424, 0]
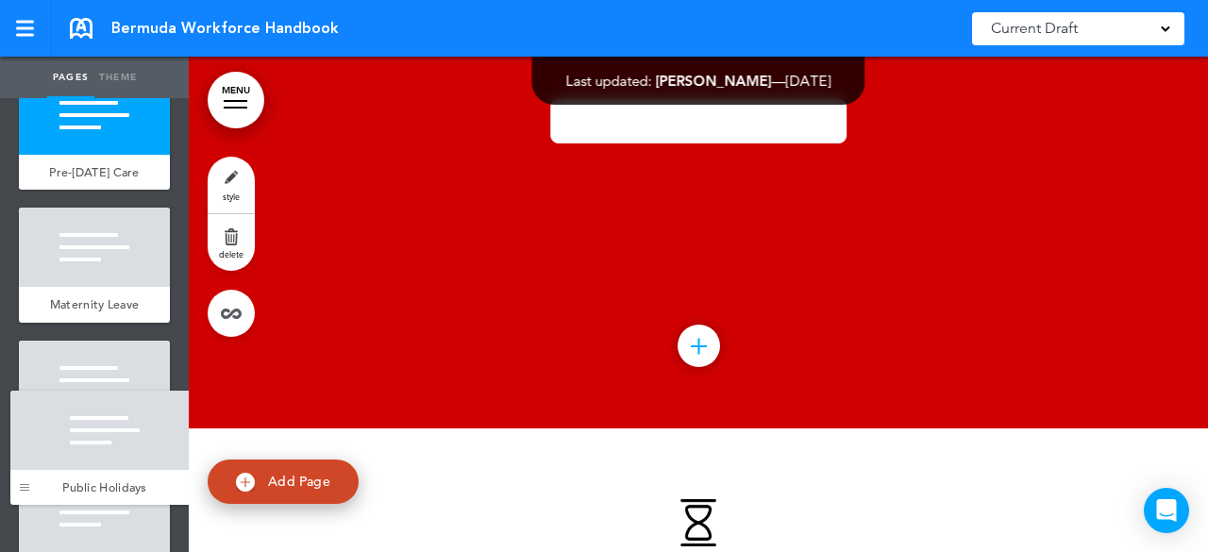
drag, startPoint x: 40, startPoint y: 335, endPoint x: 31, endPoint y: 475, distance: 139.9
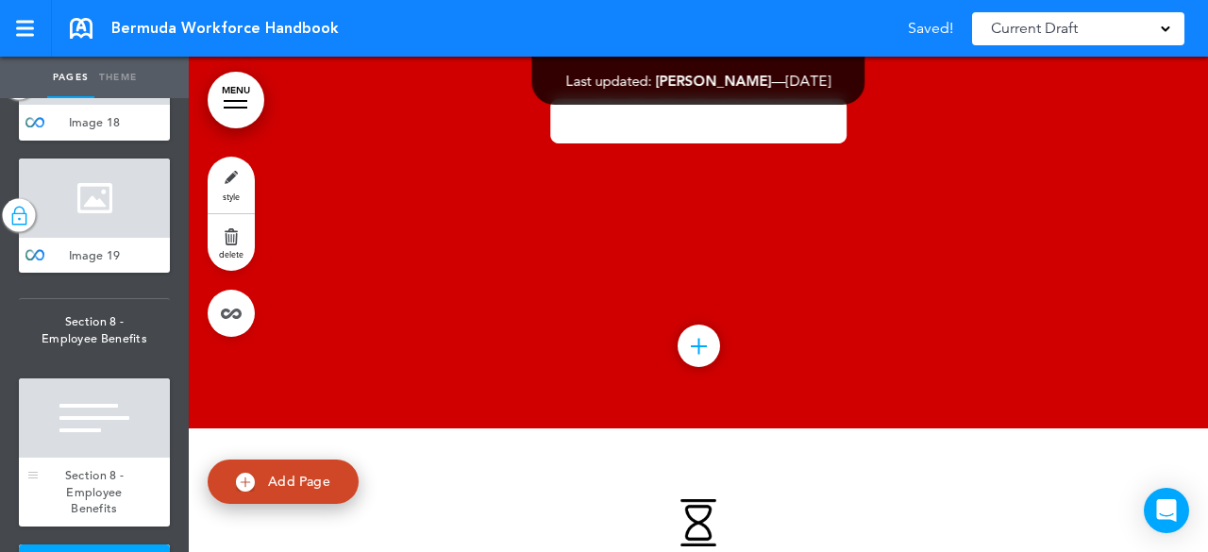
scroll to position [14843, 0]
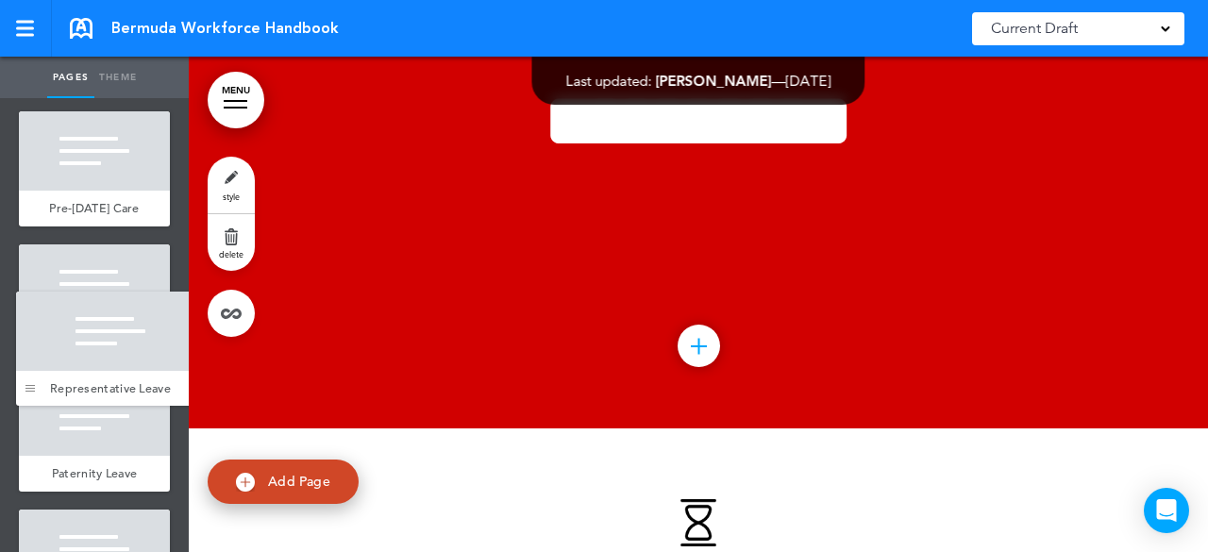
drag, startPoint x: 43, startPoint y: 192, endPoint x: 41, endPoint y: 367, distance: 175.6
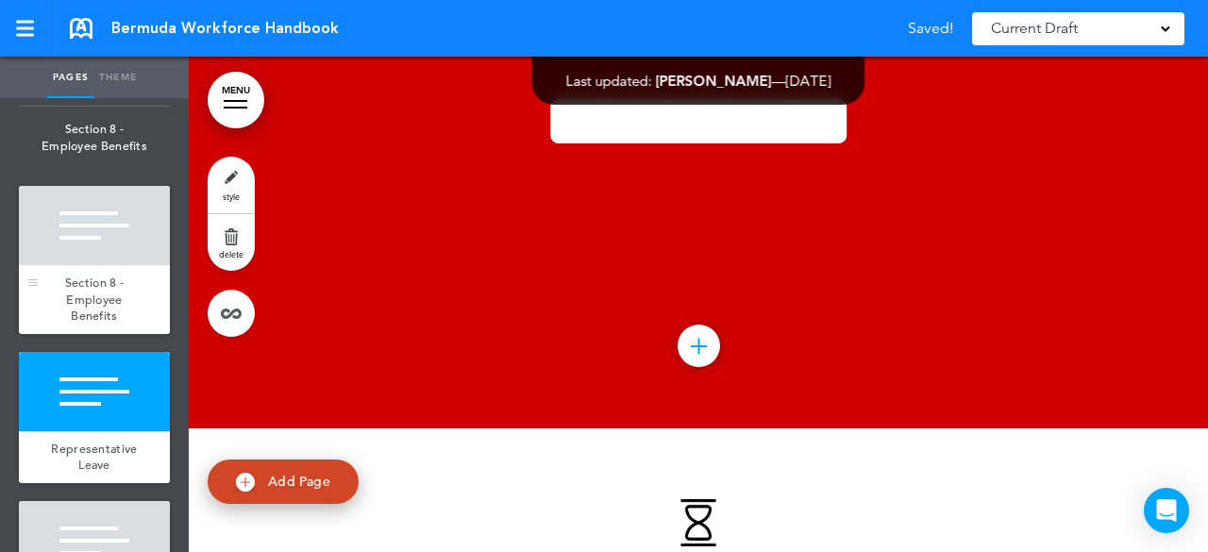
scroll to position [14792, 0]
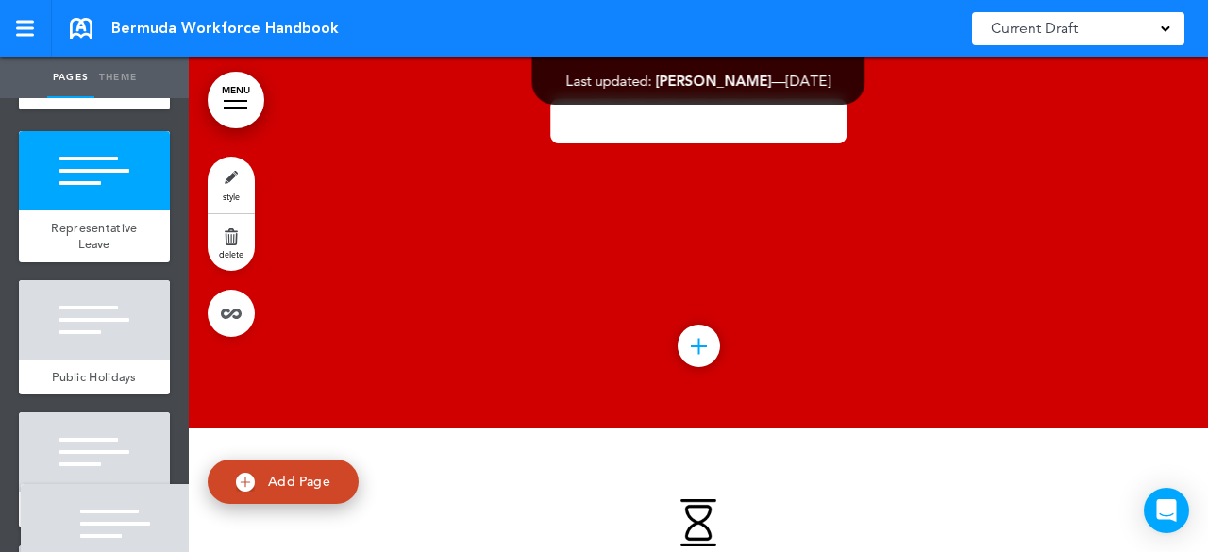
scroll to position [15421, 0]
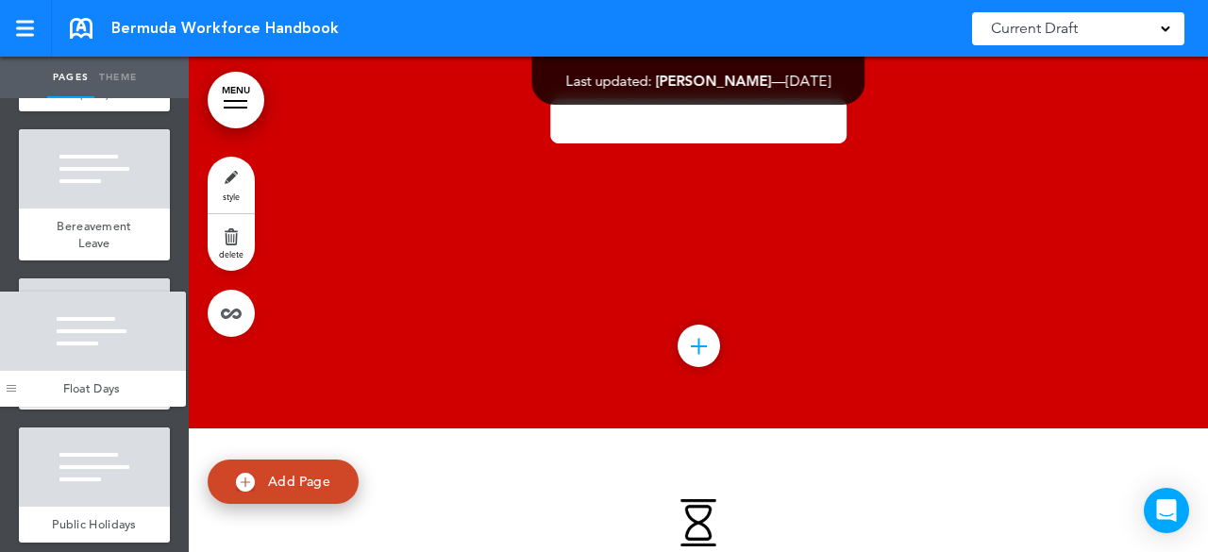
drag, startPoint x: 36, startPoint y: 343, endPoint x: 14, endPoint y: 380, distance: 43.5
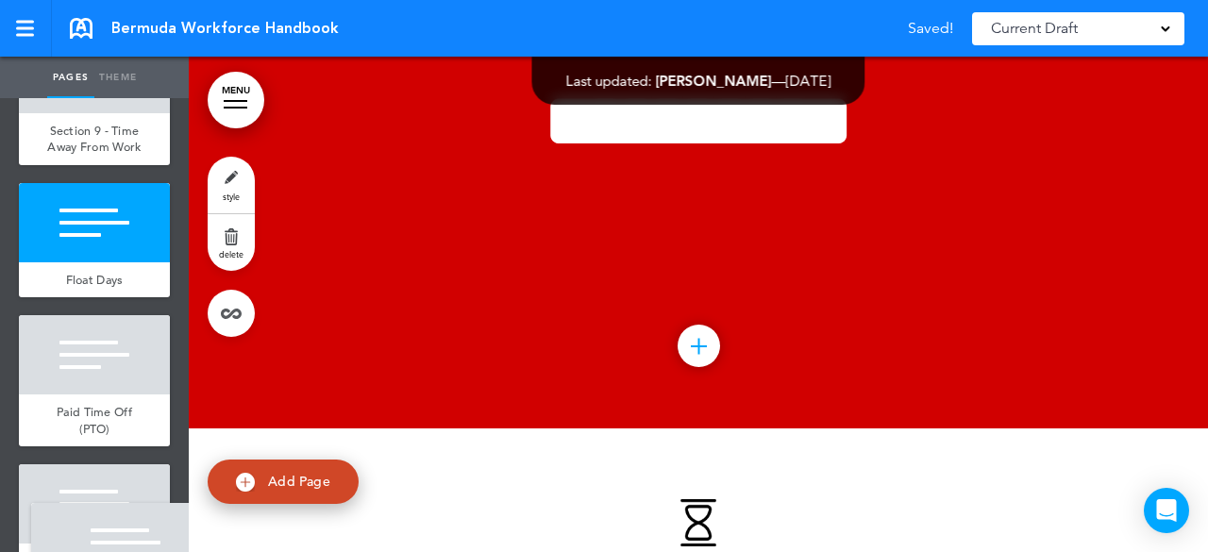
scroll to position [15045, 0]
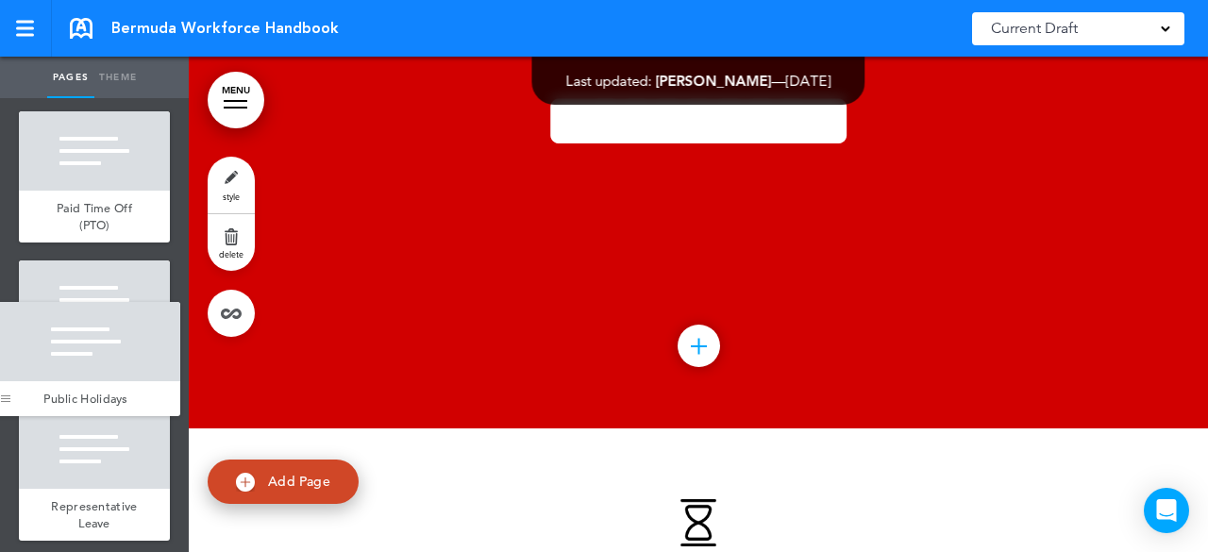
drag, startPoint x: 45, startPoint y: 255, endPoint x: 18, endPoint y: 395, distance: 143.3
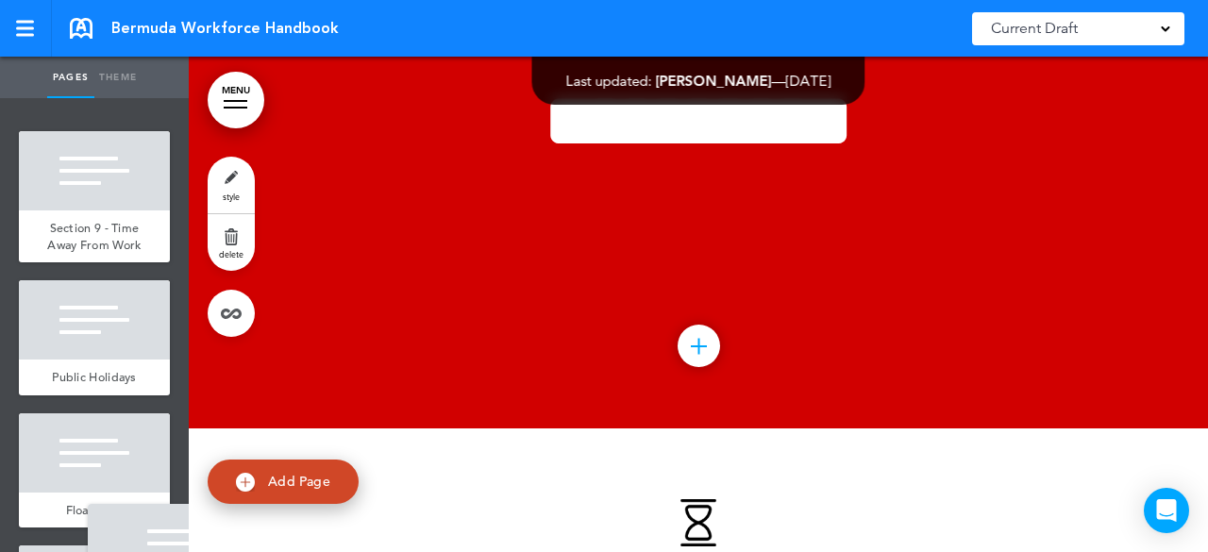
scroll to position [14705, 0]
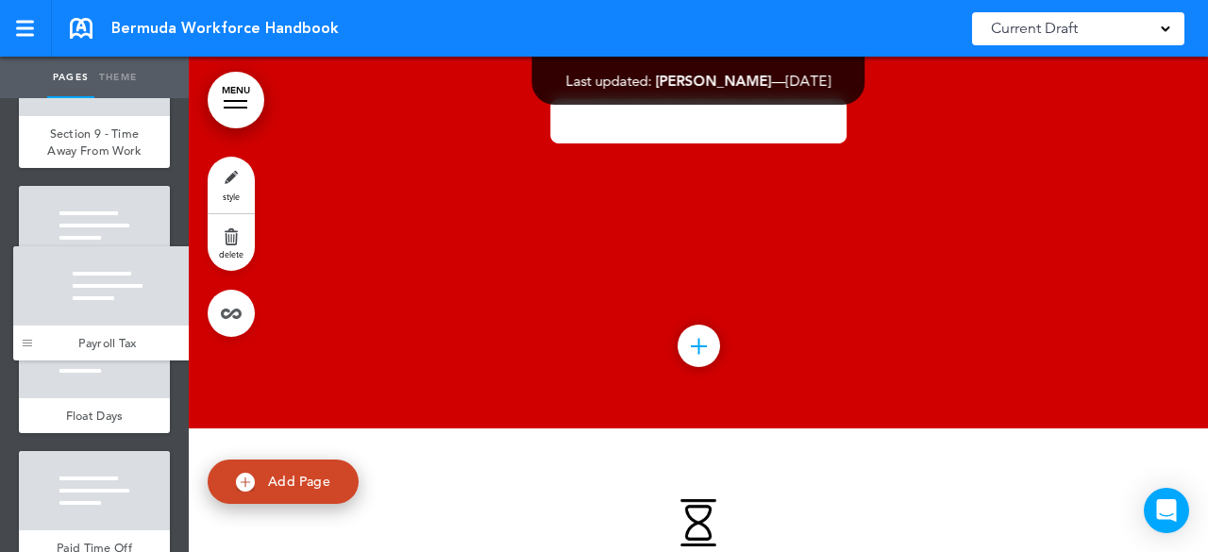
drag, startPoint x: 34, startPoint y: 442, endPoint x: 28, endPoint y: 339, distance: 103.0
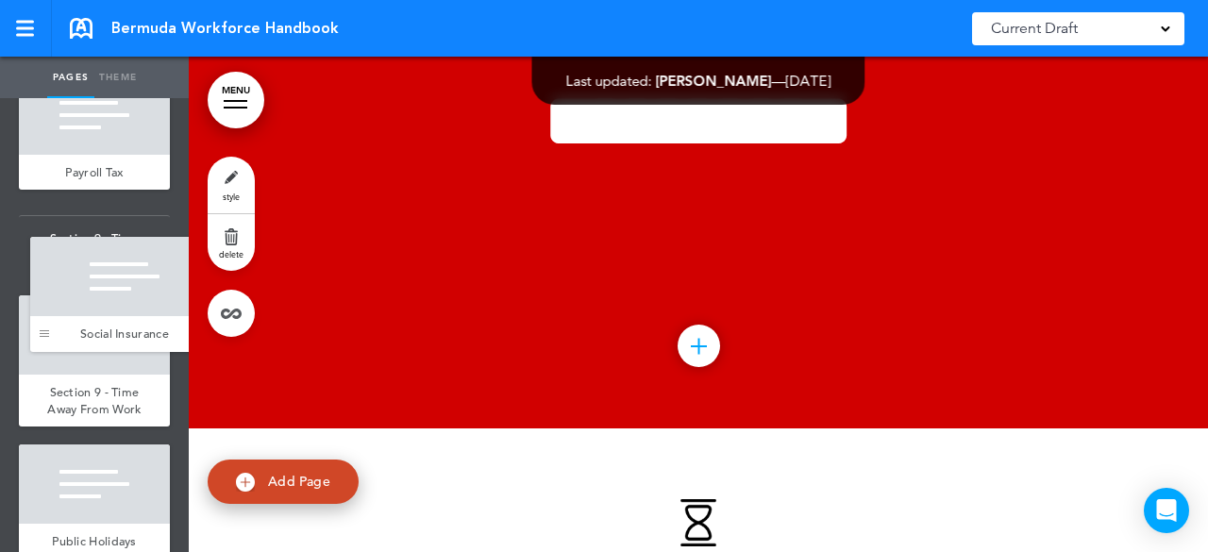
scroll to position [14443, 0]
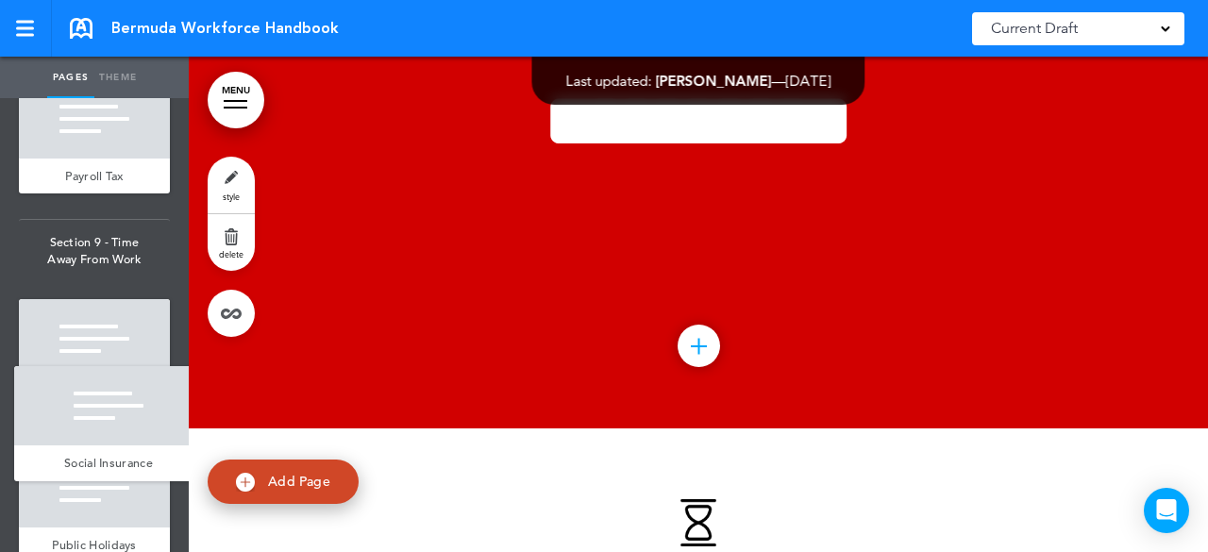
drag, startPoint x: 42, startPoint y: 261, endPoint x: 38, endPoint y: 454, distance: 192.6
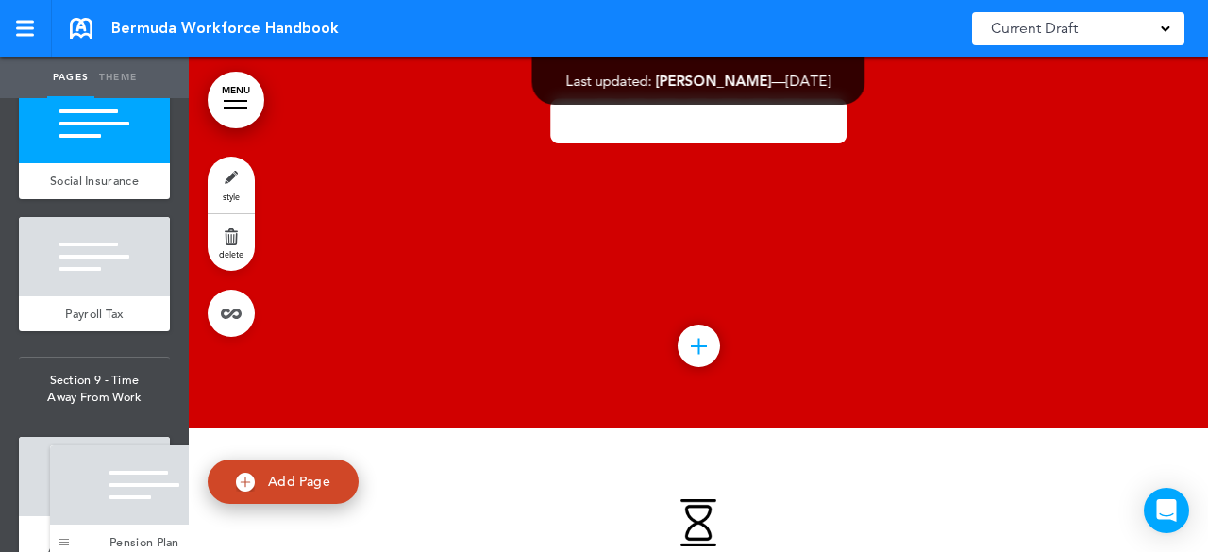
scroll to position [14399, 0]
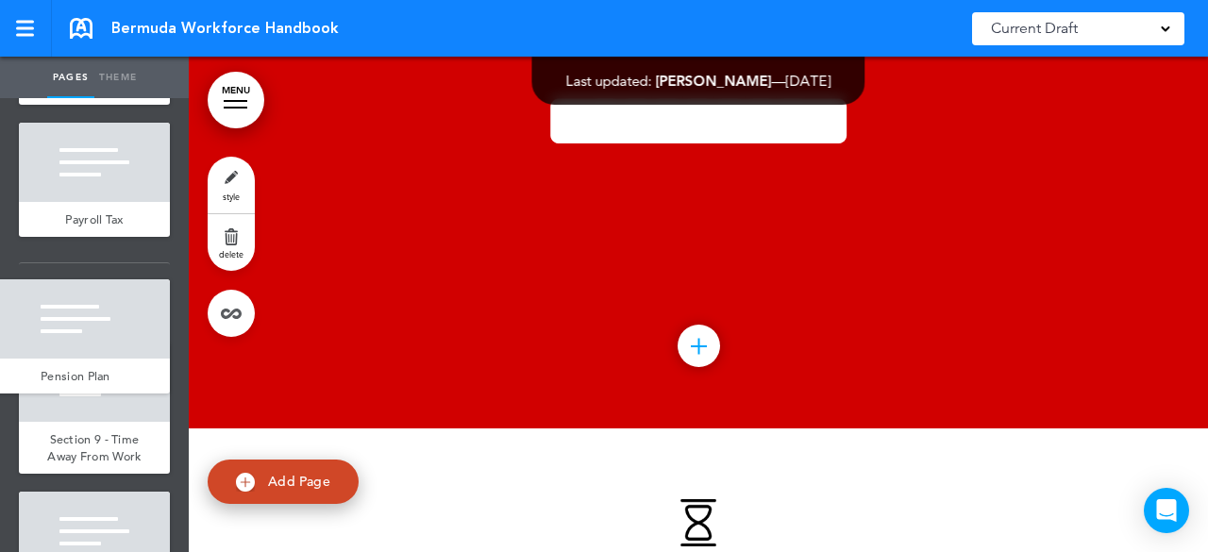
drag, startPoint x: 42, startPoint y: 184, endPoint x: 4, endPoint y: 375, distance: 194.3
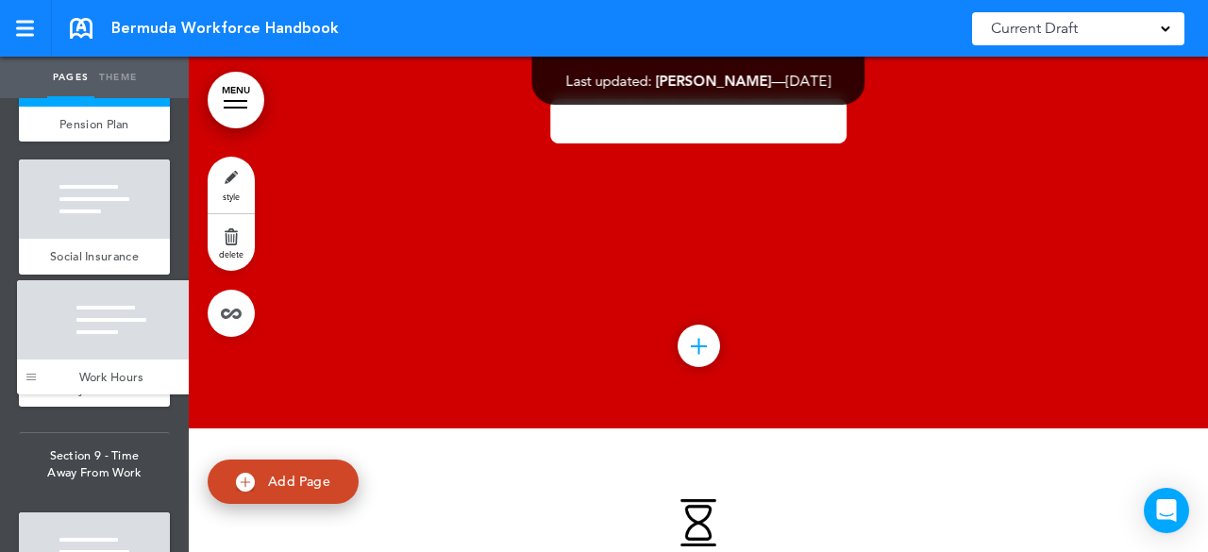
scroll to position [14226, 0]
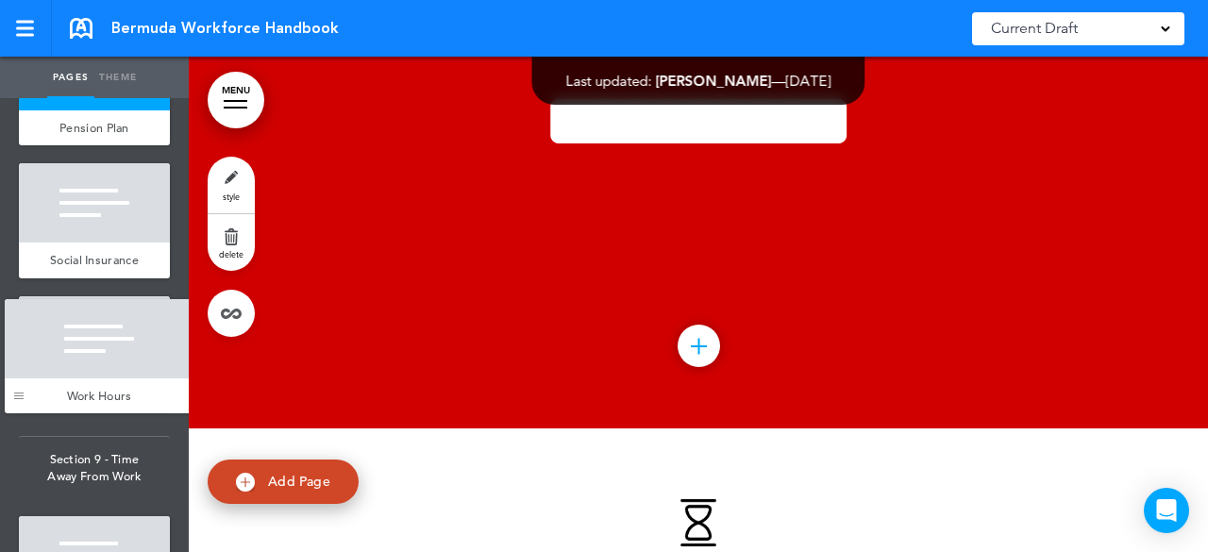
drag, startPoint x: 42, startPoint y: 309, endPoint x: 28, endPoint y: 380, distance: 73.1
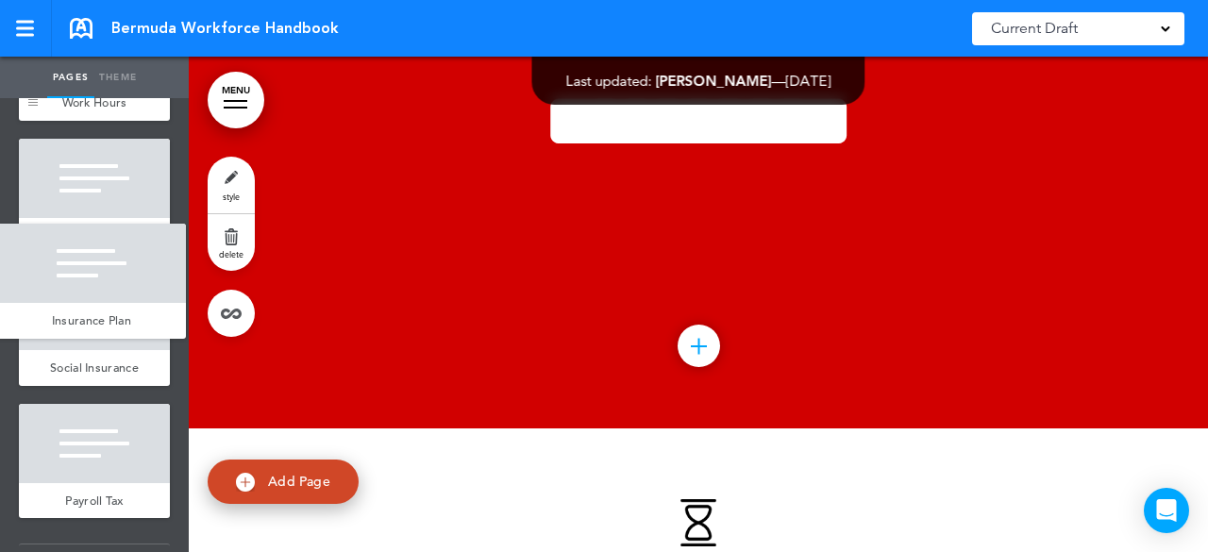
scroll to position [14114, 0]
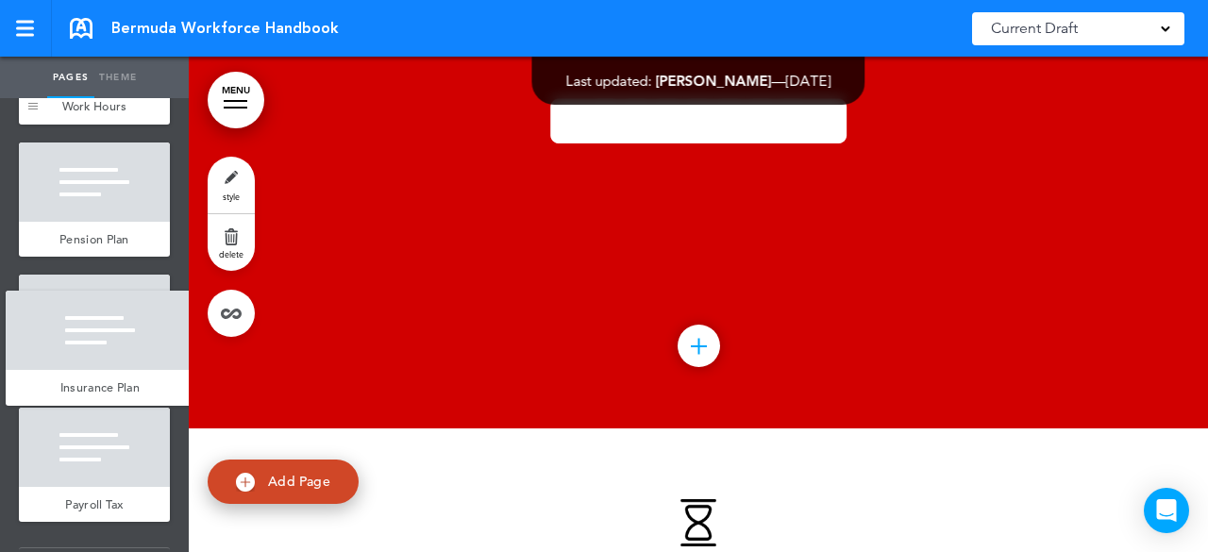
drag, startPoint x: 45, startPoint y: 248, endPoint x: 32, endPoint y: 408, distance: 160.0
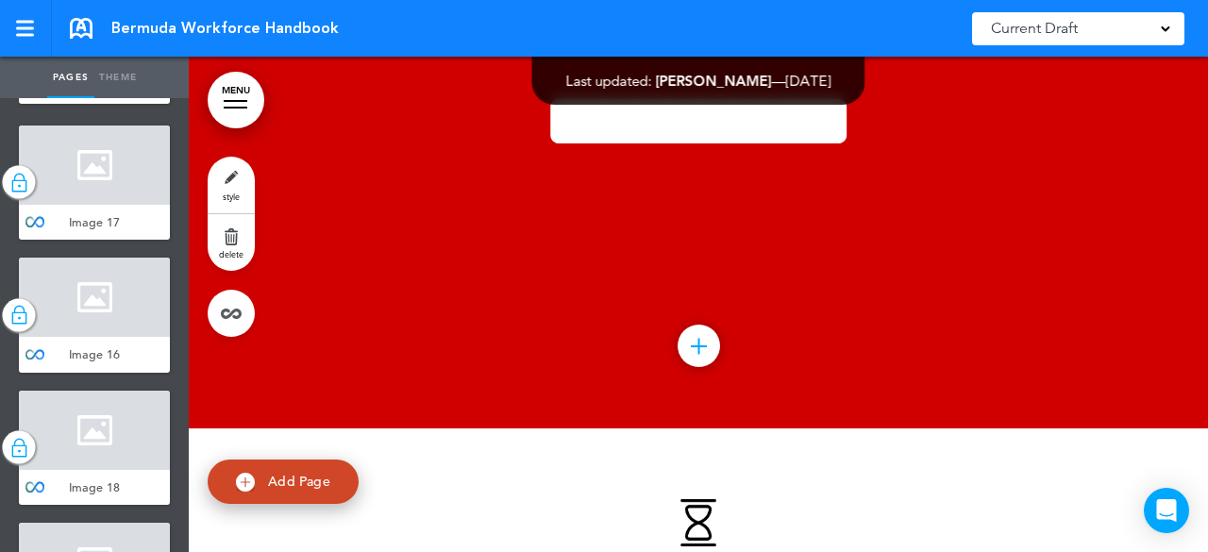
scroll to position [13106, 0]
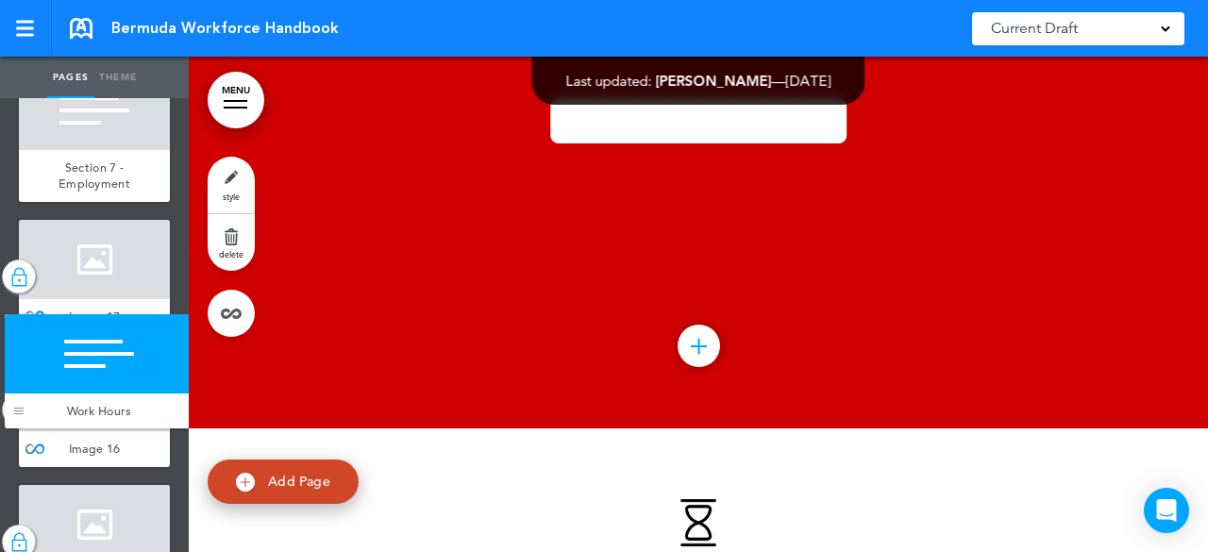
drag, startPoint x: 42, startPoint y: 522, endPoint x: 28, endPoint y: 412, distance: 110.4
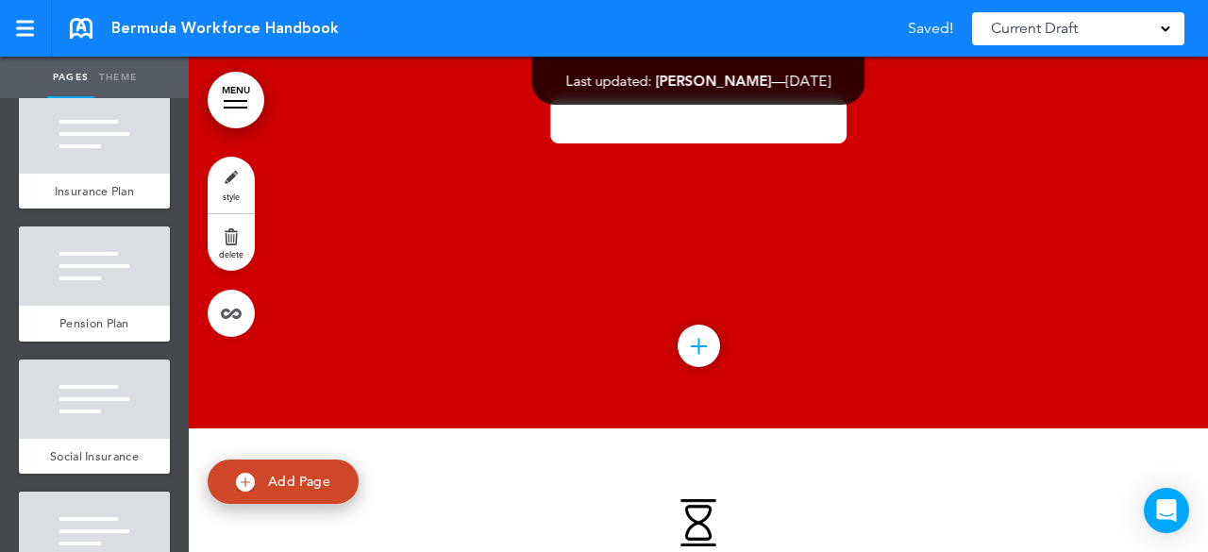
scroll to position [13956, 0]
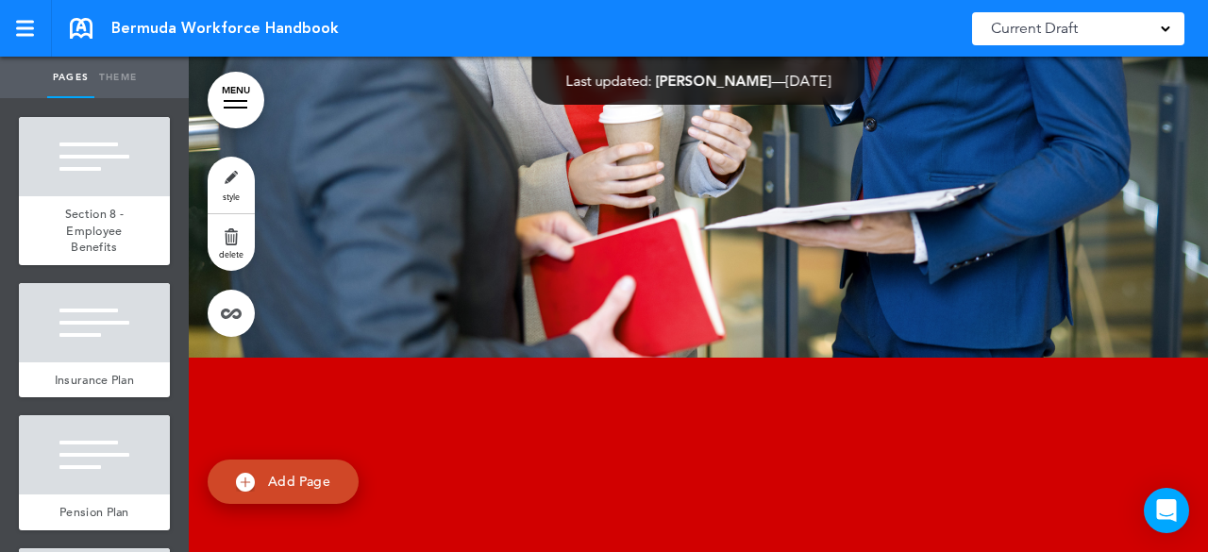
scroll to position [82957, 0]
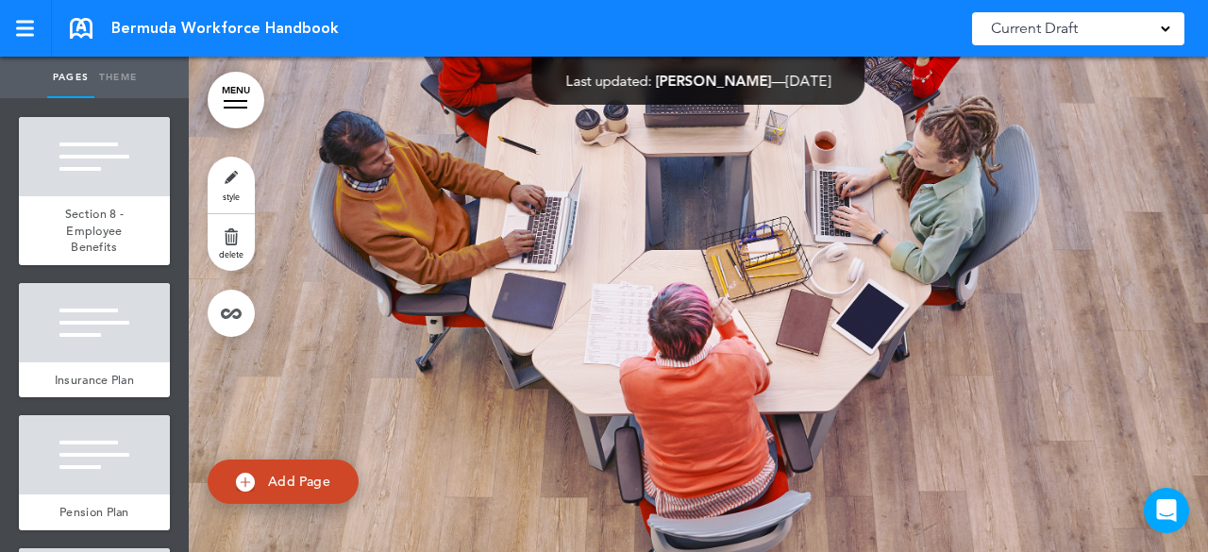
scroll to position [13767, 0]
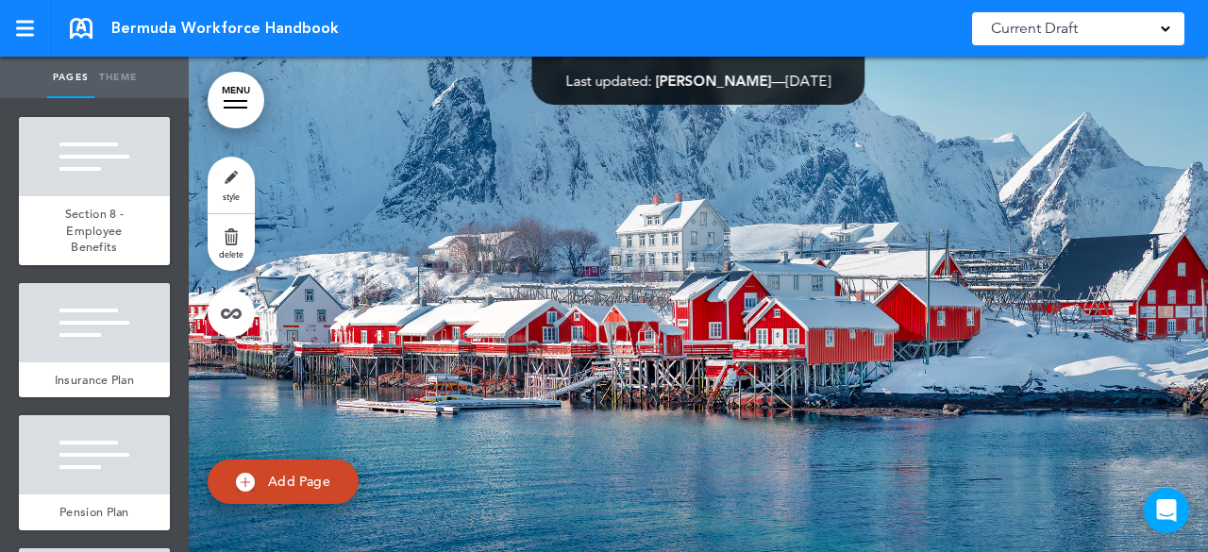
scroll to position [14050, 0]
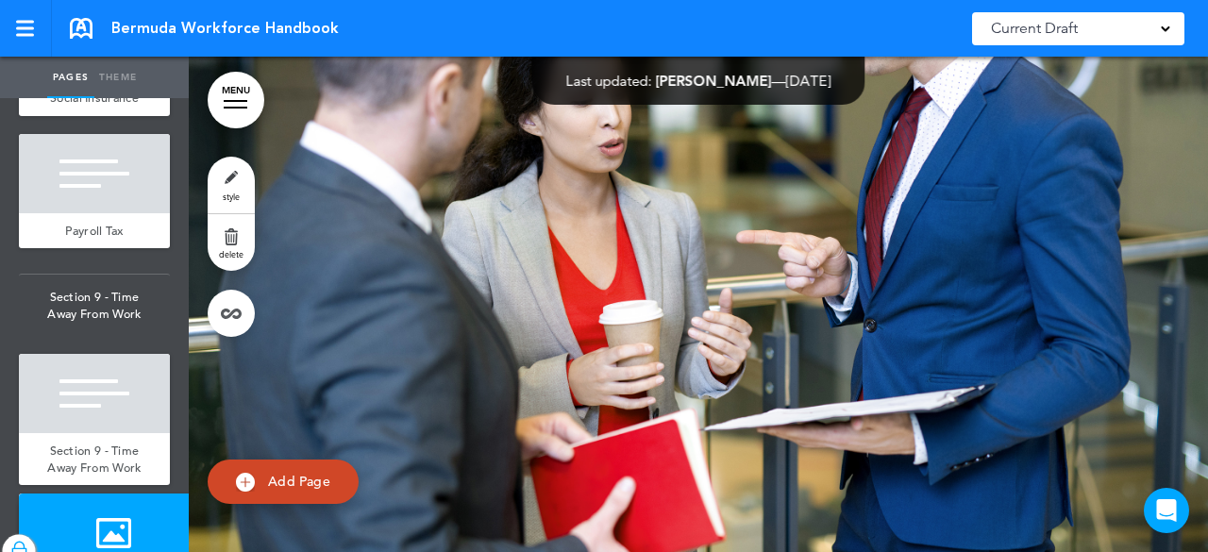
scroll to position [14520, 0]
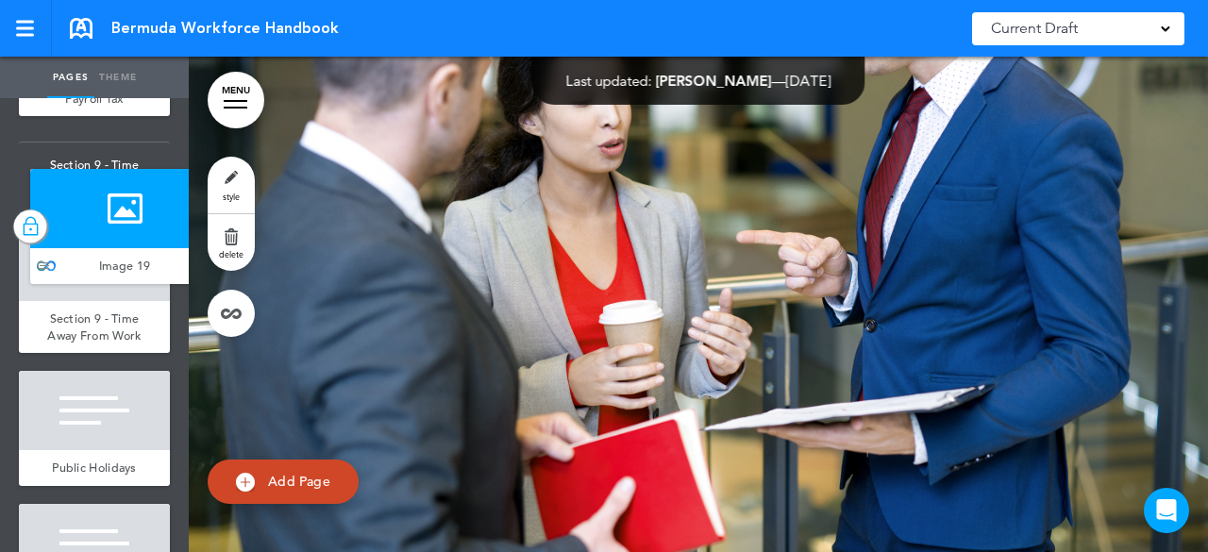
drag, startPoint x: 42, startPoint y: 169, endPoint x: 53, endPoint y: 254, distance: 85.7
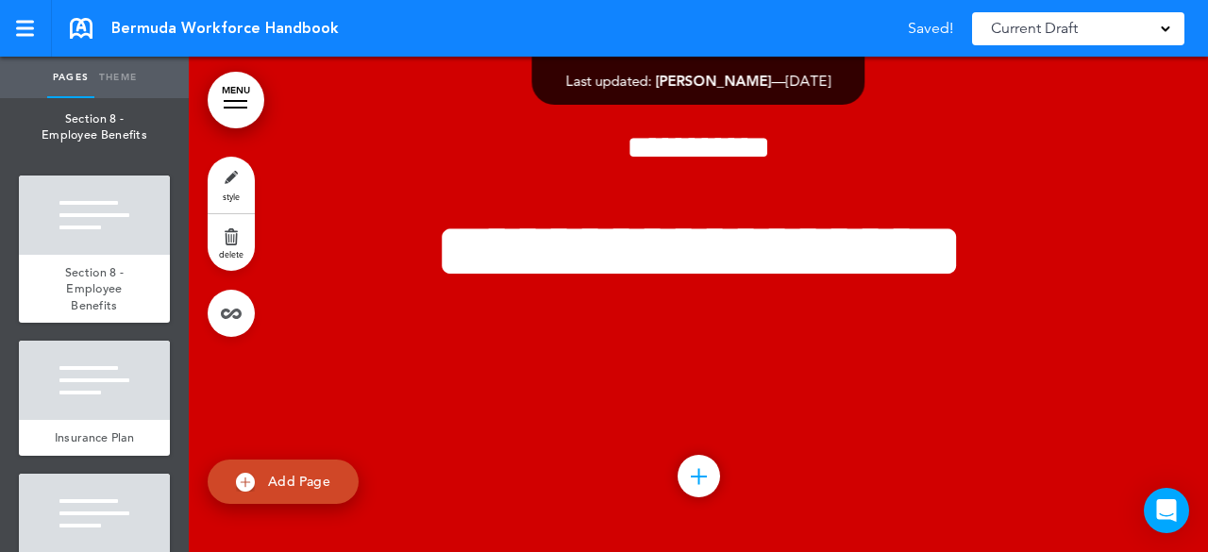
scroll to position [13671, 0]
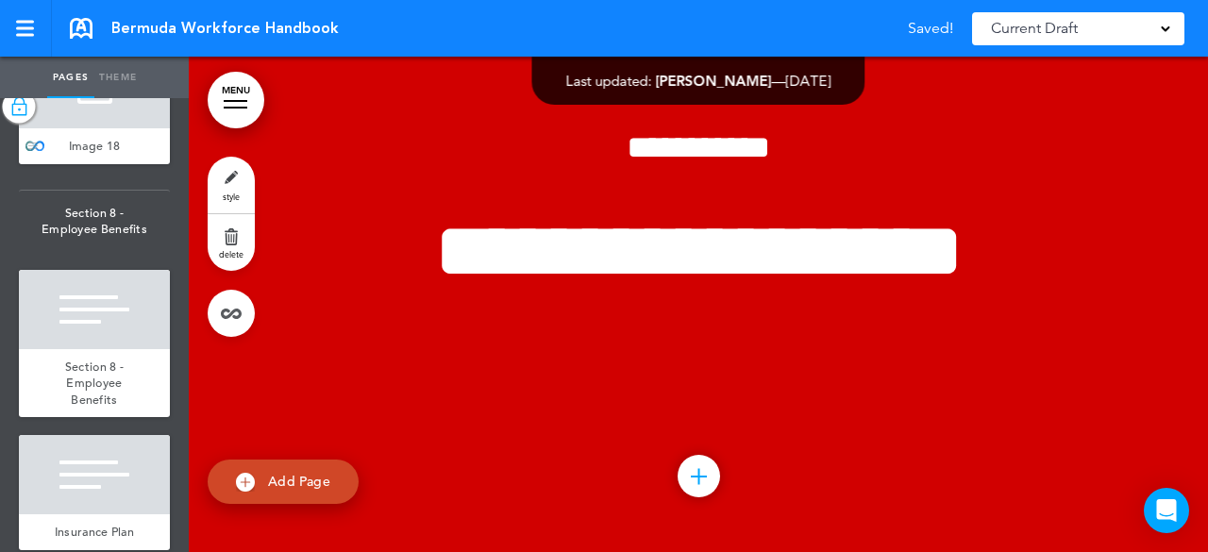
click at [91, 128] on div at bounding box center [94, 88] width 151 height 79
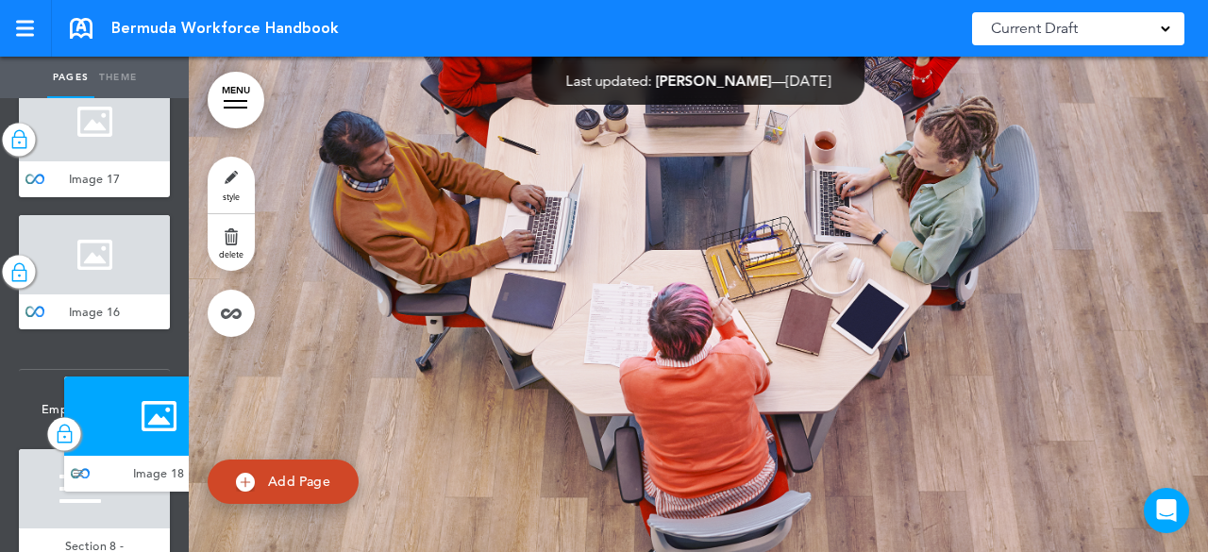
scroll to position [13414, 0]
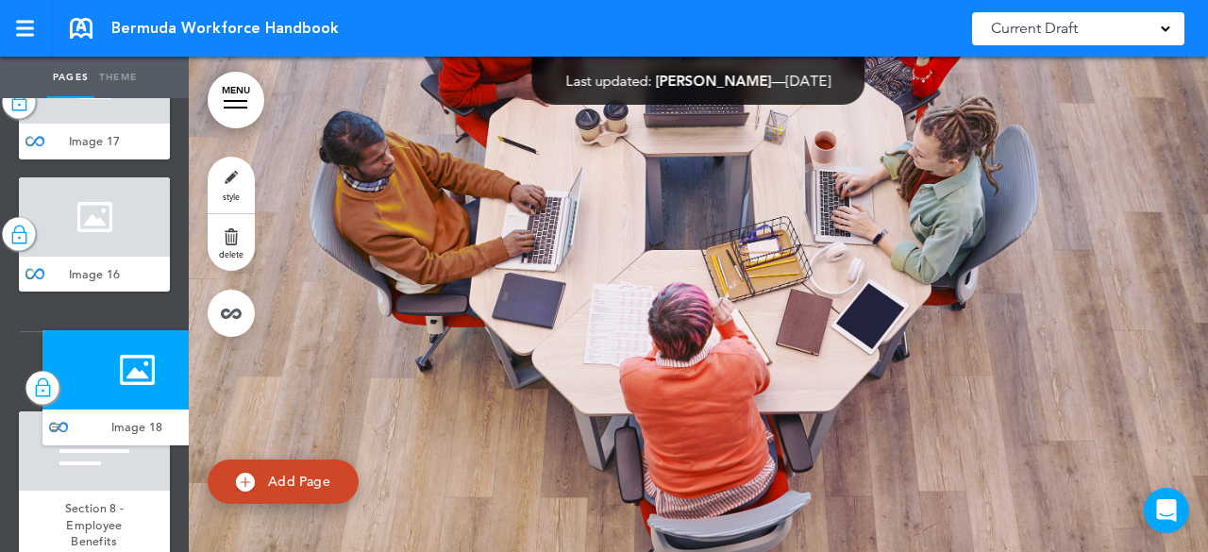
drag, startPoint x: 40, startPoint y: 511, endPoint x: 43, endPoint y: 402, distance: 108.6
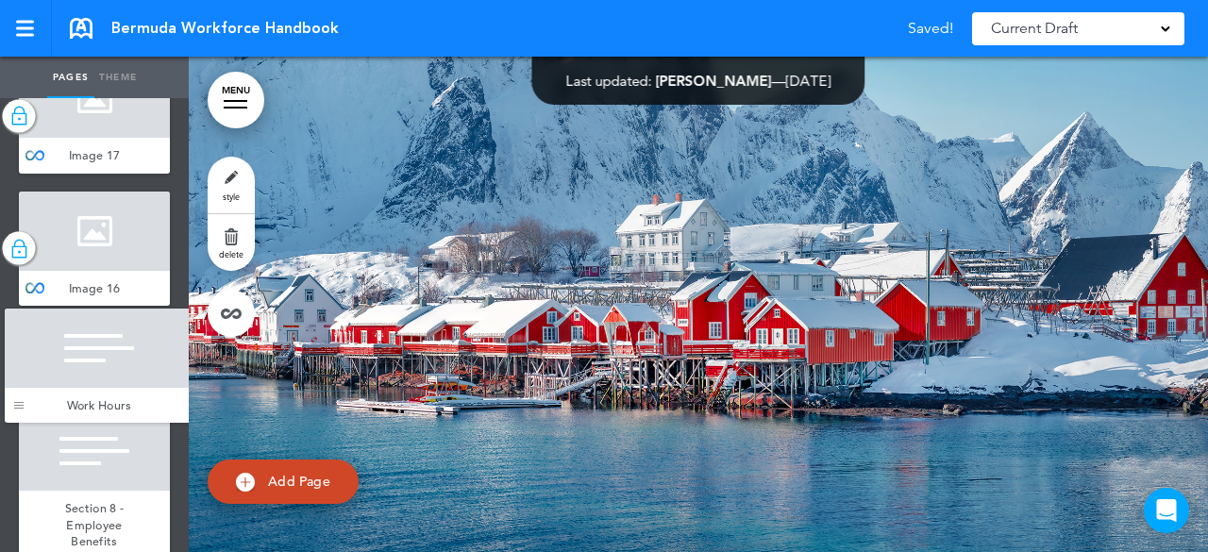
drag, startPoint x: 39, startPoint y: 222, endPoint x: 25, endPoint y: 411, distance: 189.3
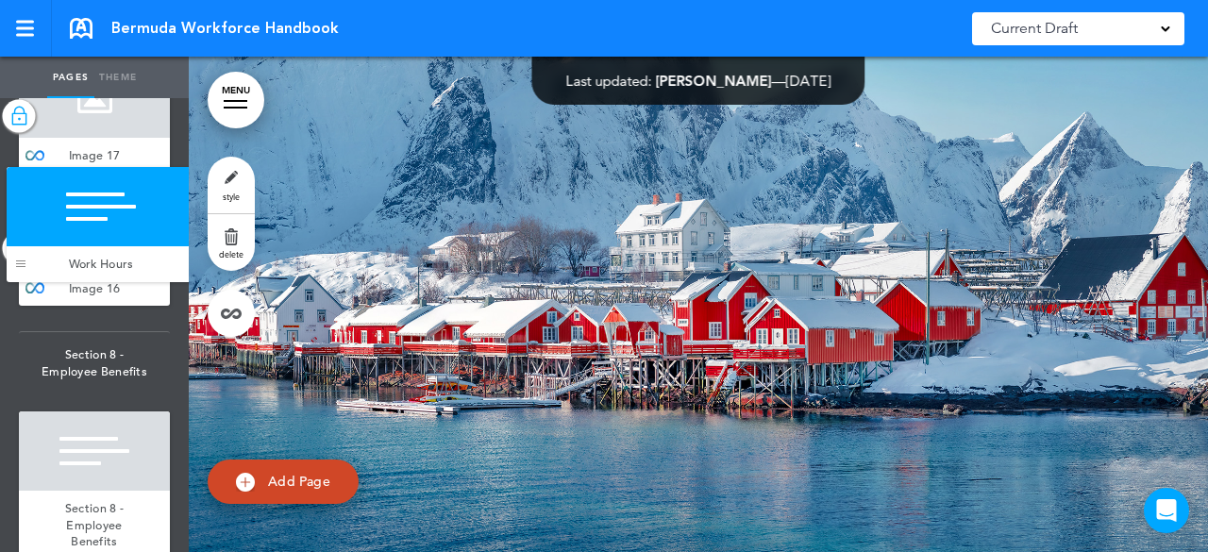
drag, startPoint x: 36, startPoint y: 495, endPoint x: 24, endPoint y: 261, distance: 234.4
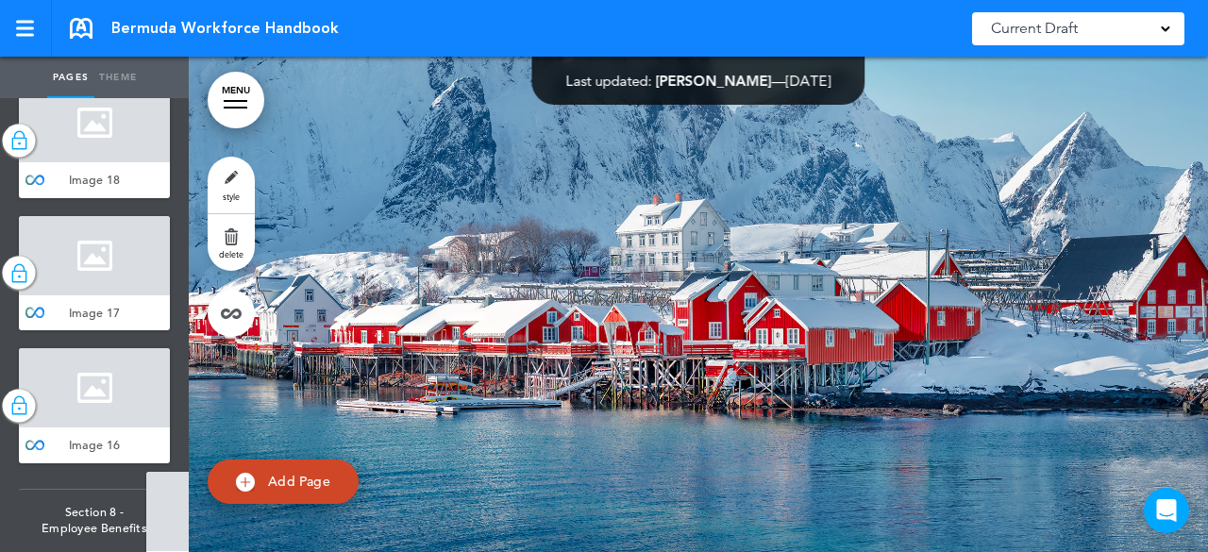
scroll to position [13297, 0]
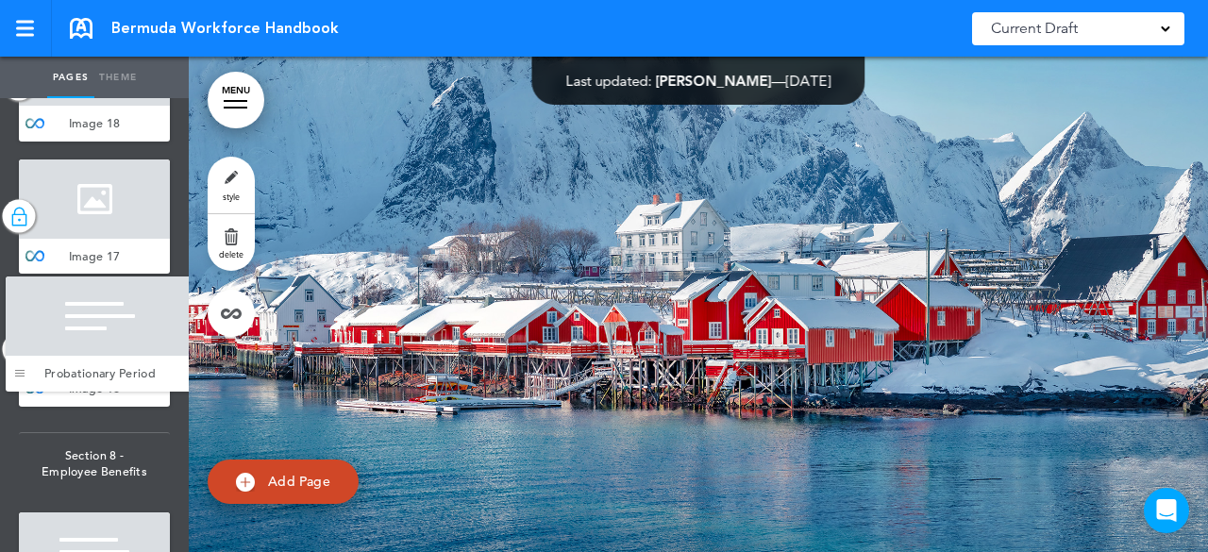
drag, startPoint x: 39, startPoint y: 247, endPoint x: 25, endPoint y: 382, distance: 135.6
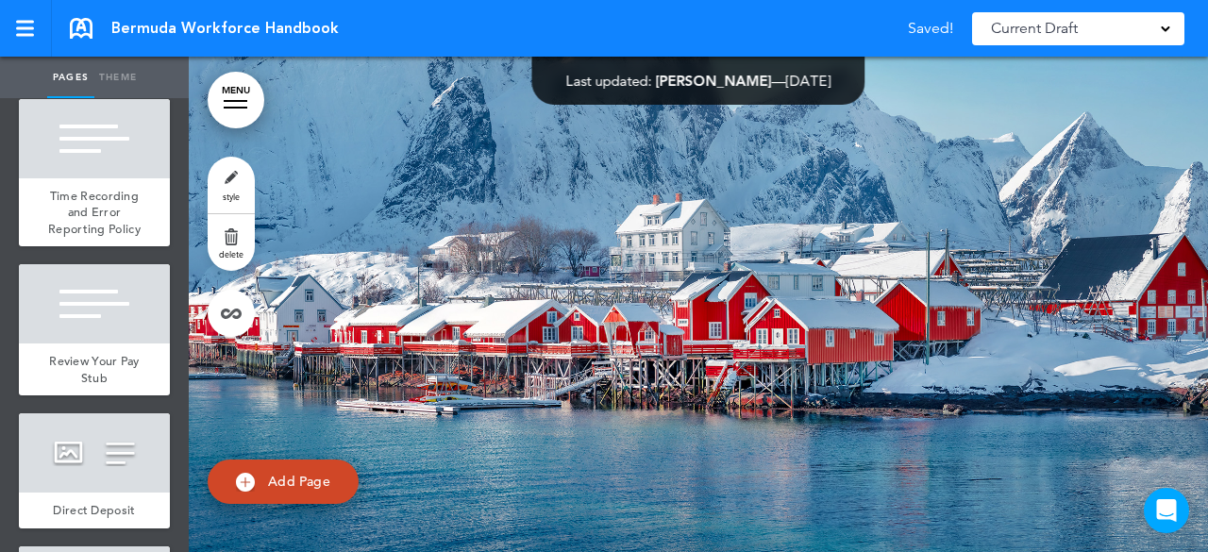
scroll to position [11882, 0]
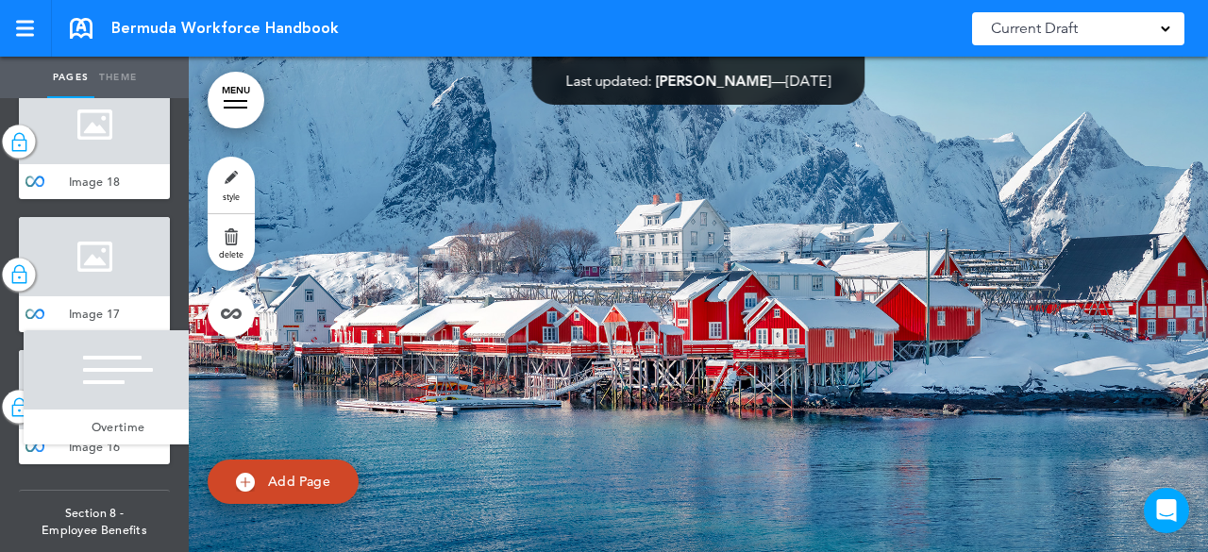
drag, startPoint x: 42, startPoint y: 200, endPoint x: 43, endPoint y: 420, distance: 219.9
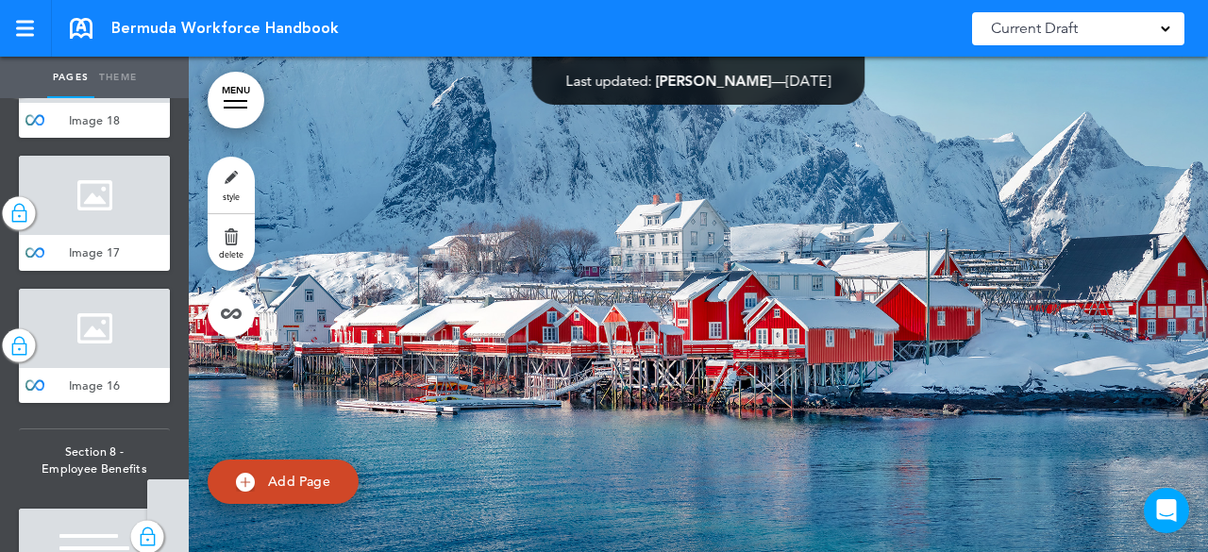
scroll to position [13313, 0]
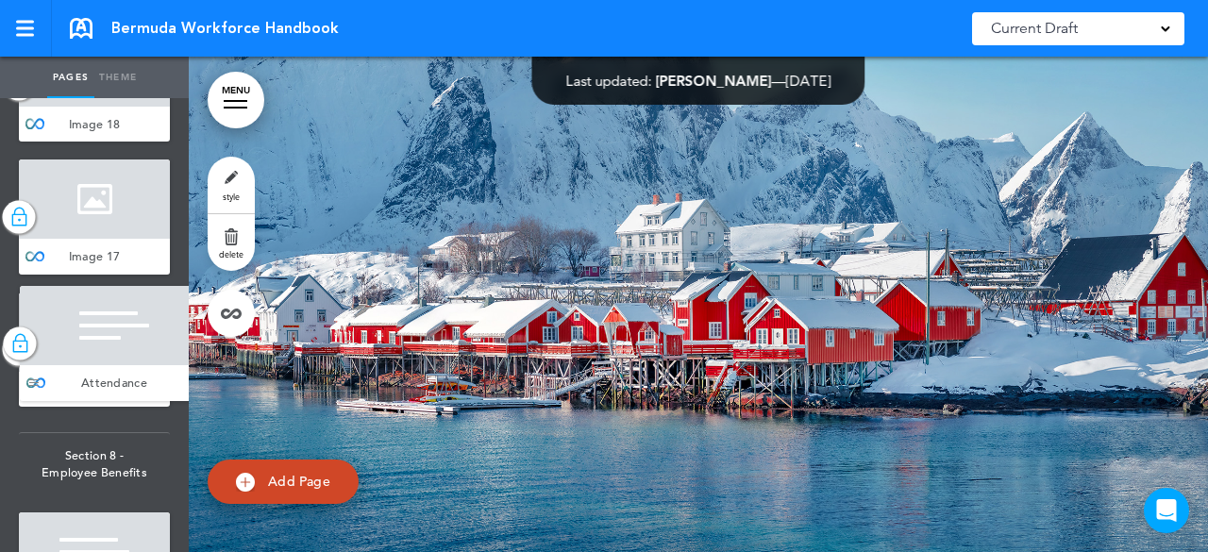
drag, startPoint x: 44, startPoint y: 250, endPoint x: 45, endPoint y: 374, distance: 123.6
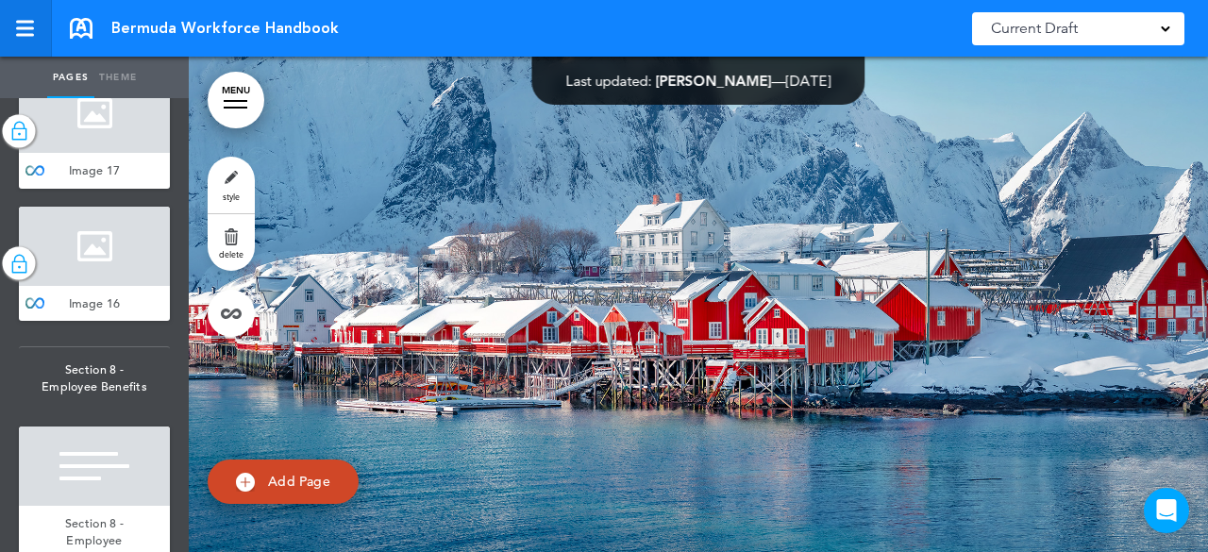
scroll to position [13291, 0]
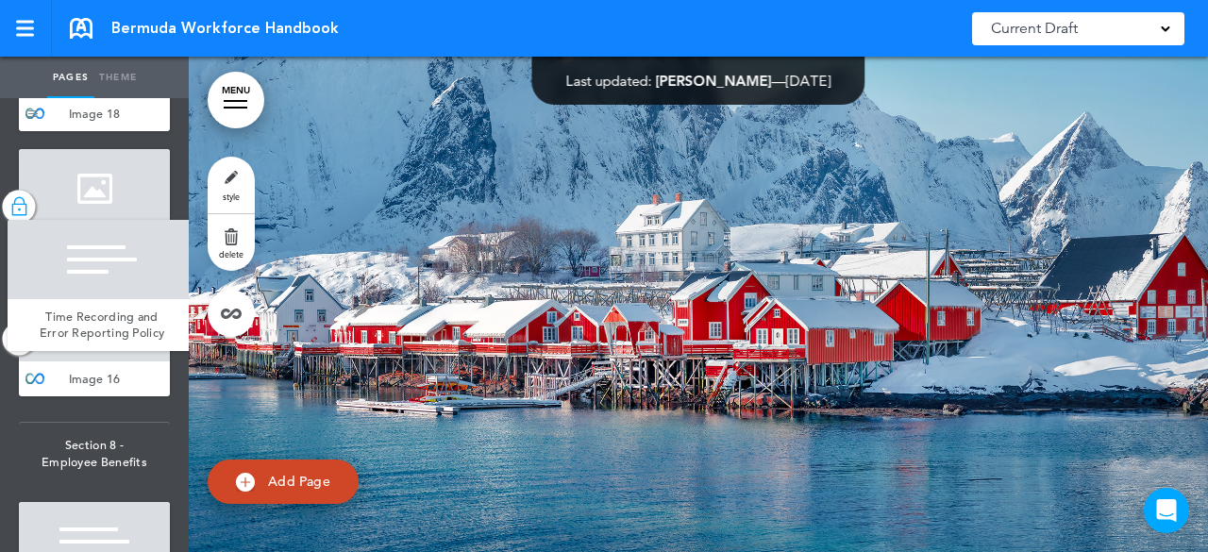
drag, startPoint x: 43, startPoint y: 471, endPoint x: 32, endPoint y: 373, distance: 98.8
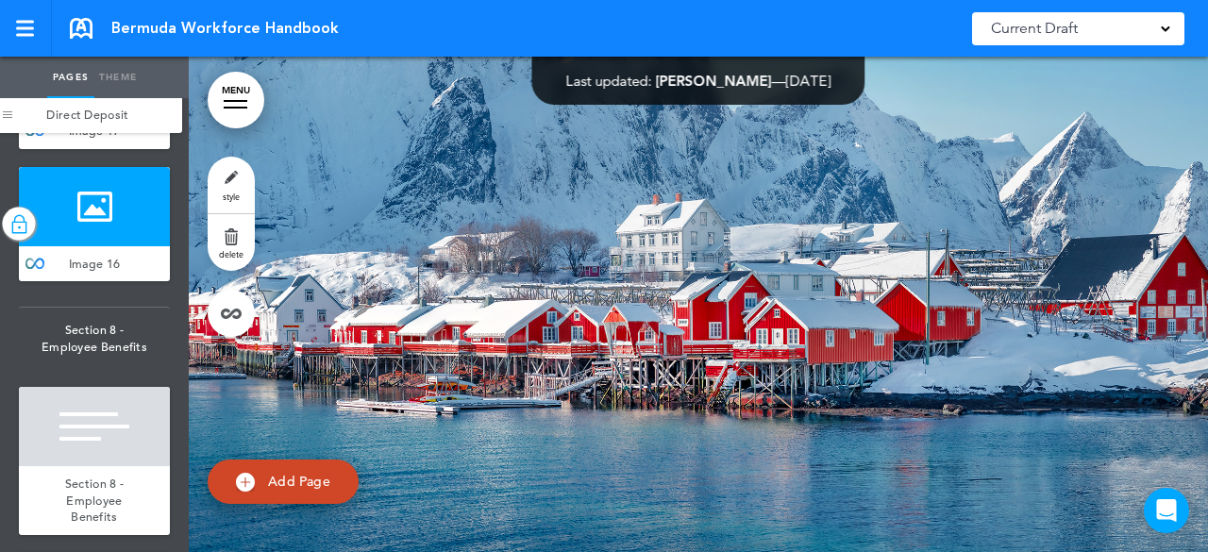
scroll to position [13420, 0]
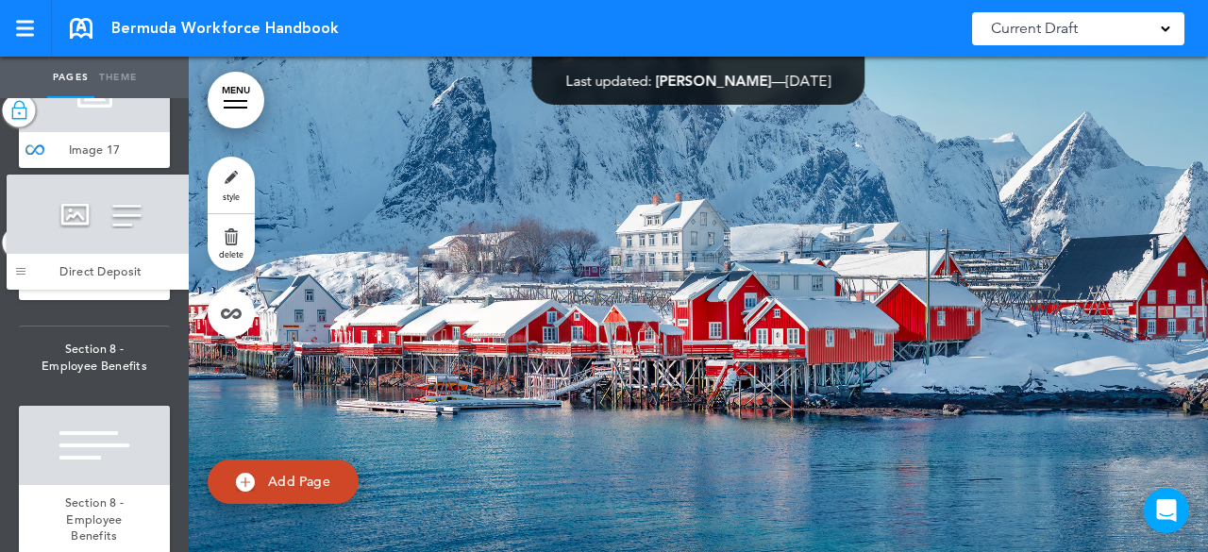
drag, startPoint x: 45, startPoint y: 399, endPoint x: 33, endPoint y: 254, distance: 145.9
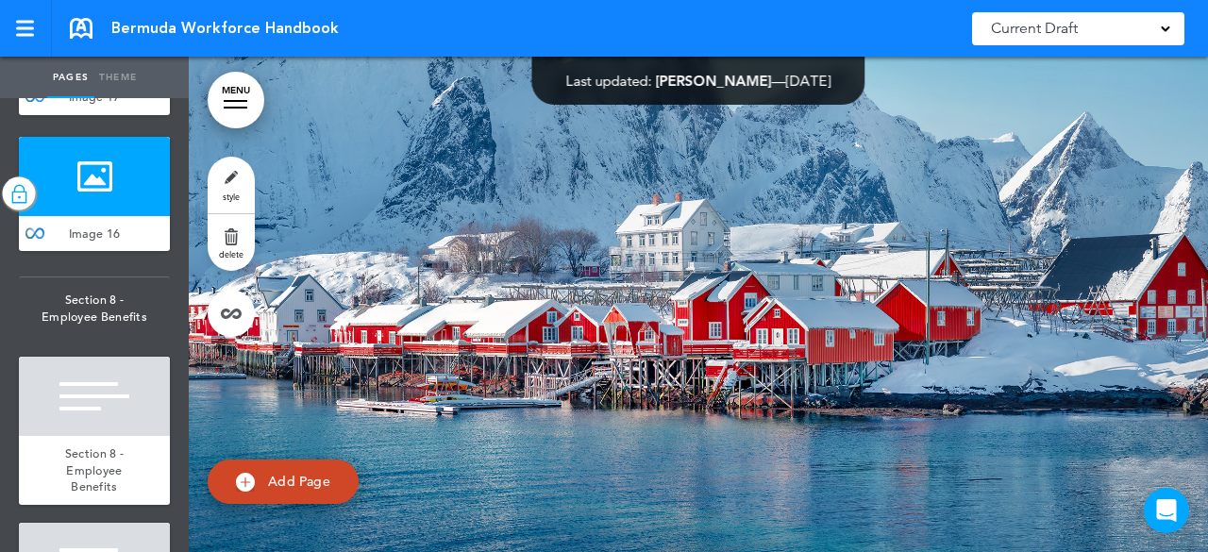
scroll to position [13337, 0]
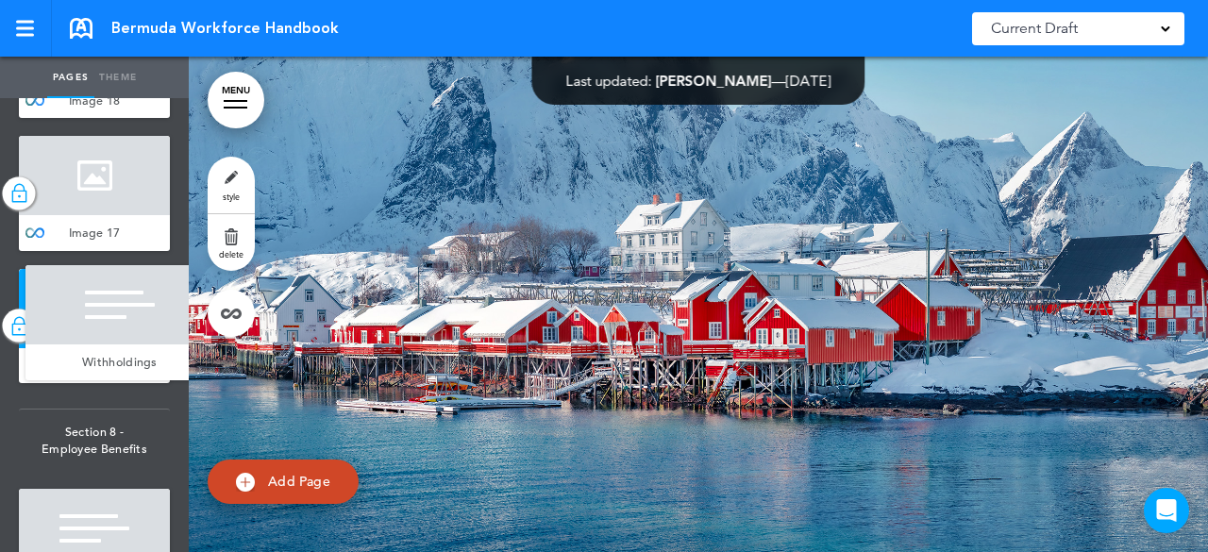
drag, startPoint x: 37, startPoint y: 191, endPoint x: 39, endPoint y: 328, distance: 137.8
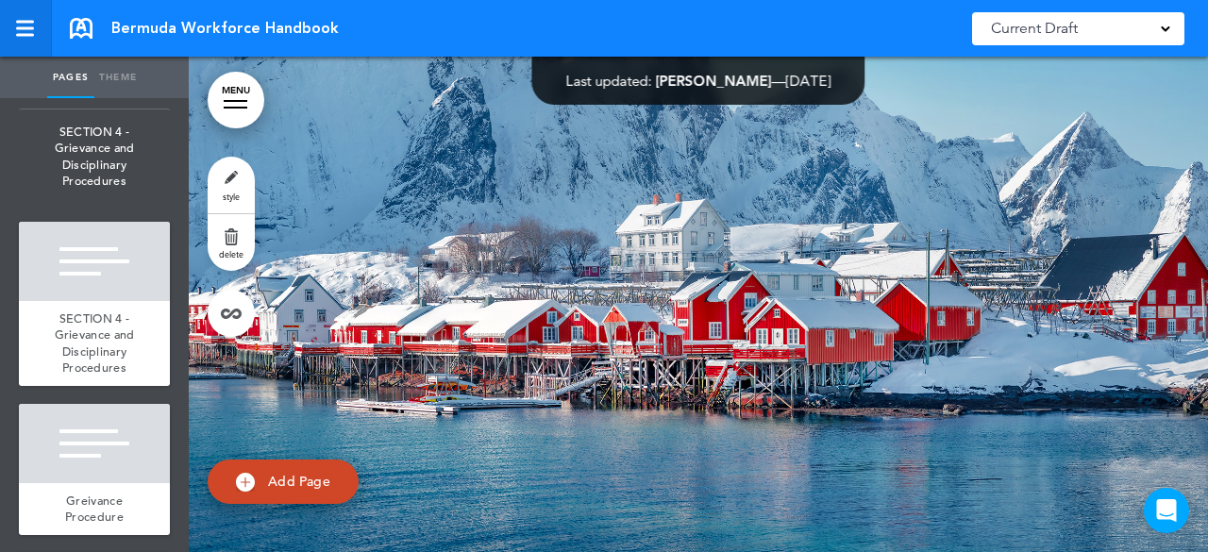
scroll to position [8986, 0]
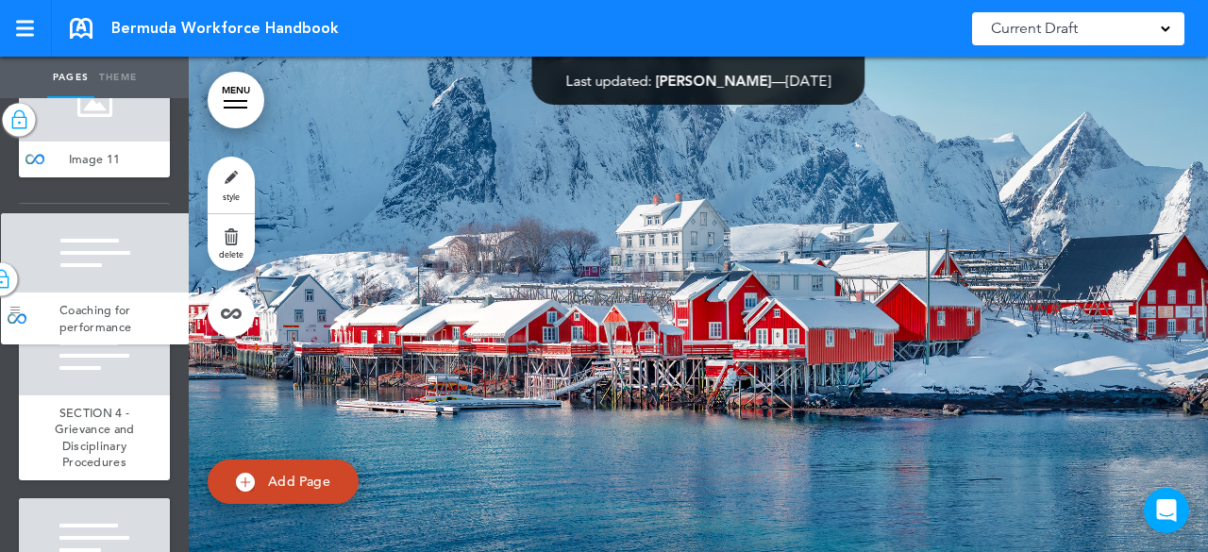
drag, startPoint x: 35, startPoint y: 316, endPoint x: 17, endPoint y: 316, distance: 17.9
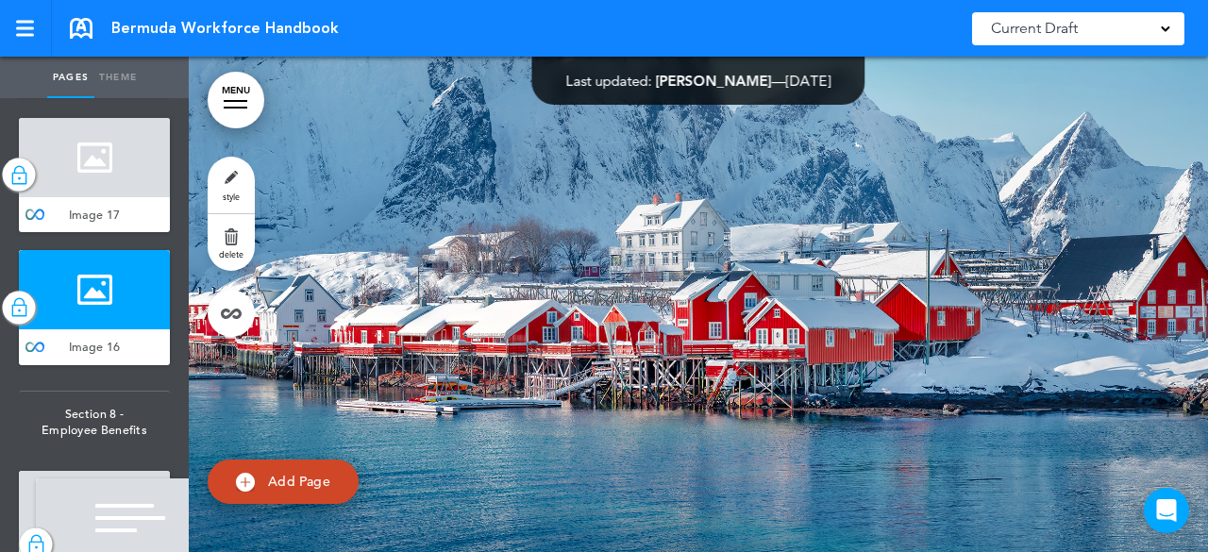
scroll to position [13395, 0]
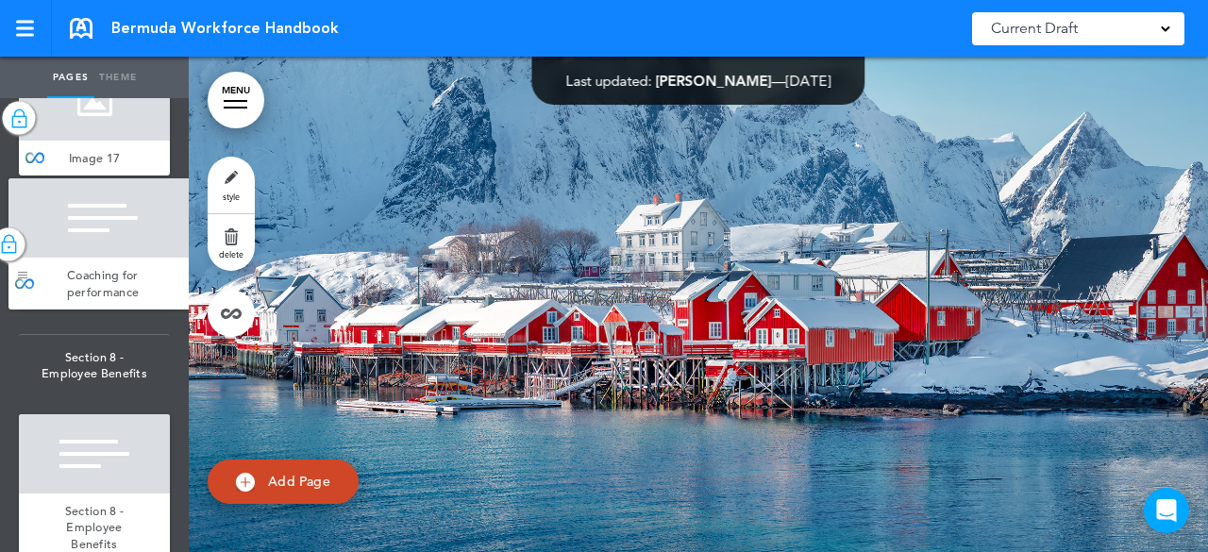
drag, startPoint x: 43, startPoint y: 411, endPoint x: 33, endPoint y: 267, distance: 143.8
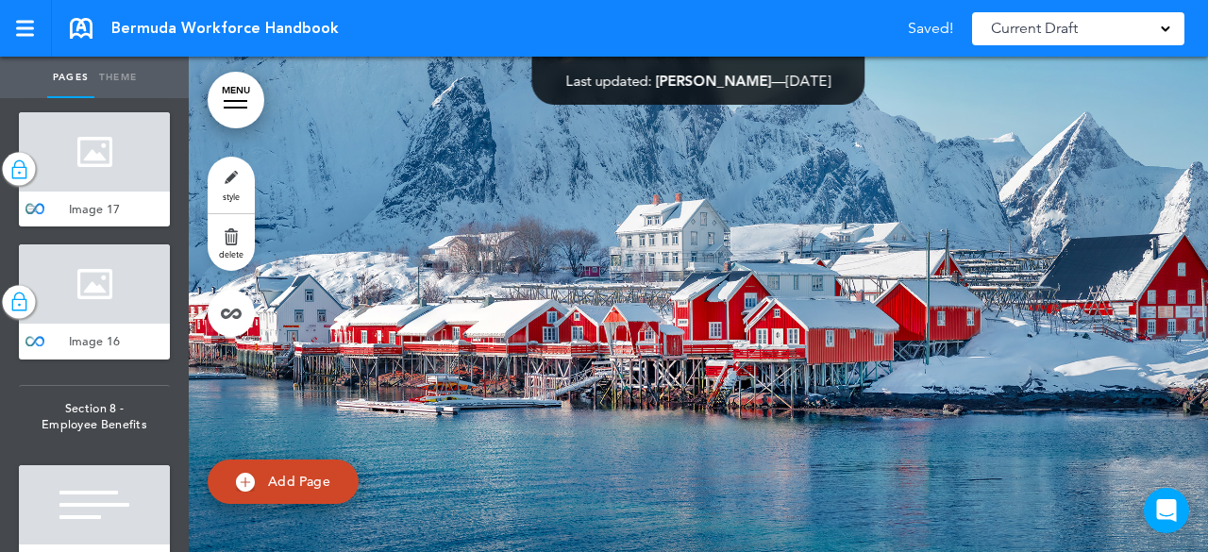
scroll to position [13664, 0]
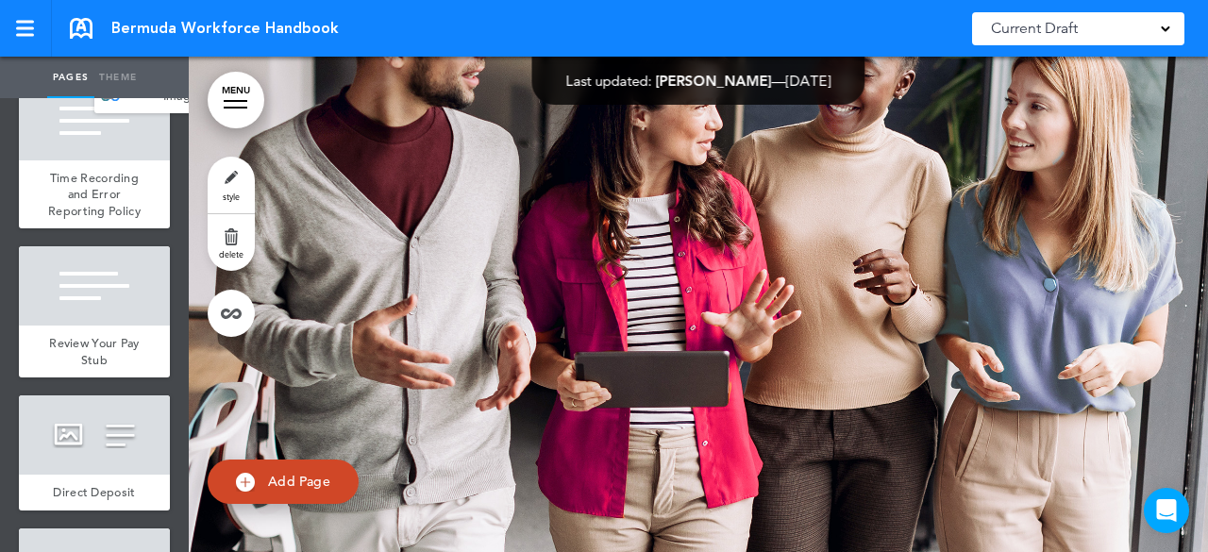
scroll to position [12554, 0]
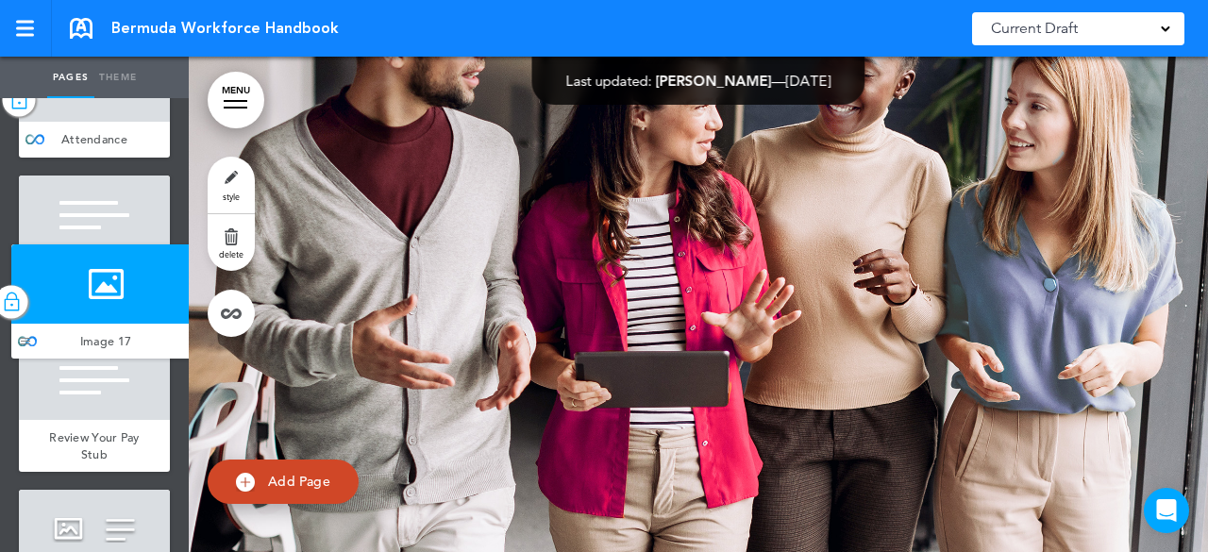
drag, startPoint x: 45, startPoint y: 382, endPoint x: 38, endPoint y: 343, distance: 40.3
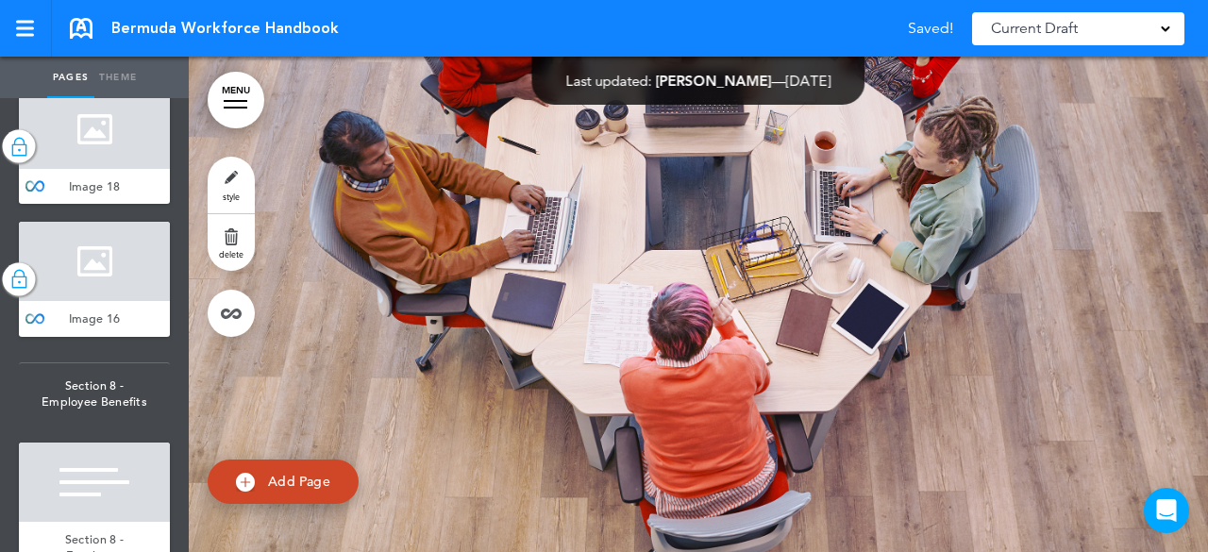
scroll to position [13593, 0]
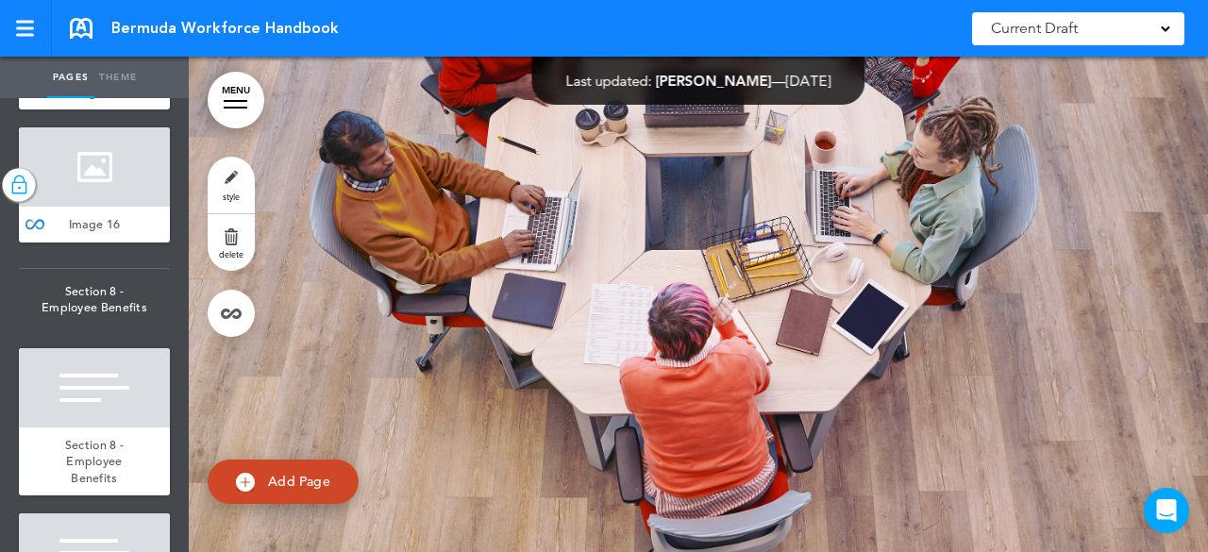
click at [76, 75] on div at bounding box center [94, 34] width 151 height 79
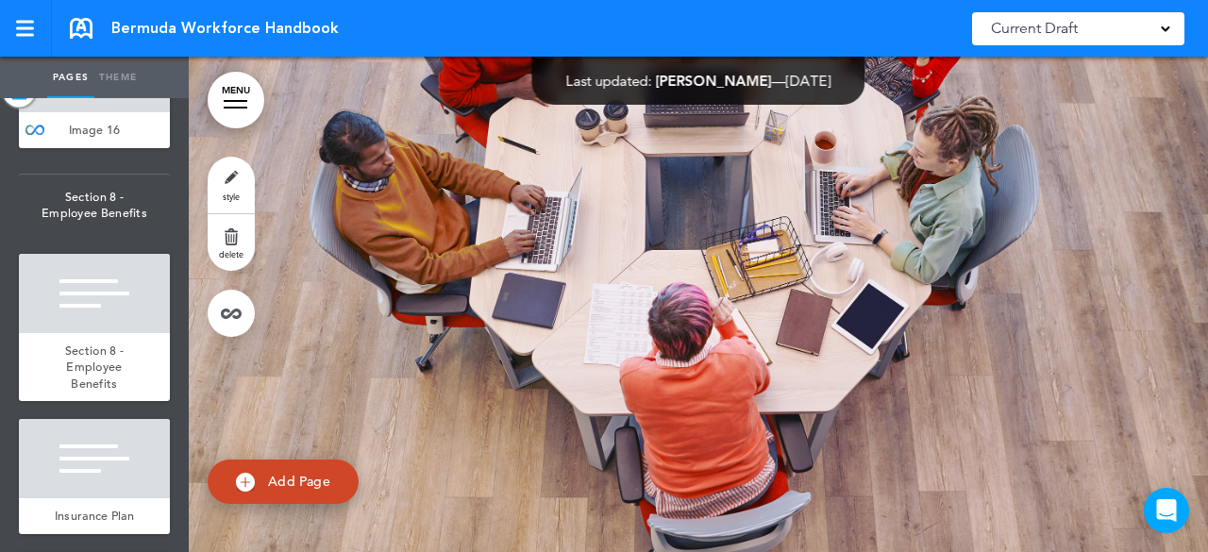
scroll to position [13781, 0]
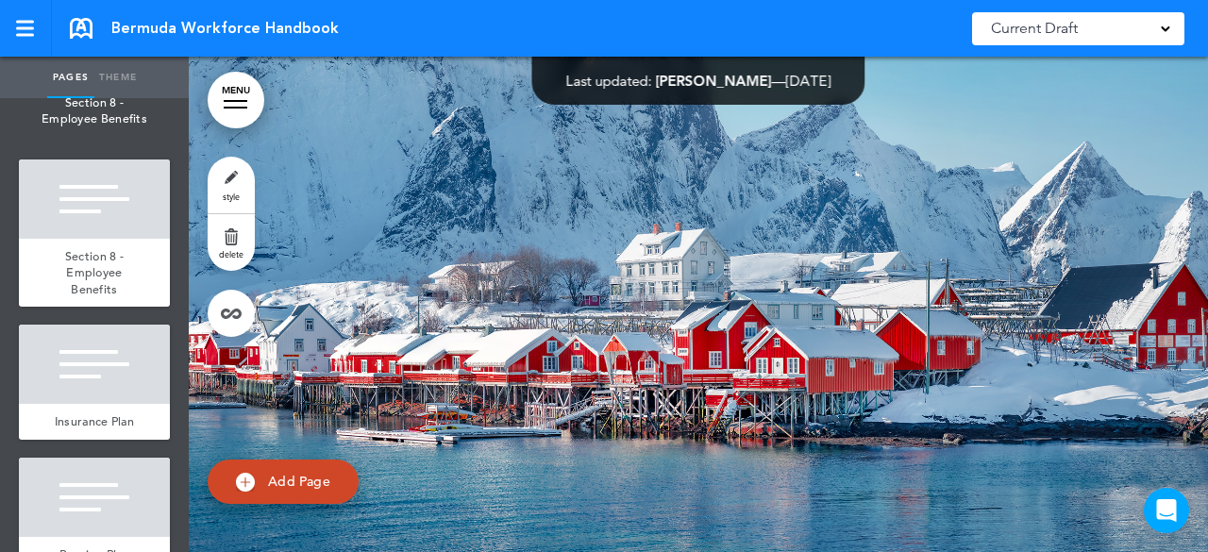
scroll to position [82278, 0]
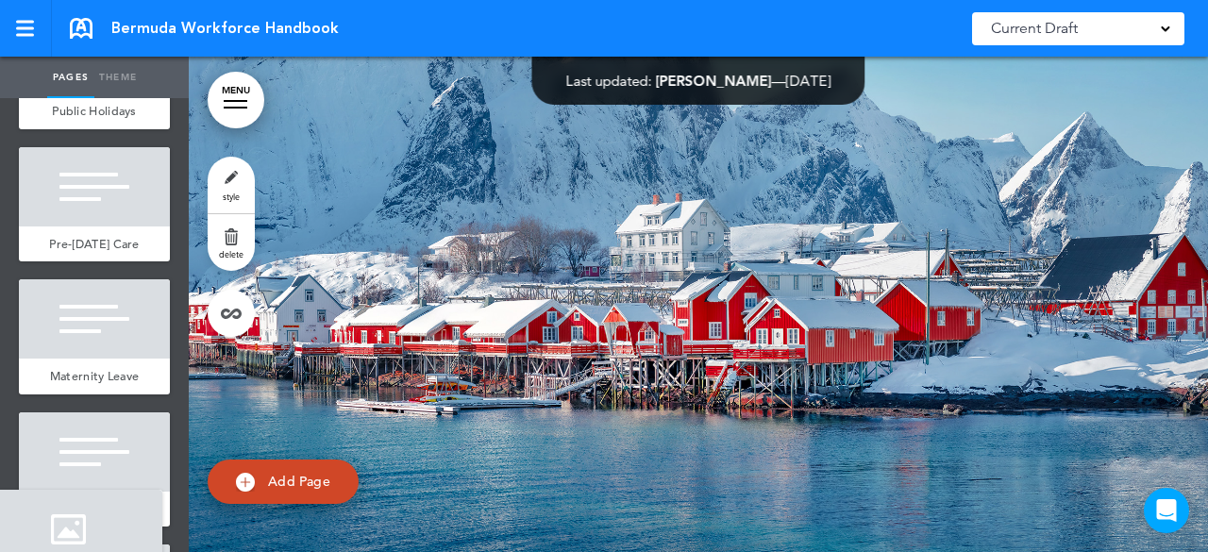
scroll to position [15778, 0]
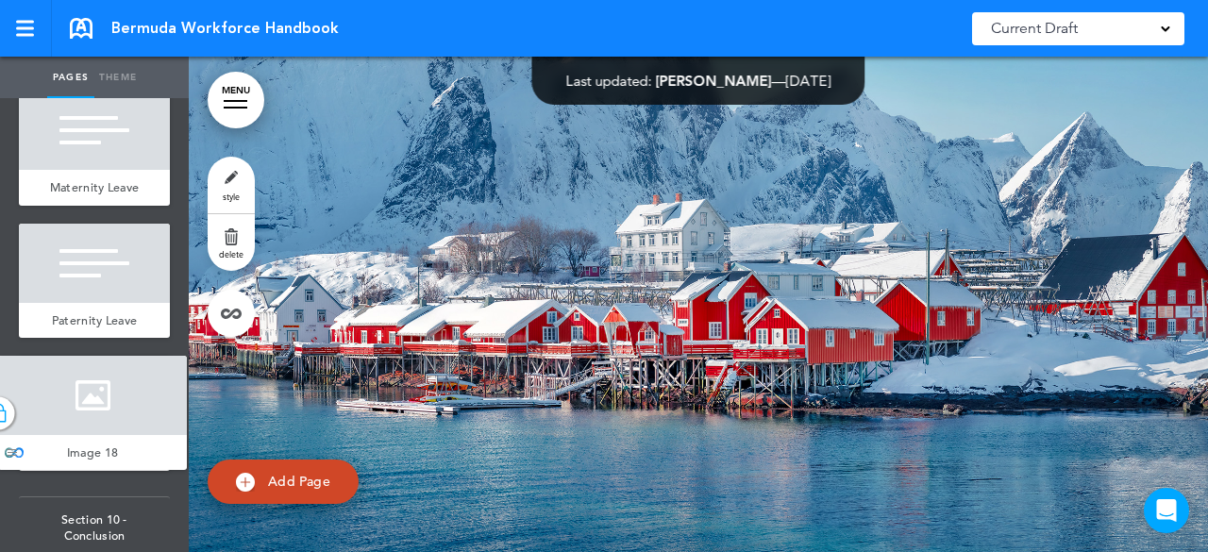
drag, startPoint x: 45, startPoint y: 258, endPoint x: 25, endPoint y: 446, distance: 189.9
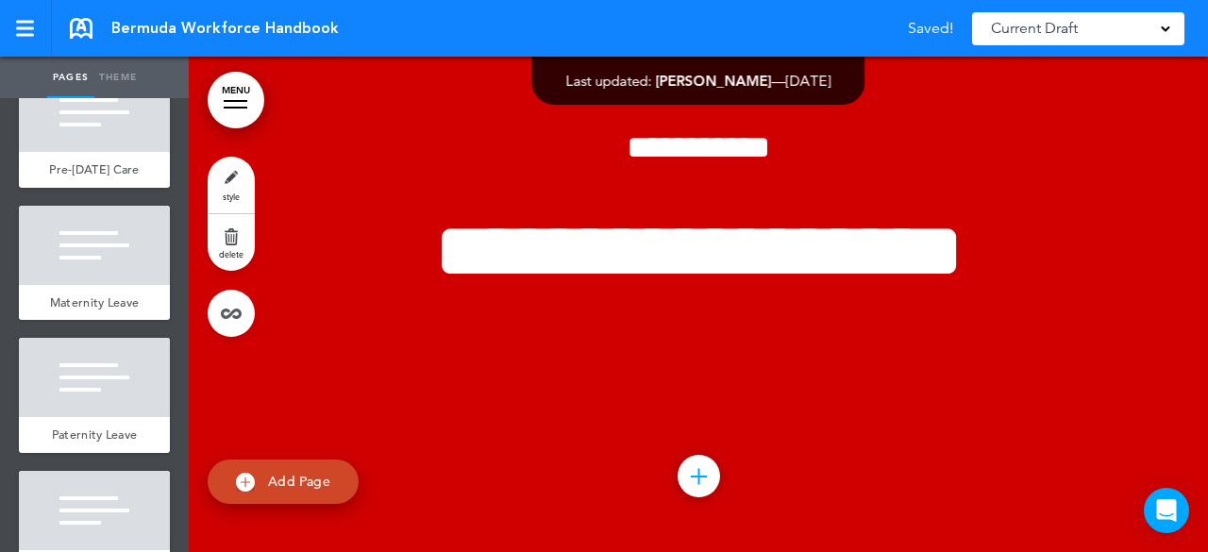
scroll to position [15967, 0]
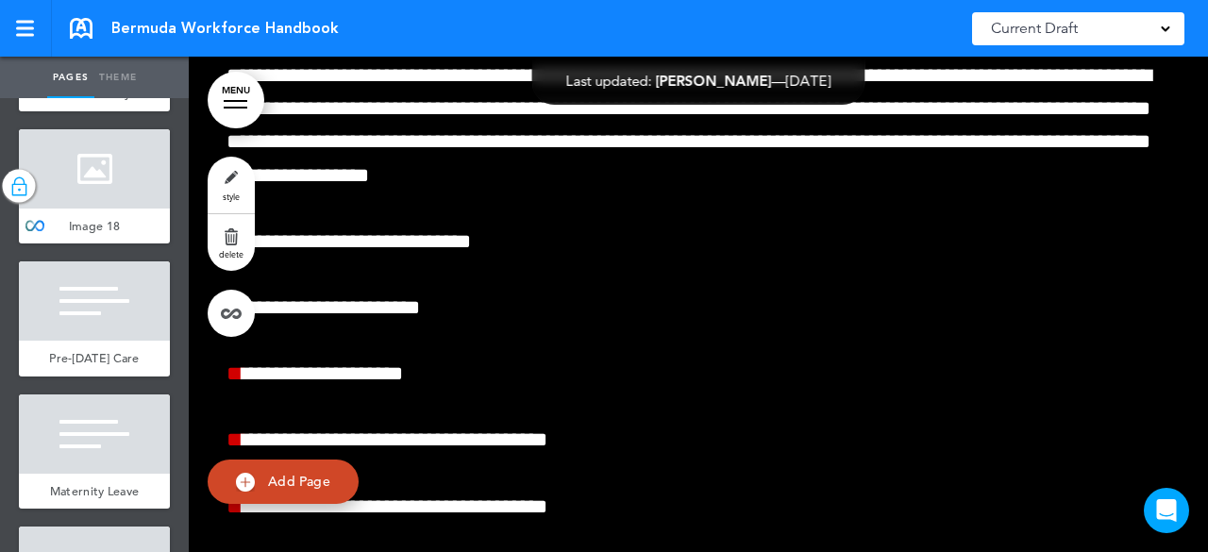
scroll to position [15355, 0]
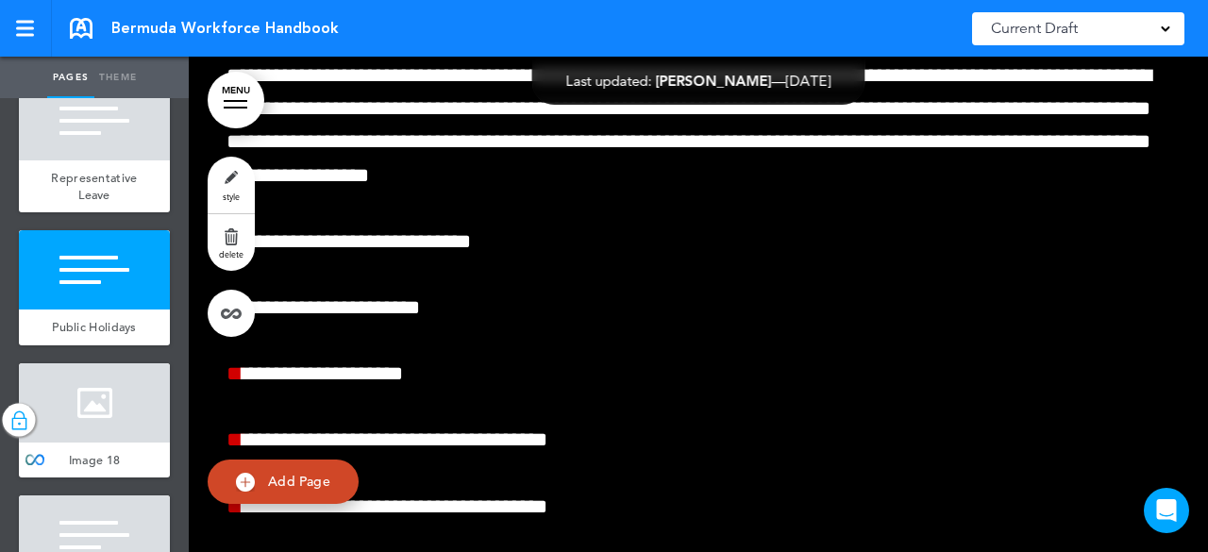
click at [243, 80] on link "MENU" at bounding box center [236, 100] width 57 height 57
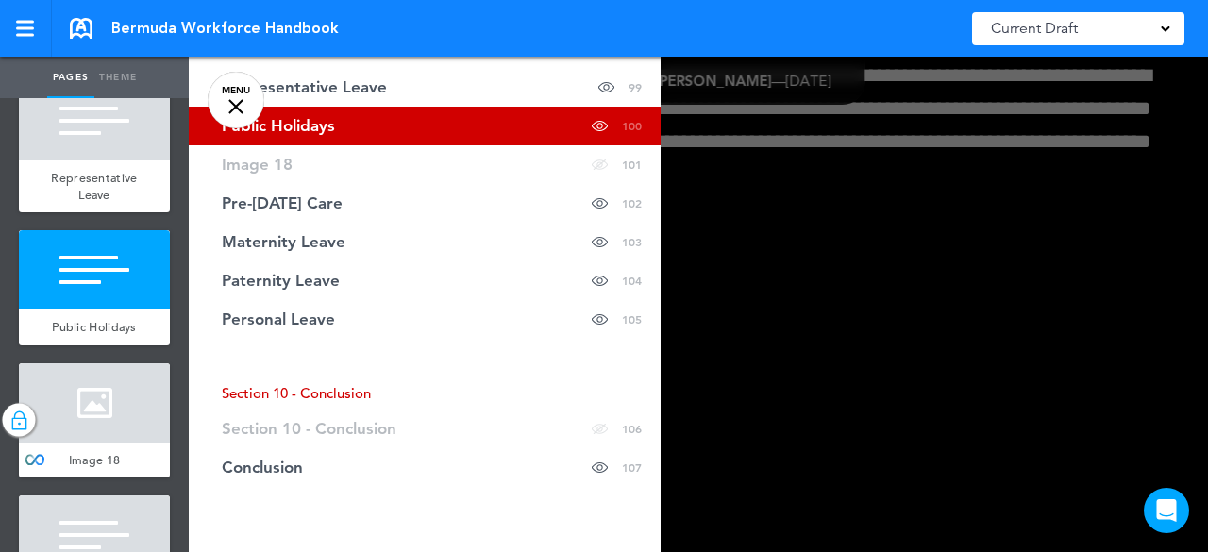
scroll to position [4690, 0]
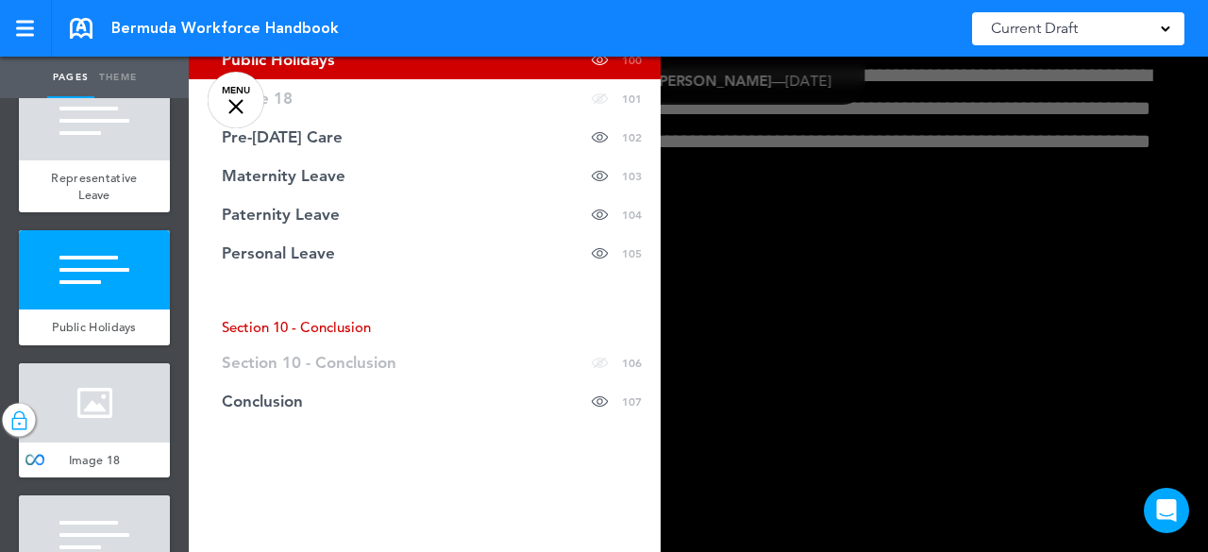
click at [800, 207] on div at bounding box center [793, 276] width 1208 height 552
